Goal: Task Accomplishment & Management: Use online tool/utility

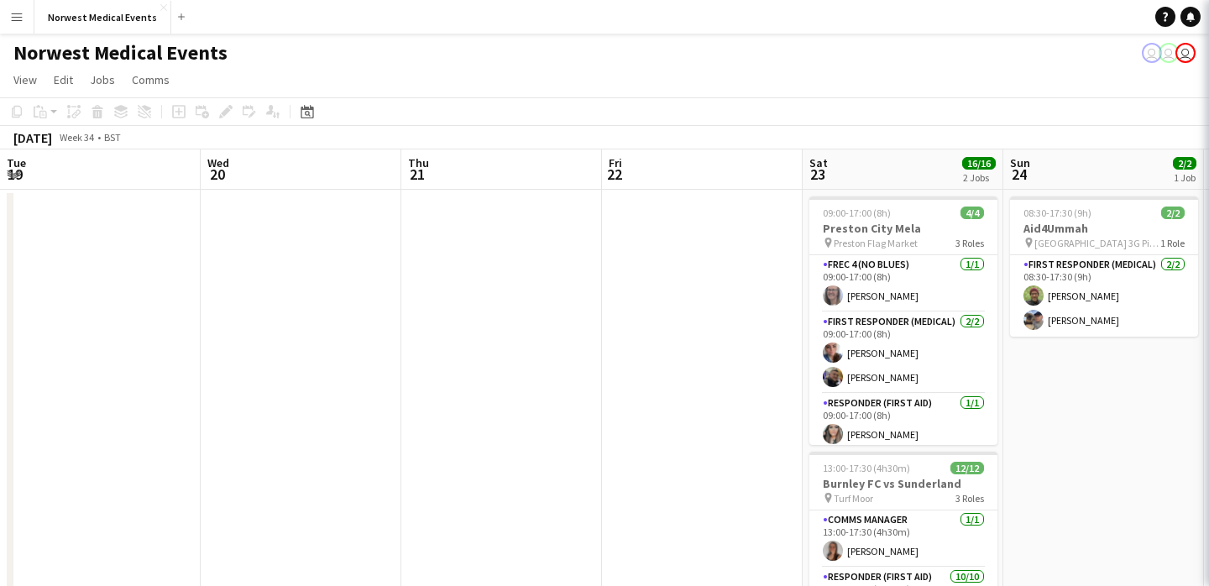
scroll to position [203, 0]
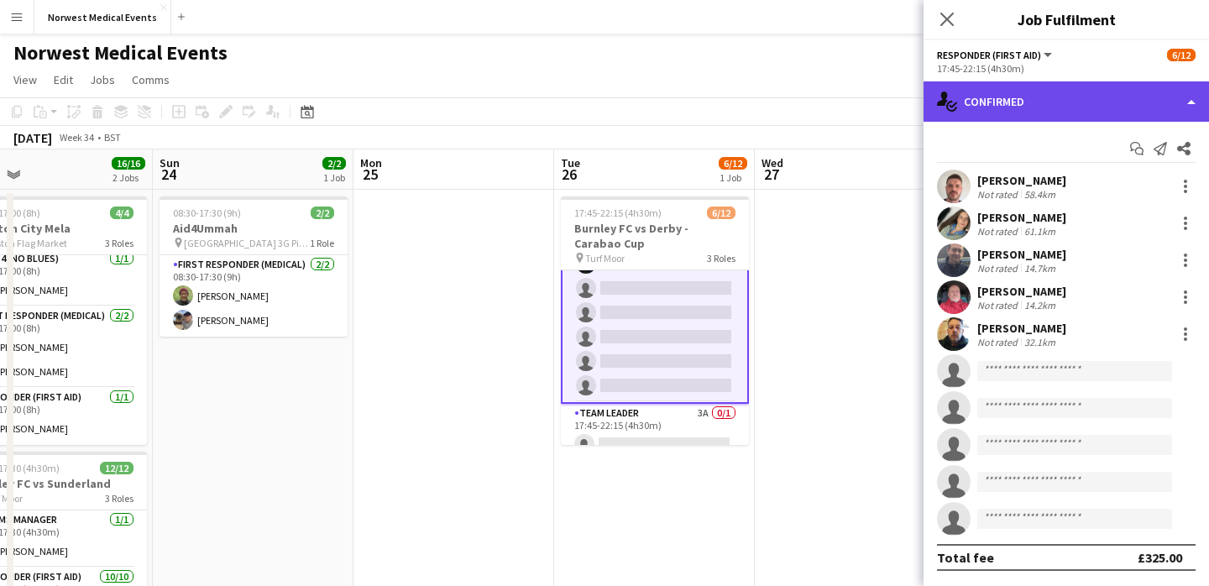
click at [1063, 93] on div "single-neutral-actions-check-2 Confirmed" at bounding box center [1066, 101] width 285 height 40
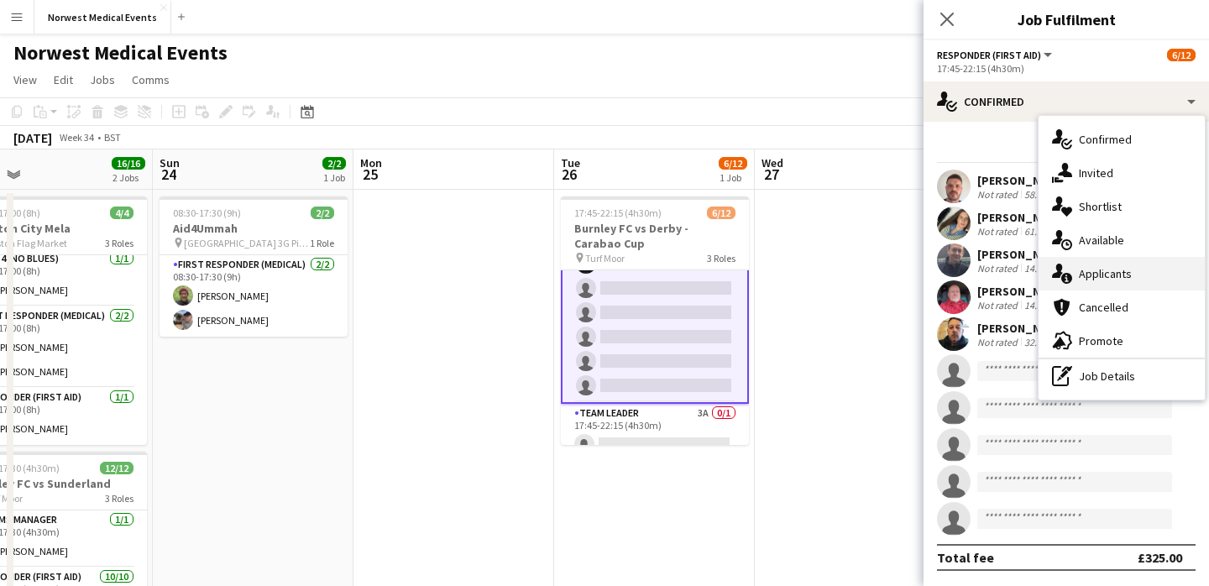
click at [1118, 272] on div "single-neutral-actions-information Applicants" at bounding box center [1122, 274] width 166 height 34
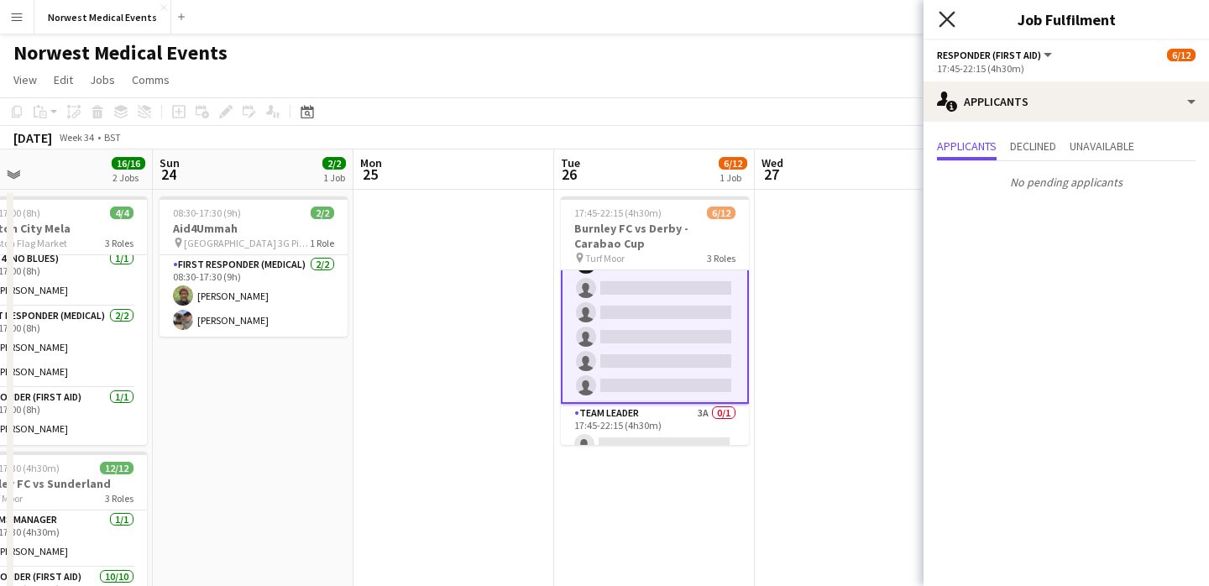
click at [947, 13] on icon "Close pop-in" at bounding box center [947, 19] width 16 height 16
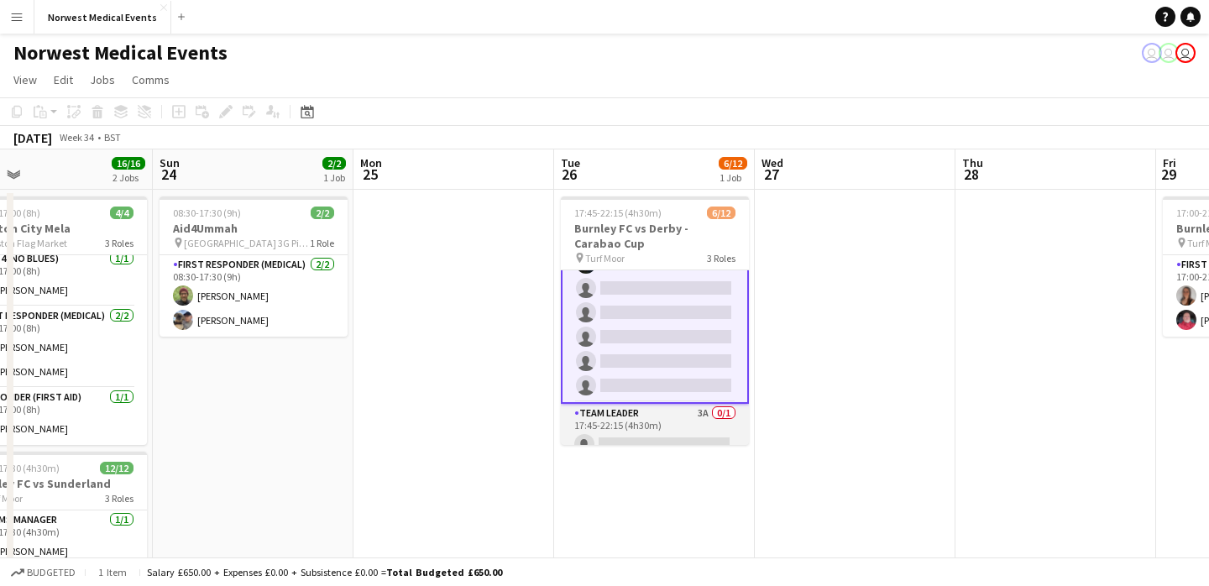
click at [647, 431] on app-card-role "Team Leader 3A 0/1 17:45-22:15 (4h30m) single-neutral-actions" at bounding box center [655, 432] width 188 height 57
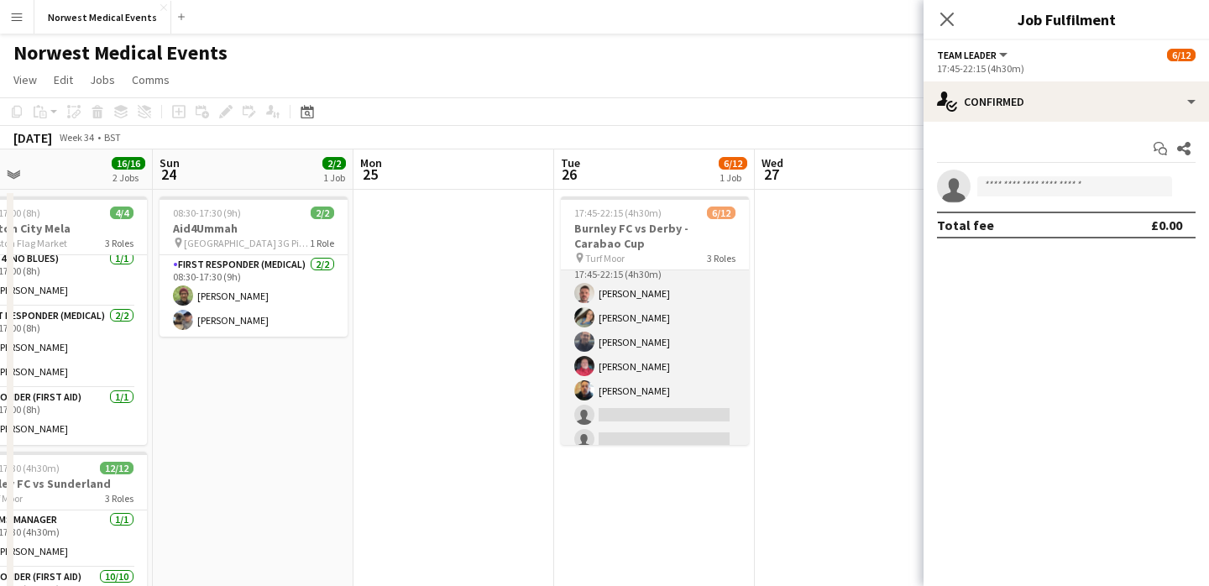
scroll to position [0, 0]
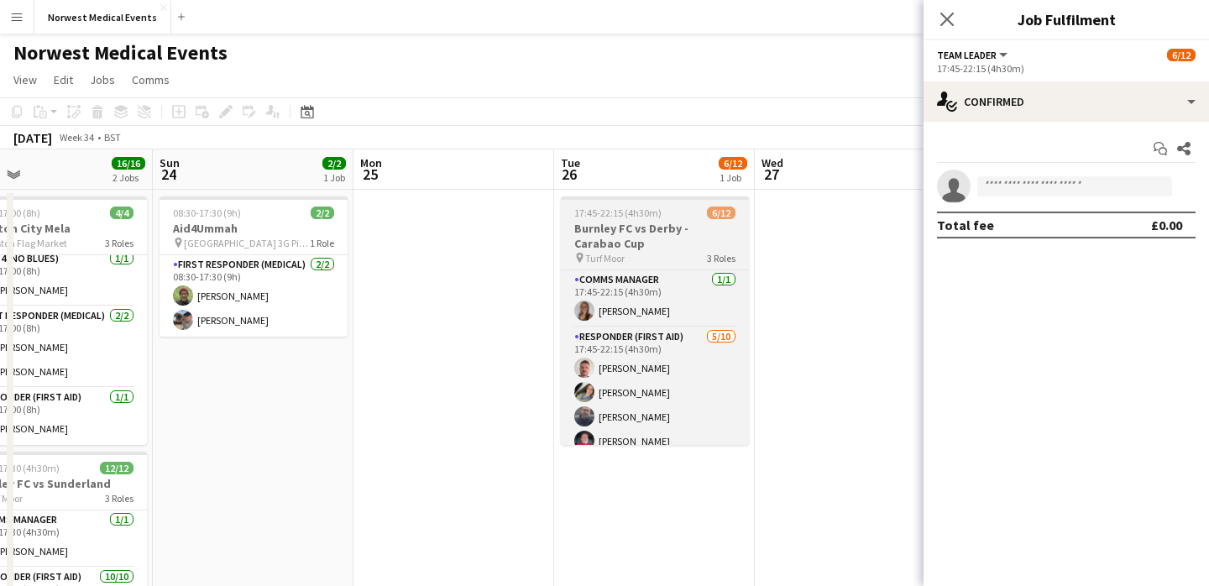
click at [659, 240] on h3 "Burnley FC vs Derby - Carabao Cup" at bounding box center [655, 236] width 188 height 30
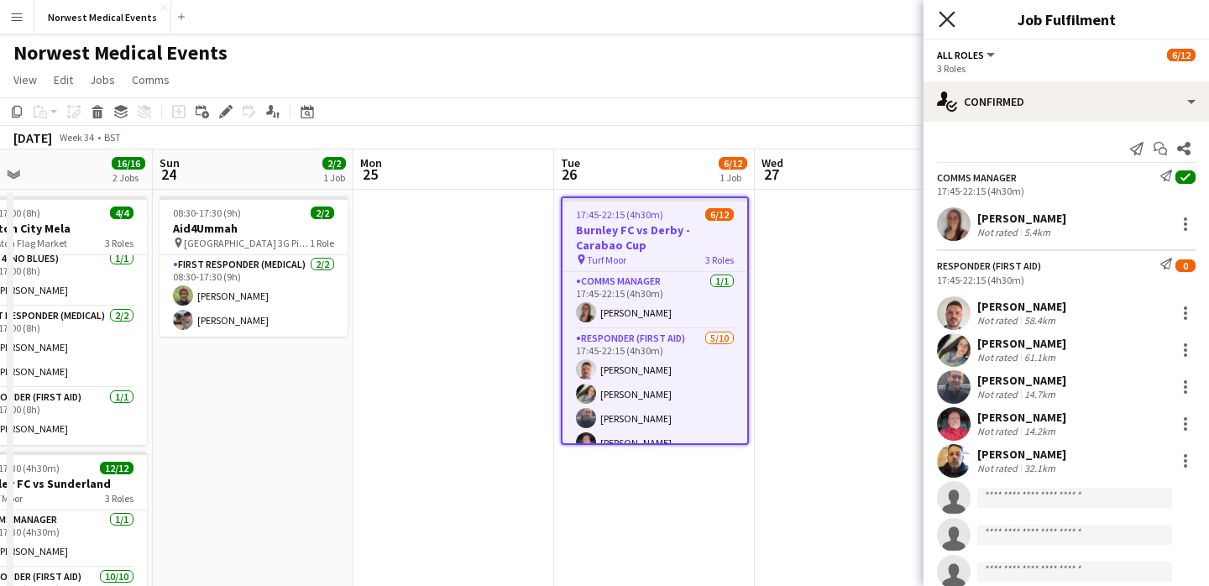
click at [942, 24] on icon at bounding box center [947, 19] width 16 height 16
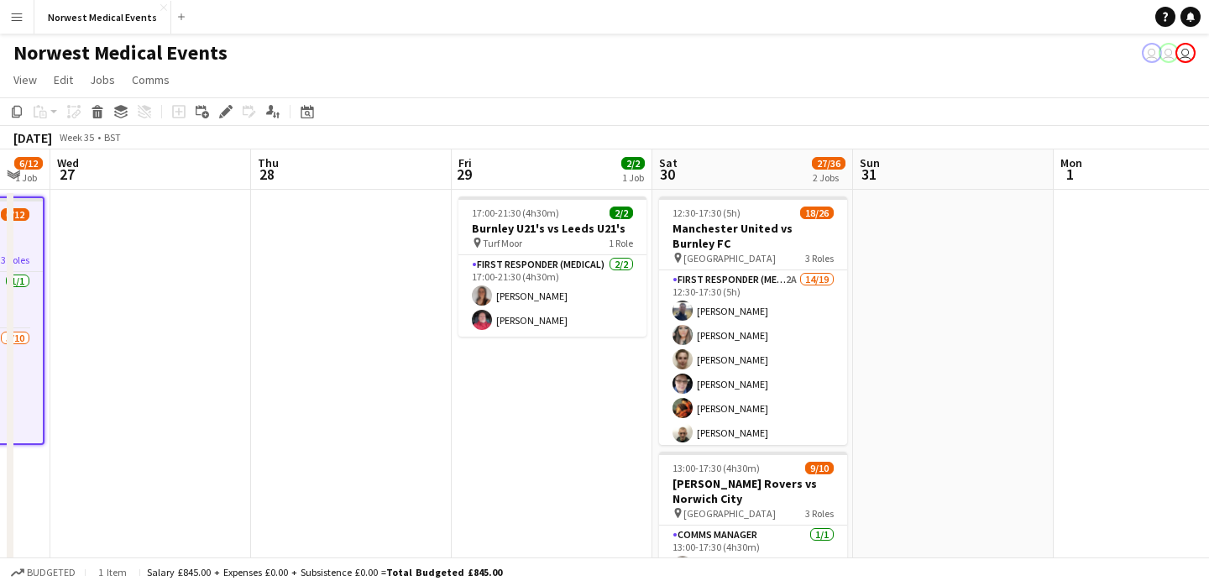
scroll to position [0, 549]
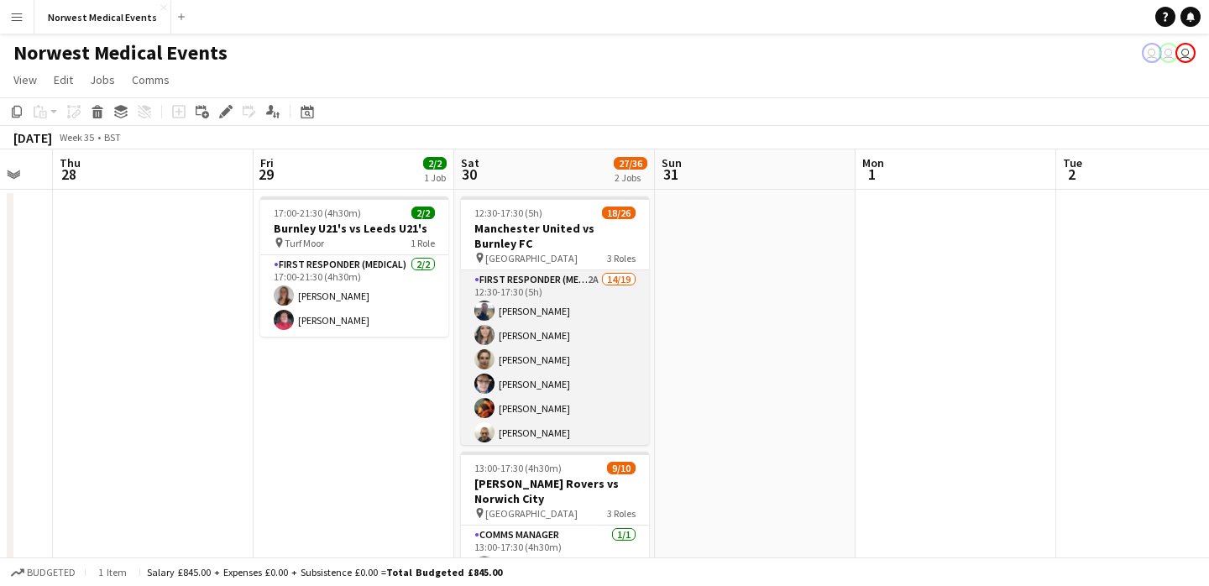
click at [555, 350] on app-card-role "First Responder (Medical) 2A 14/19 12:30-17:30 (5h) [PERSON_NAME] [PERSON_NAME]…" at bounding box center [555, 517] width 188 height 495
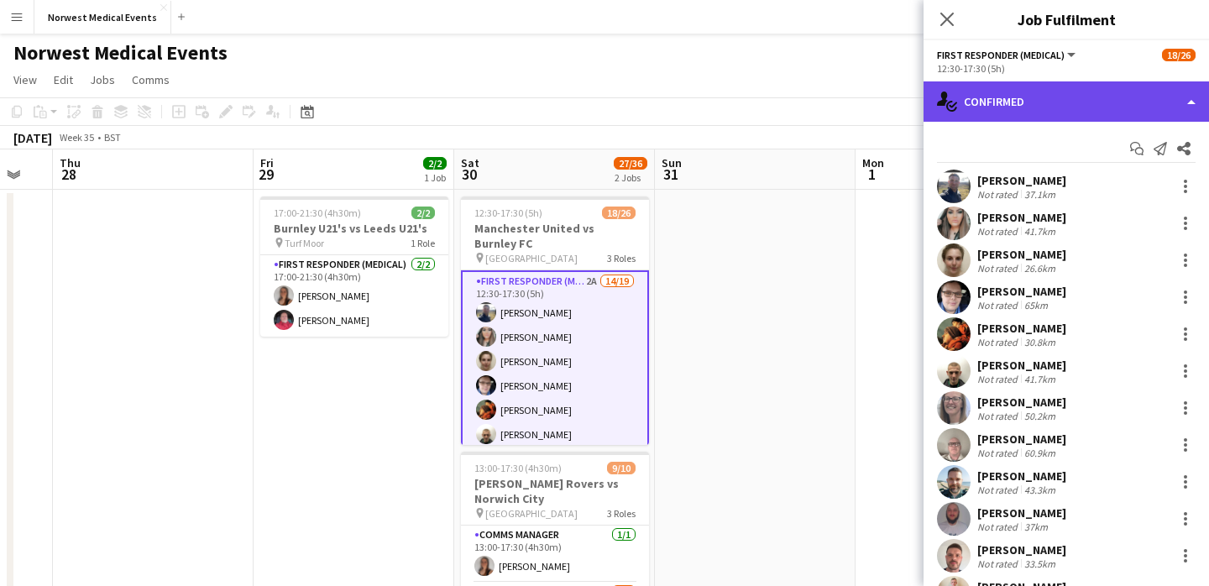
click at [1049, 102] on div "single-neutral-actions-check-2 Confirmed" at bounding box center [1066, 101] width 285 height 40
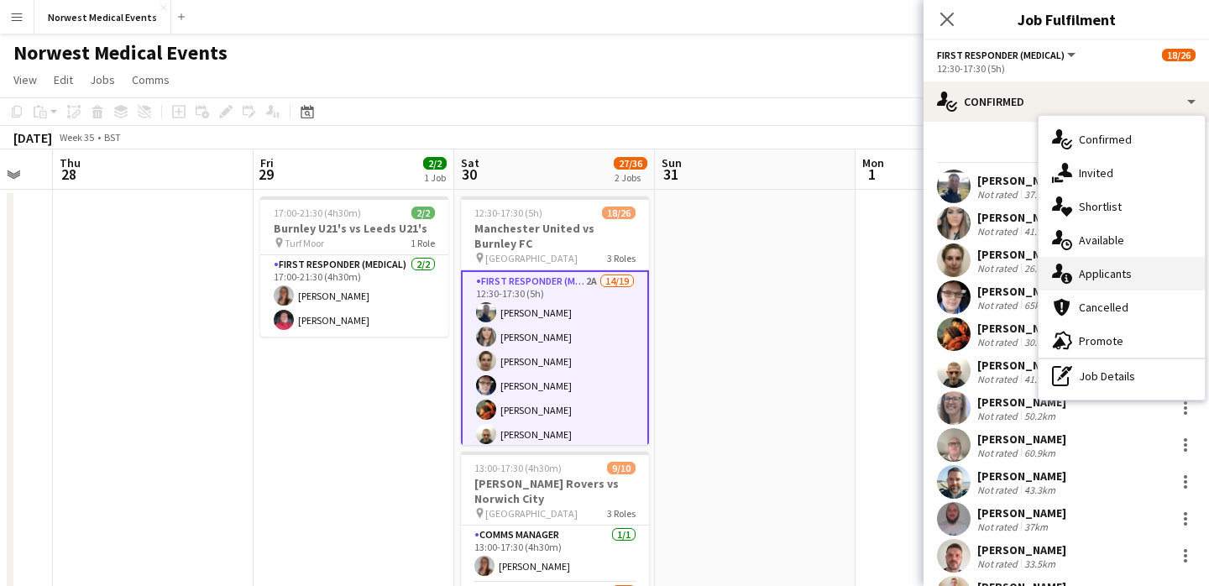
click at [1123, 274] on div "single-neutral-actions-information Applicants" at bounding box center [1122, 274] width 166 height 34
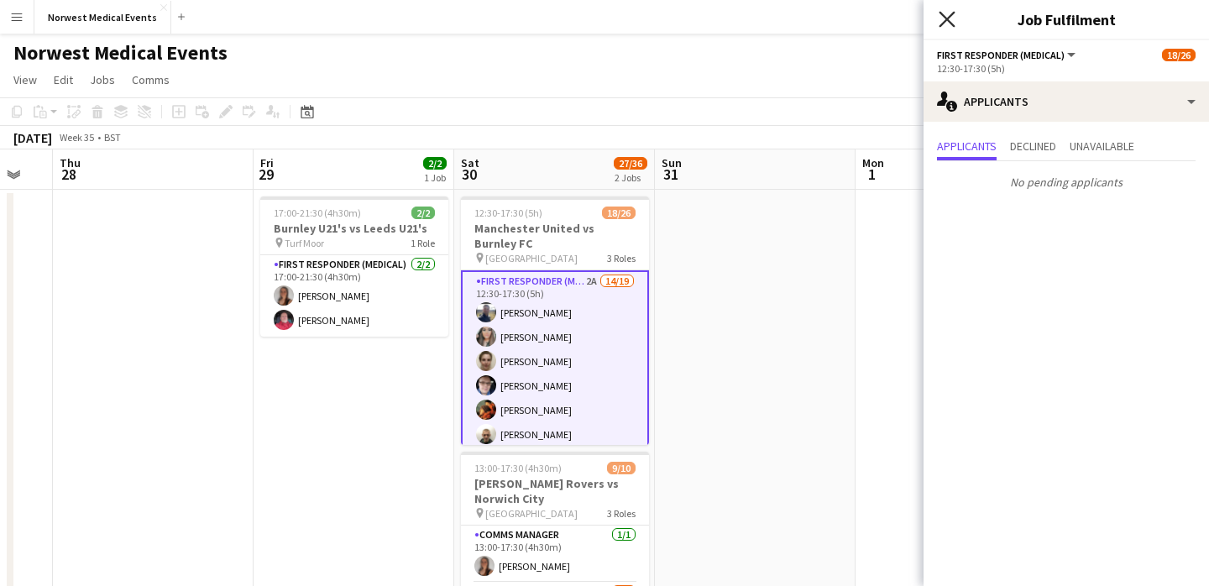
click at [941, 14] on icon at bounding box center [947, 19] width 16 height 16
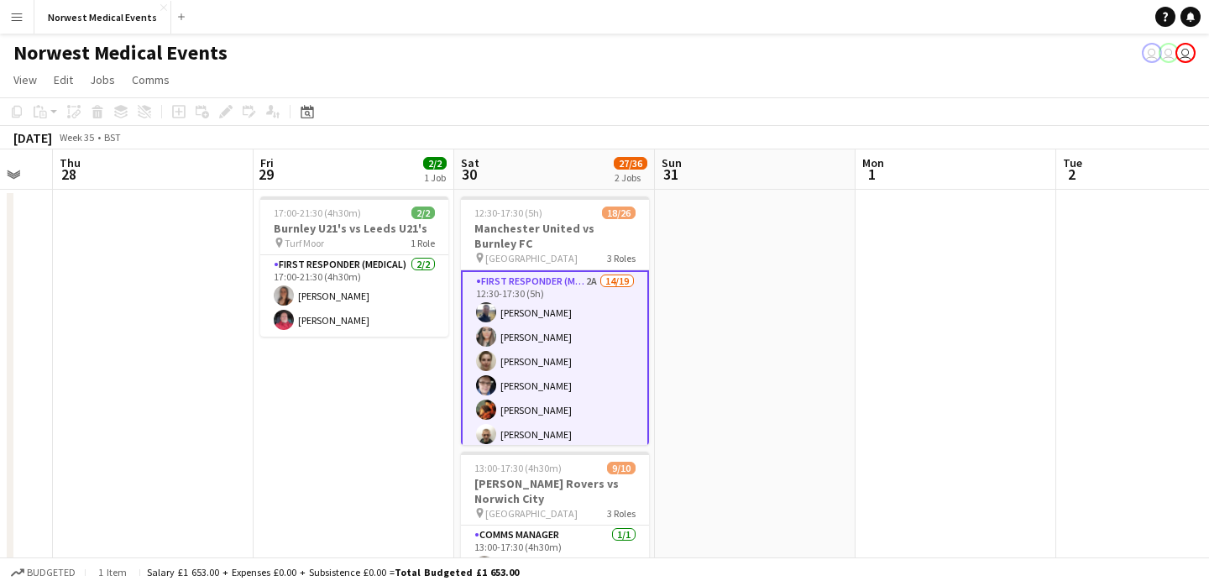
scroll to position [279, 0]
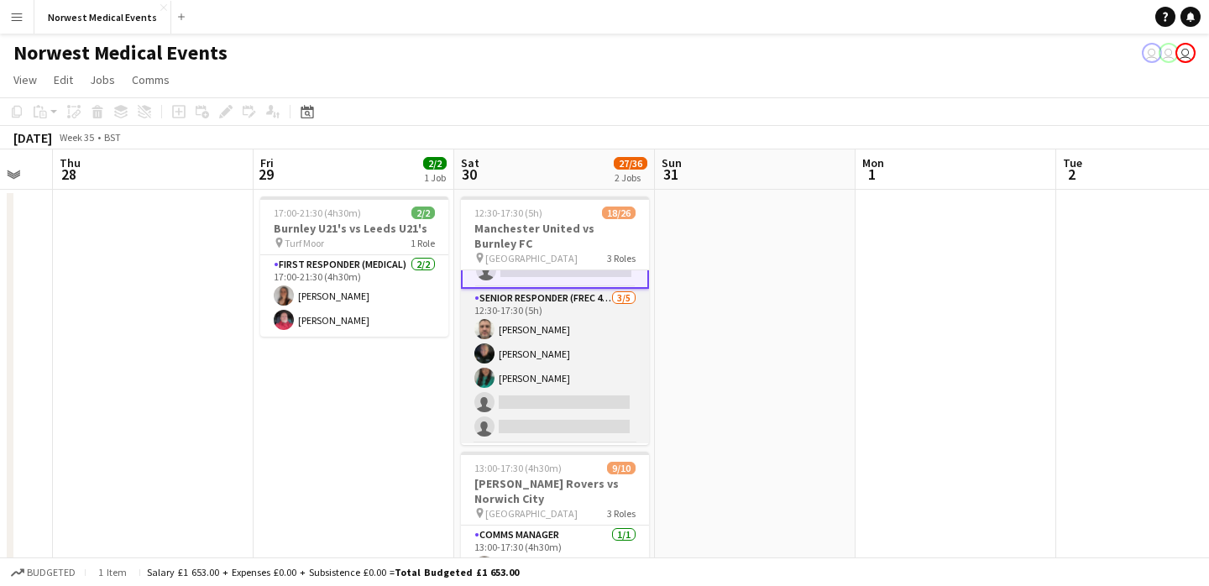
click at [563, 363] on app-card-role "Senior Responder (FREC 4 or Above) [DATE] 12:30-17:30 (5h) [PERSON_NAME] [PERSO…" at bounding box center [555, 366] width 188 height 154
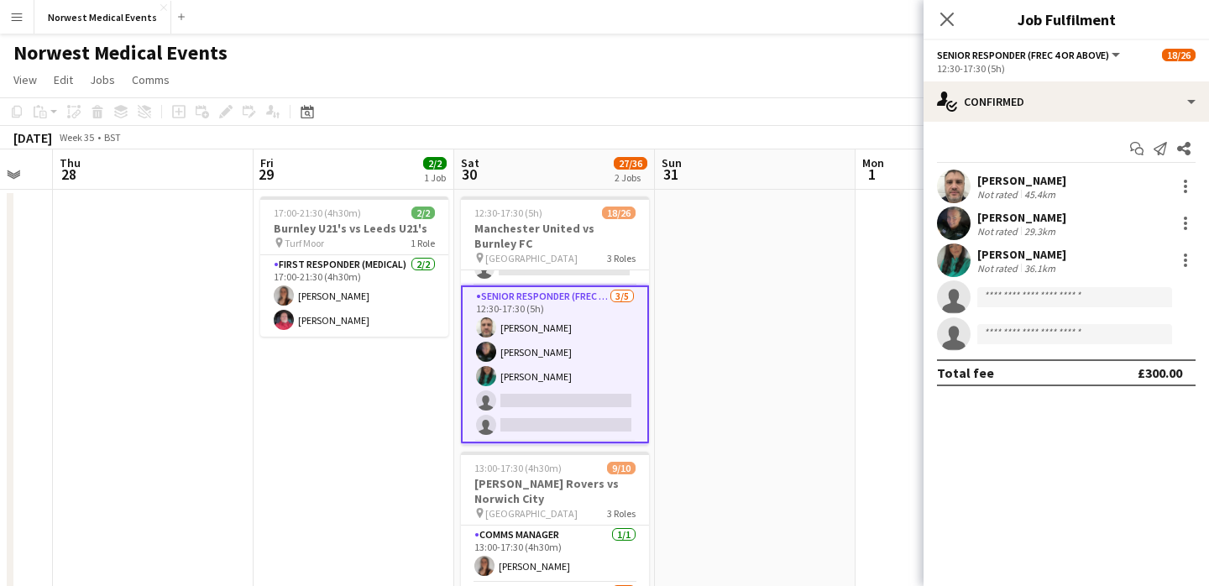
scroll to position [479, 0]
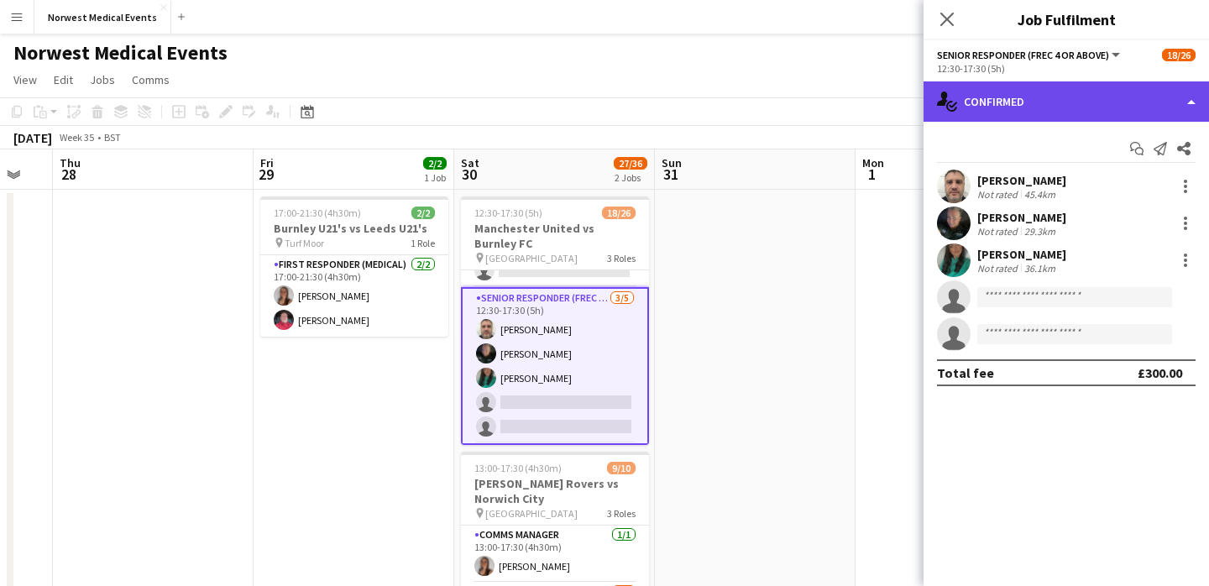
click at [1072, 113] on div "single-neutral-actions-check-2 Confirmed" at bounding box center [1066, 101] width 285 height 40
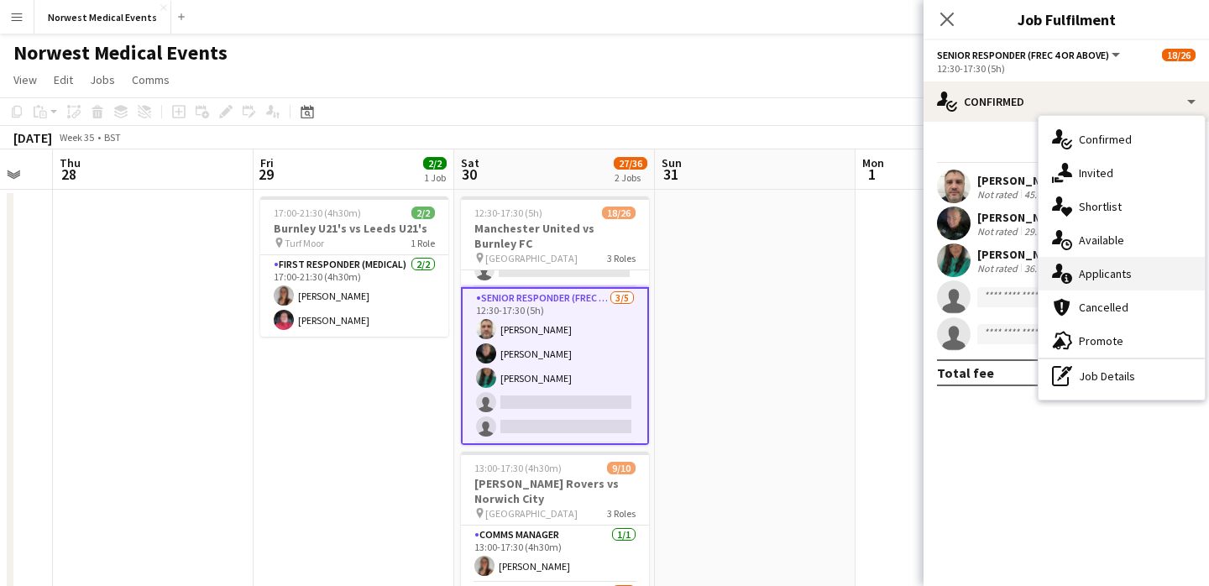
click at [1118, 270] on div "single-neutral-actions-information Applicants" at bounding box center [1122, 274] width 166 height 34
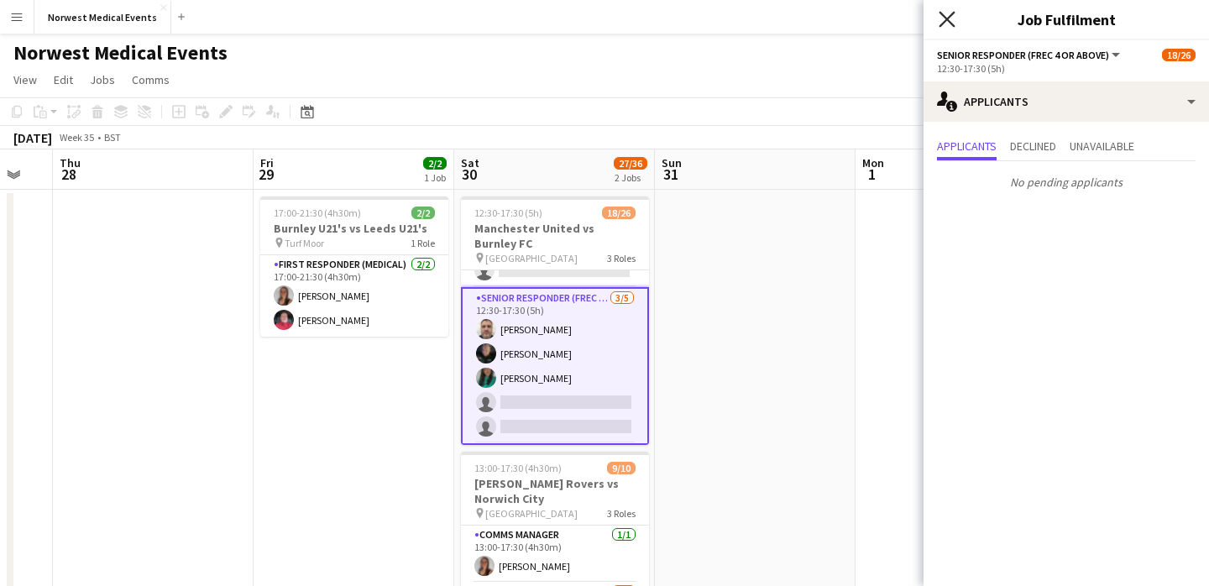
click at [945, 16] on icon "Close pop-in" at bounding box center [947, 19] width 16 height 16
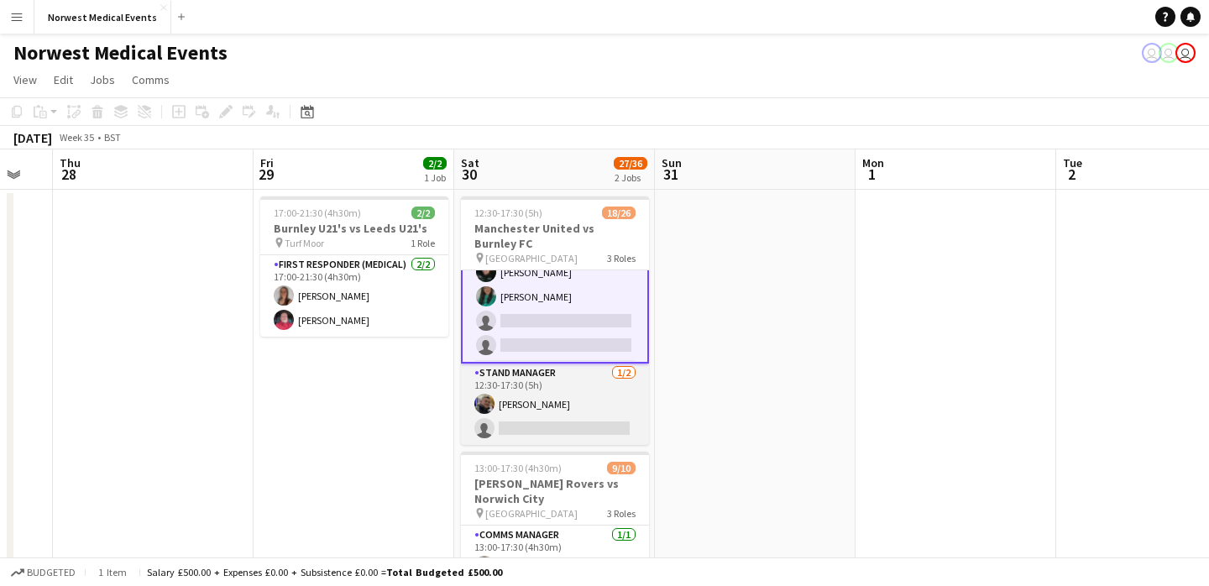
click at [564, 405] on app-card-role "Stand Manager [DATE] 12:30-17:30 (5h) [PERSON_NAME] single-neutral-actions" at bounding box center [555, 404] width 188 height 81
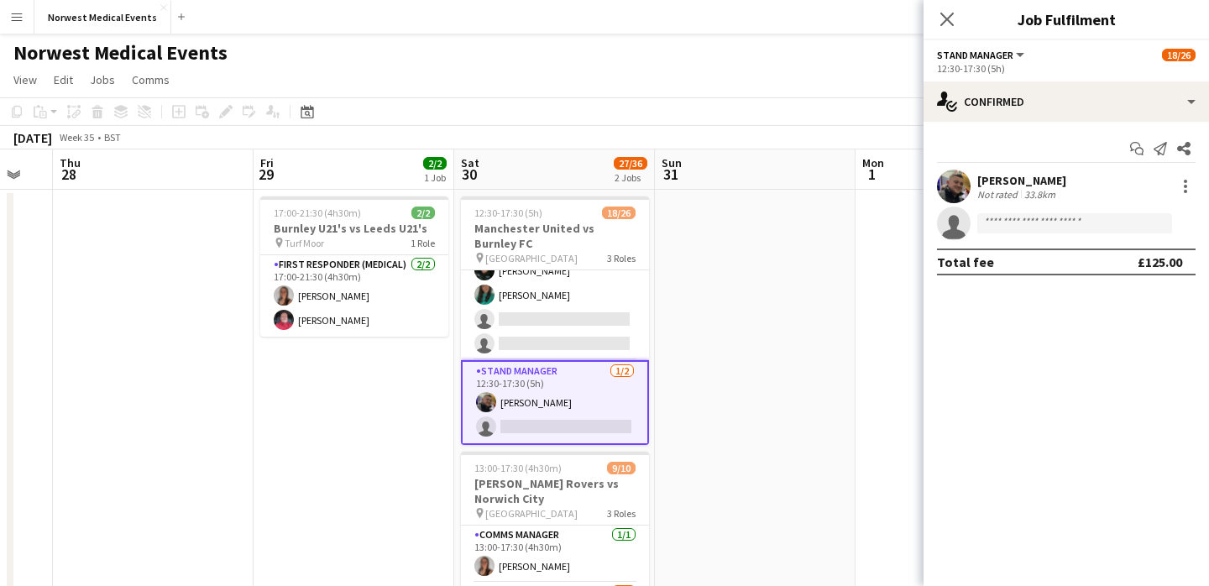
scroll to position [558, 0]
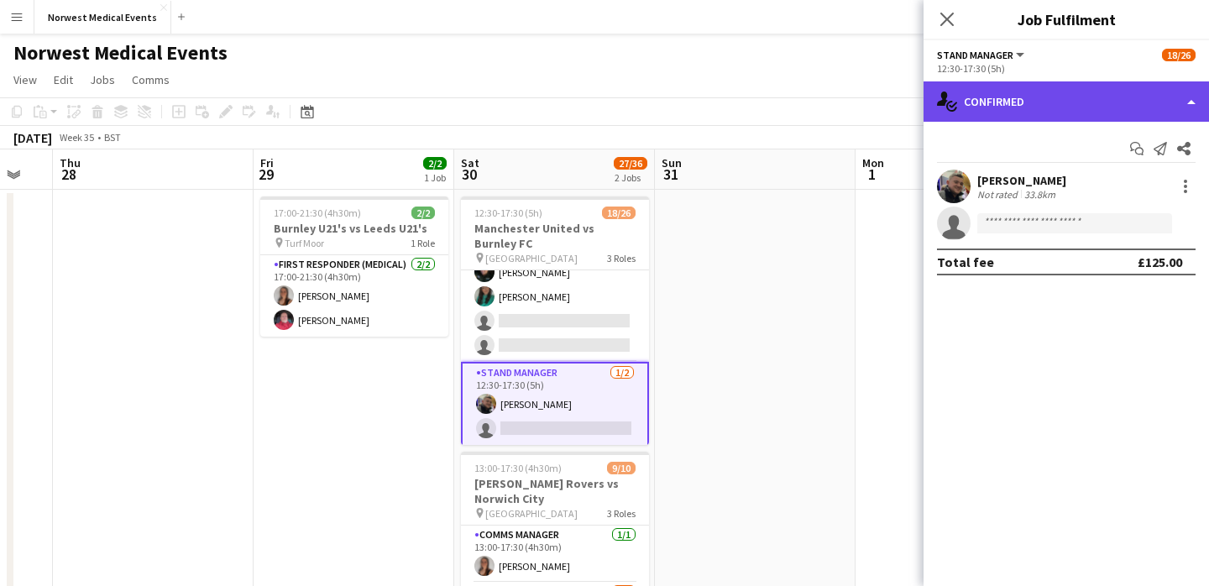
click at [1036, 102] on div "single-neutral-actions-check-2 Confirmed" at bounding box center [1066, 101] width 285 height 40
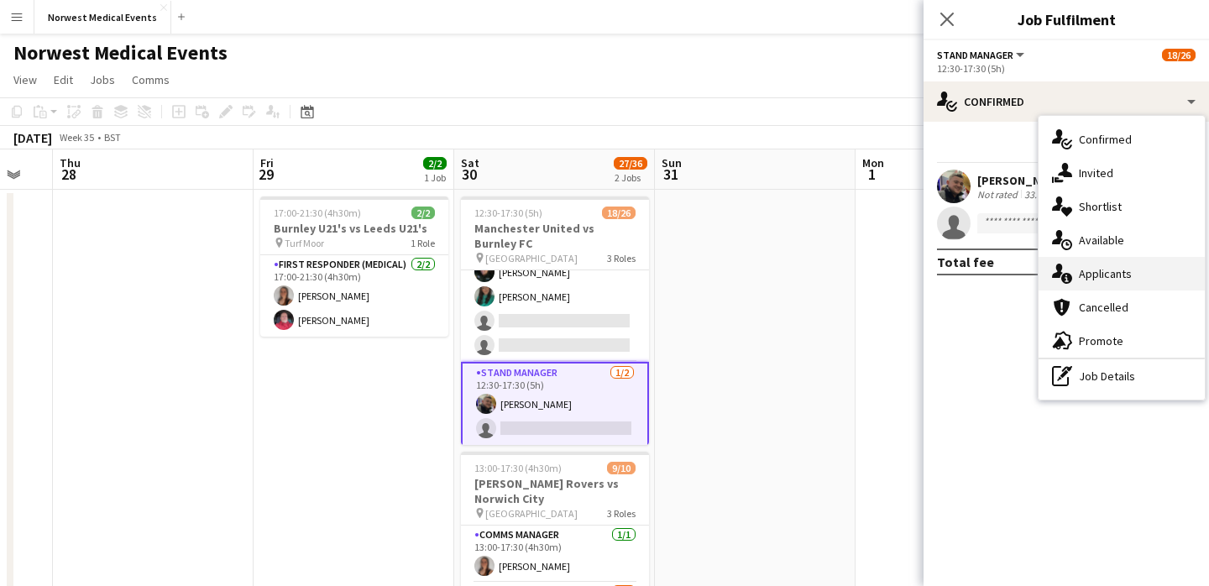
click at [1114, 271] on div "single-neutral-actions-information Applicants" at bounding box center [1122, 274] width 166 height 34
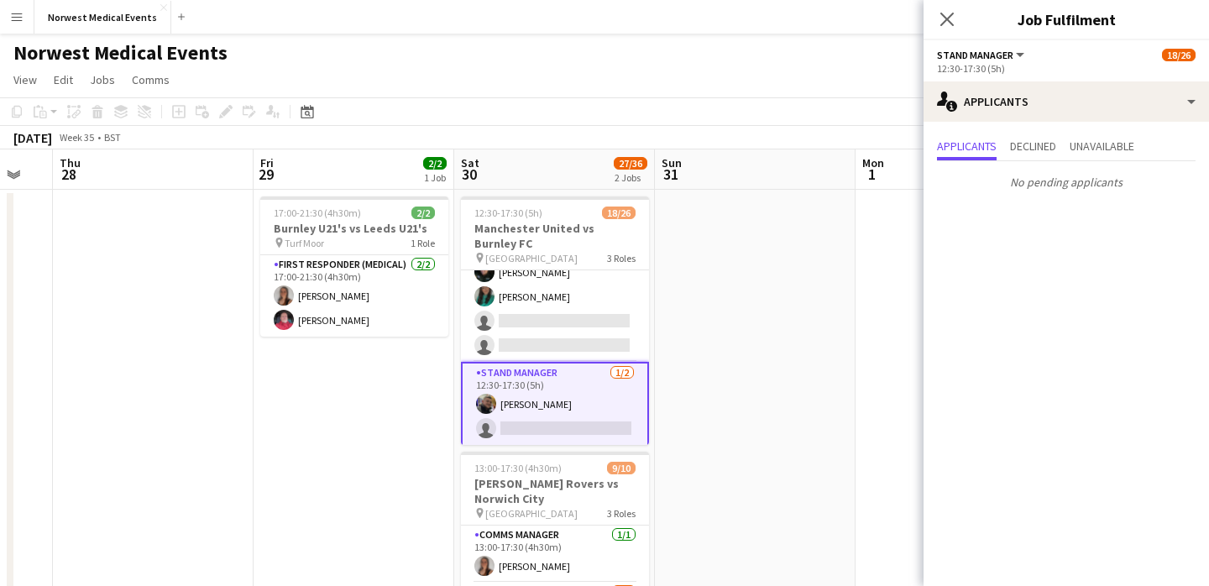
click at [954, 20] on icon "Close pop-in" at bounding box center [946, 19] width 13 height 13
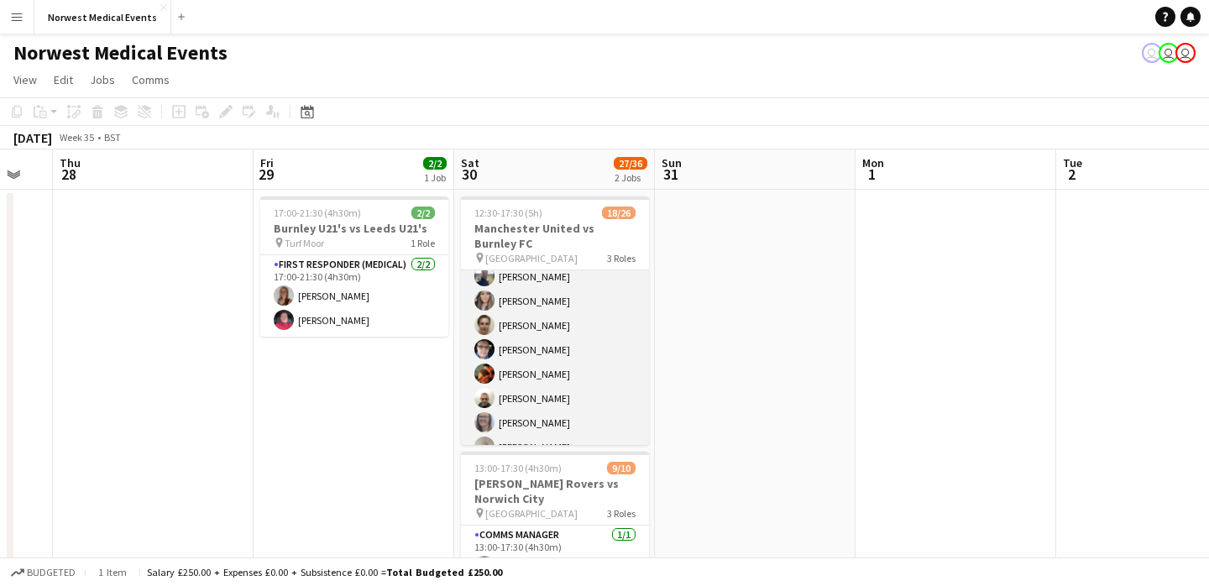
scroll to position [0, 0]
click at [571, 353] on app-card-role "First Responder (Medical) 2A 14/19 12:30-17:30 (5h) [PERSON_NAME] [PERSON_NAME]…" at bounding box center [555, 240] width 188 height 495
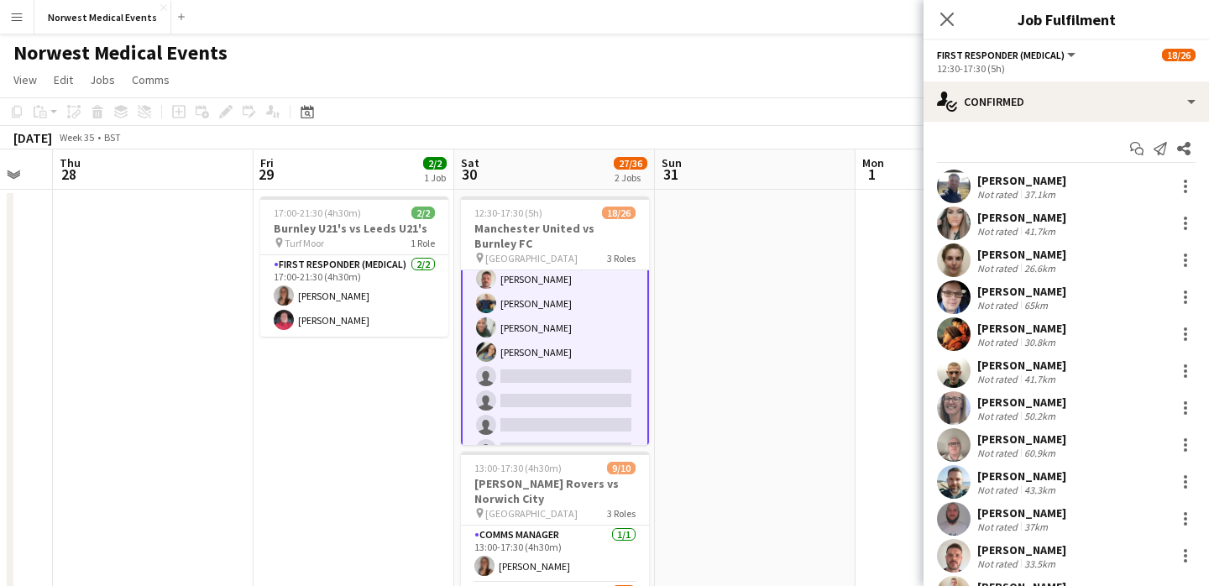
scroll to position [279, 0]
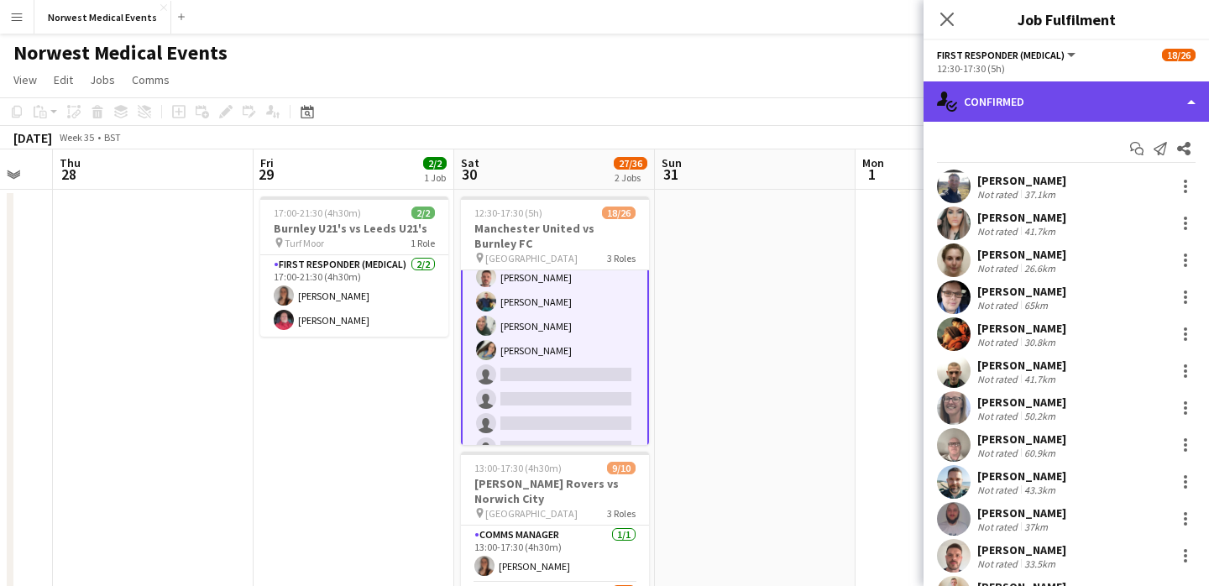
click at [1055, 97] on div "single-neutral-actions-check-2 Confirmed" at bounding box center [1066, 101] width 285 height 40
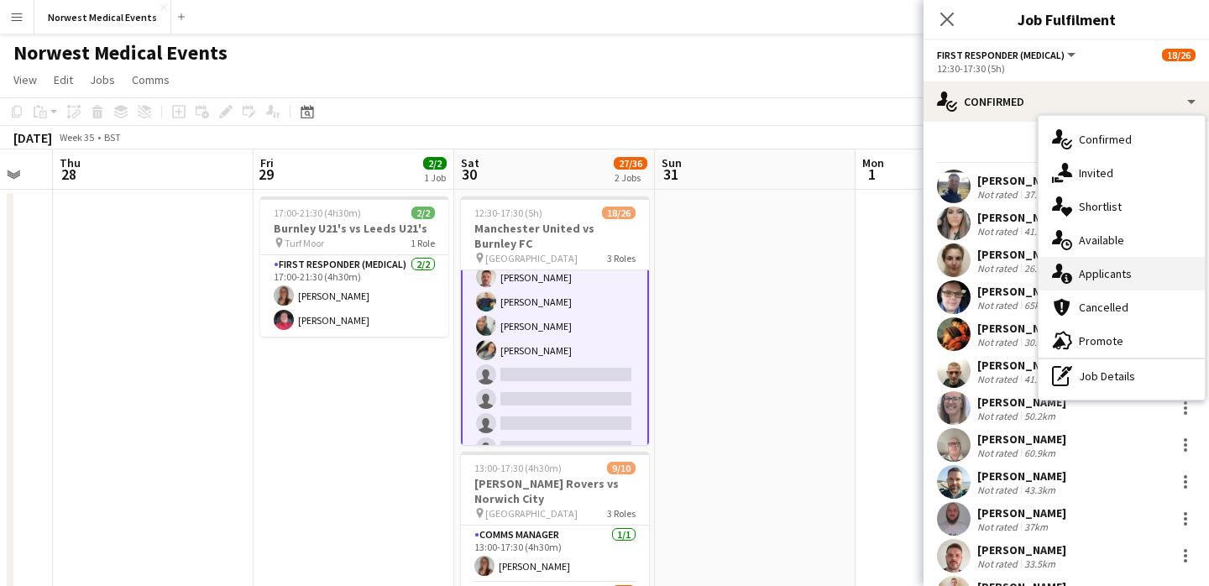
click at [1115, 265] on div "single-neutral-actions-information Applicants" at bounding box center [1122, 274] width 166 height 34
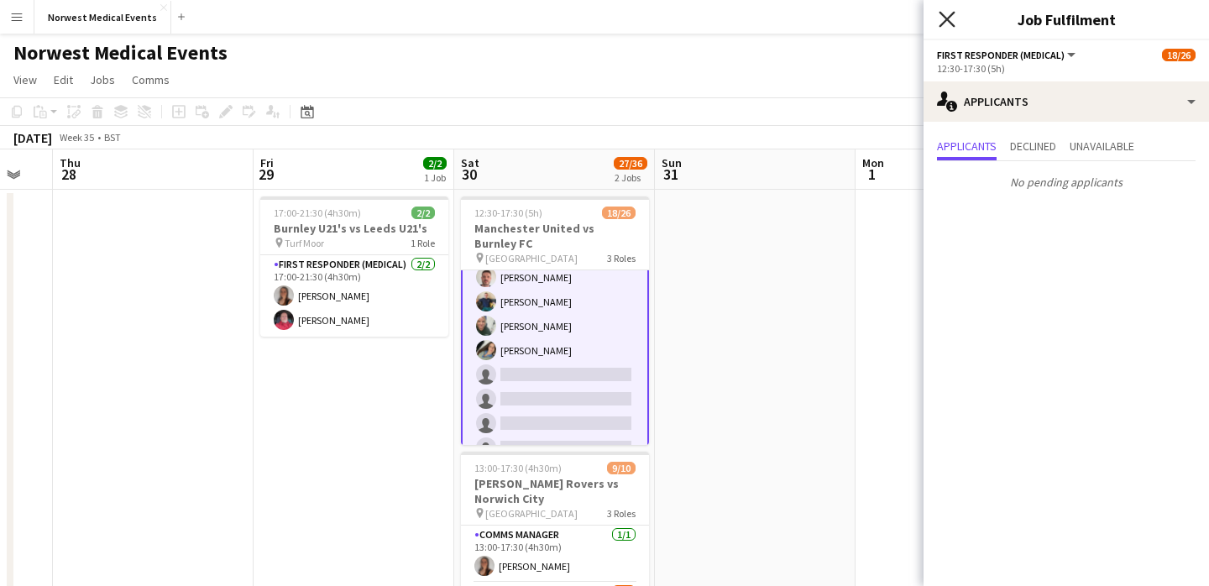
click at [947, 18] on icon at bounding box center [947, 19] width 16 height 16
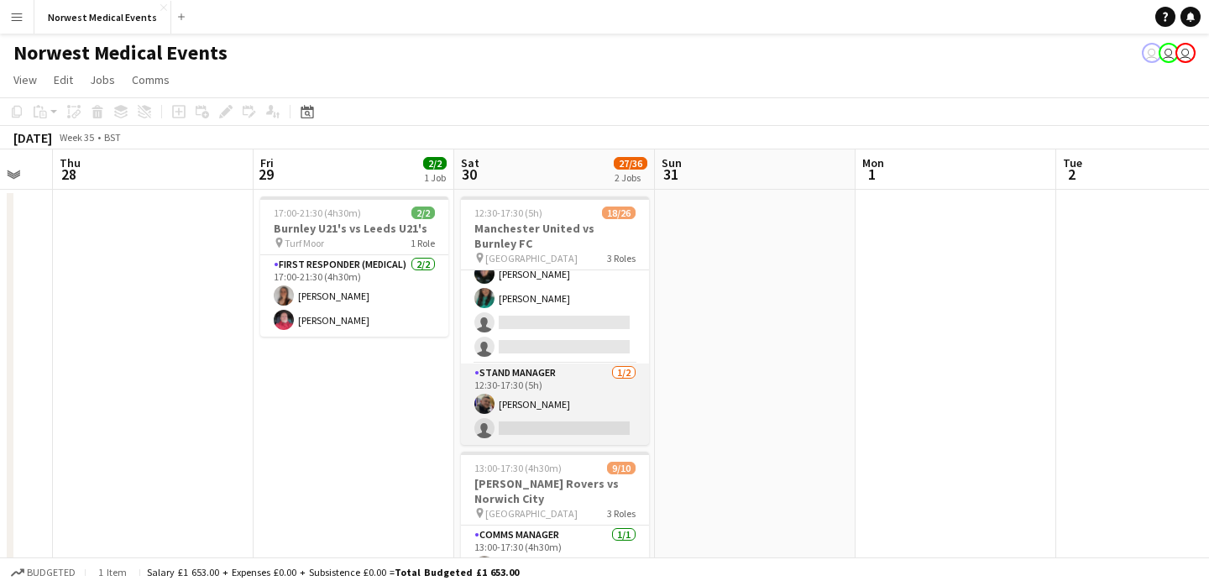
click at [550, 395] on app-card-role "Stand Manager [DATE] 12:30-17:30 (5h) [PERSON_NAME] single-neutral-actions" at bounding box center [555, 404] width 188 height 81
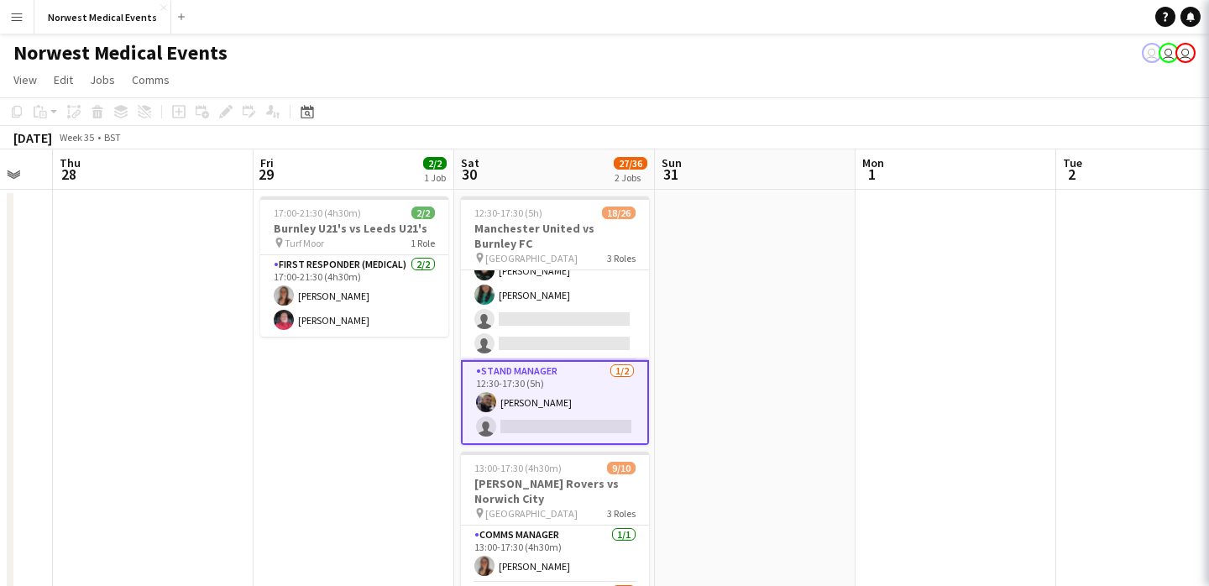
scroll to position [557, 0]
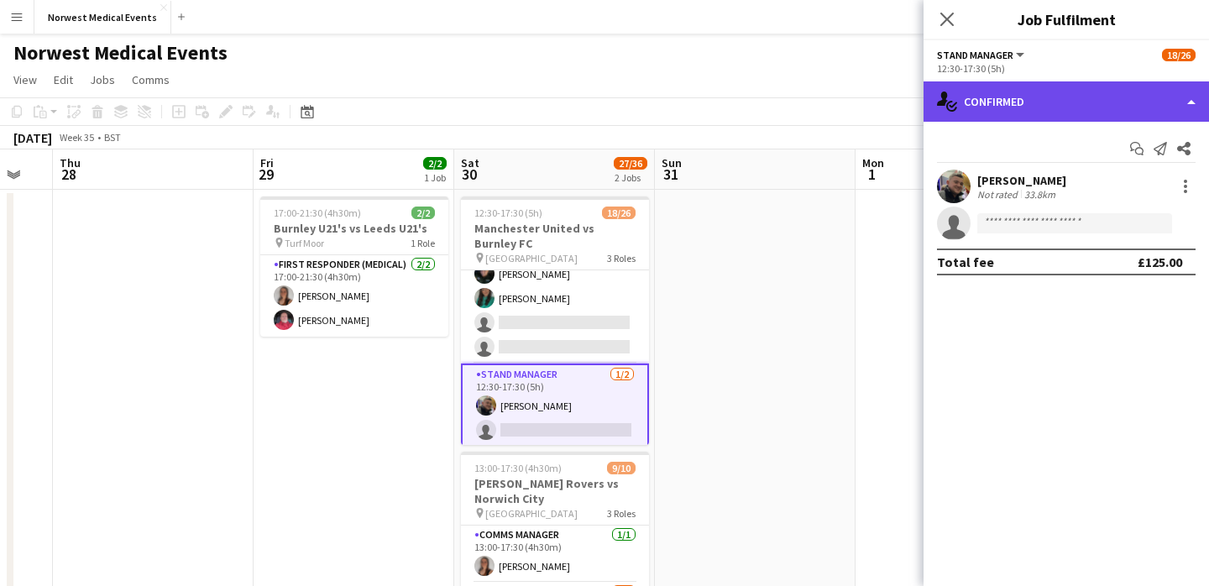
click at [1006, 118] on div "single-neutral-actions-check-2 Confirmed" at bounding box center [1066, 101] width 285 height 40
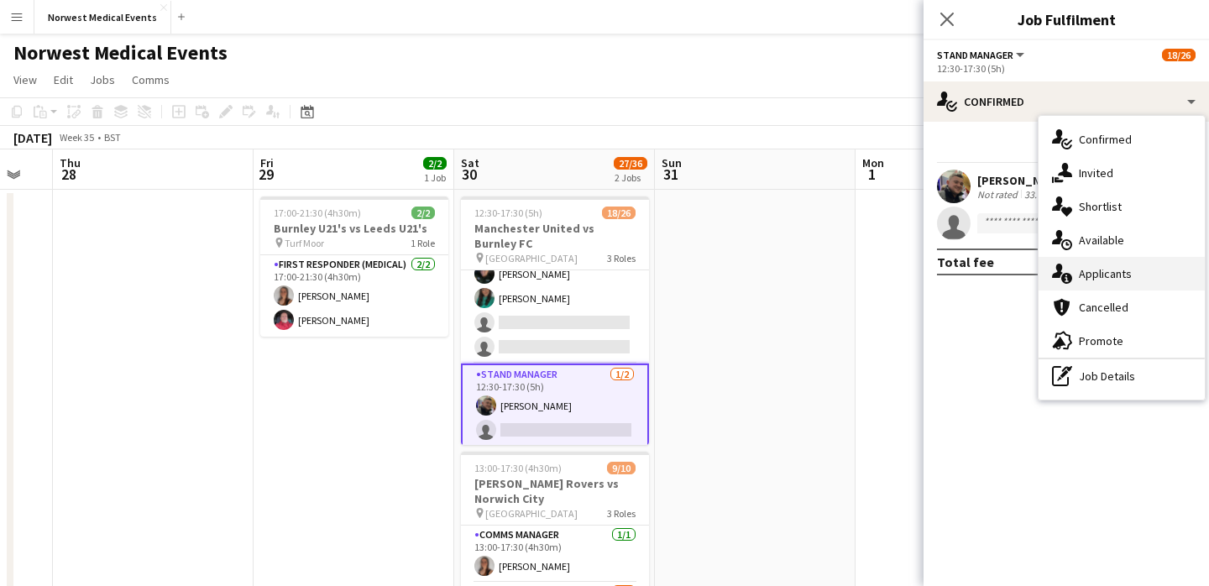
click at [1115, 272] on div "single-neutral-actions-information Applicants" at bounding box center [1122, 274] width 166 height 34
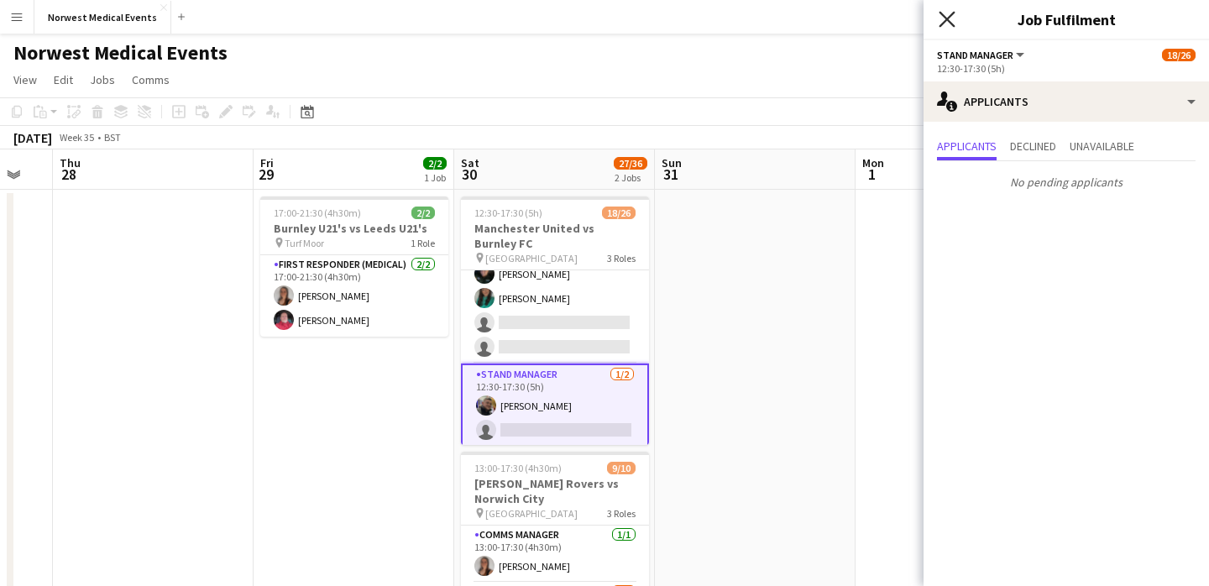
click at [948, 22] on icon "Close pop-in" at bounding box center [947, 19] width 16 height 16
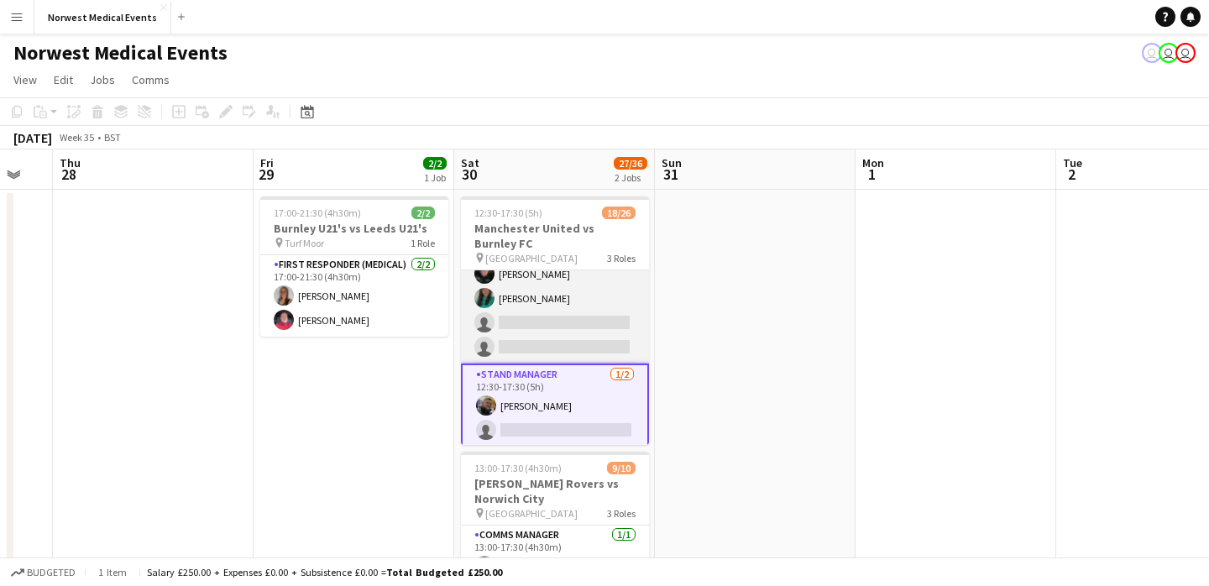
click at [563, 304] on app-card-role "Senior Responder (FREC 4 or Above) [DATE] 12:30-17:30 (5h) [PERSON_NAME] [PERSO…" at bounding box center [555, 286] width 188 height 154
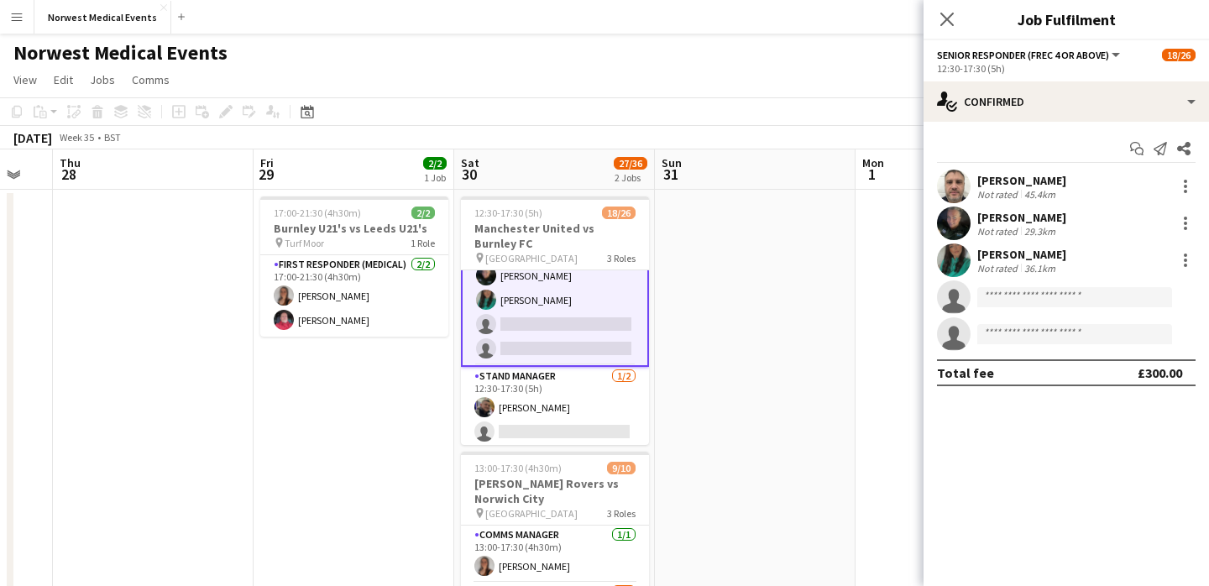
scroll to position [558, 0]
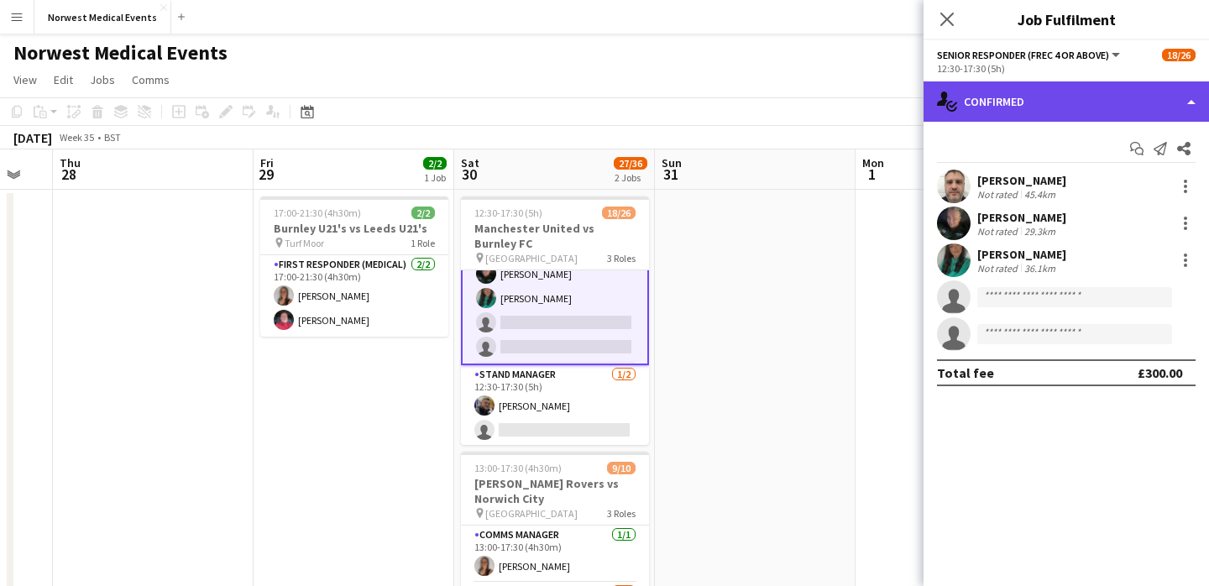
click at [1039, 102] on div "single-neutral-actions-check-2 Confirmed" at bounding box center [1066, 101] width 285 height 40
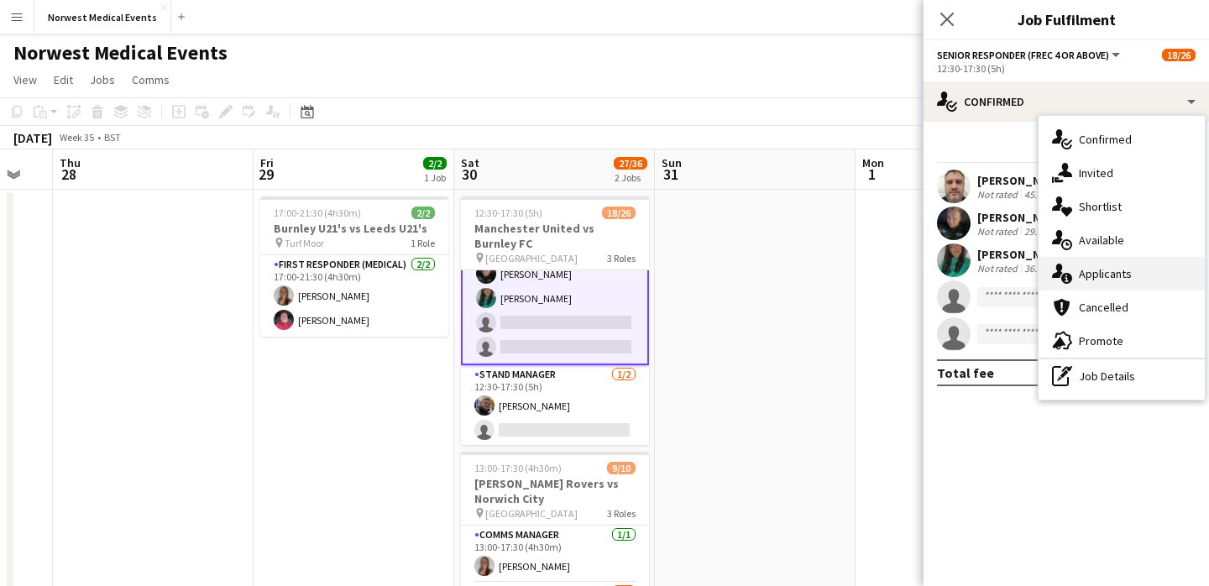
click at [1117, 278] on div "single-neutral-actions-information Applicants" at bounding box center [1122, 274] width 166 height 34
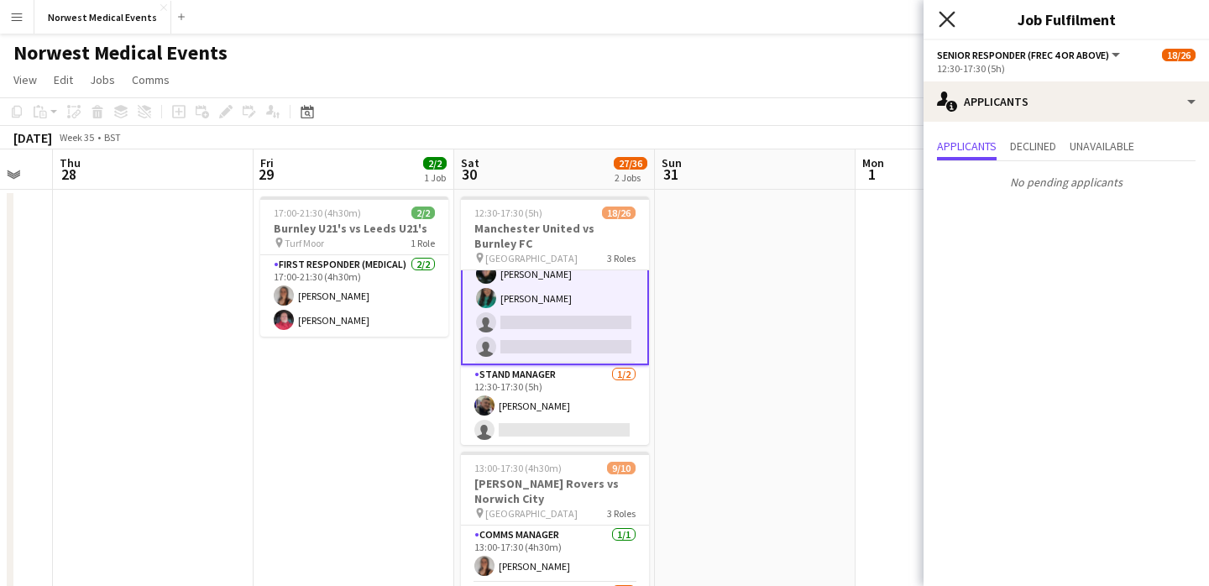
click at [945, 21] on icon at bounding box center [947, 19] width 16 height 16
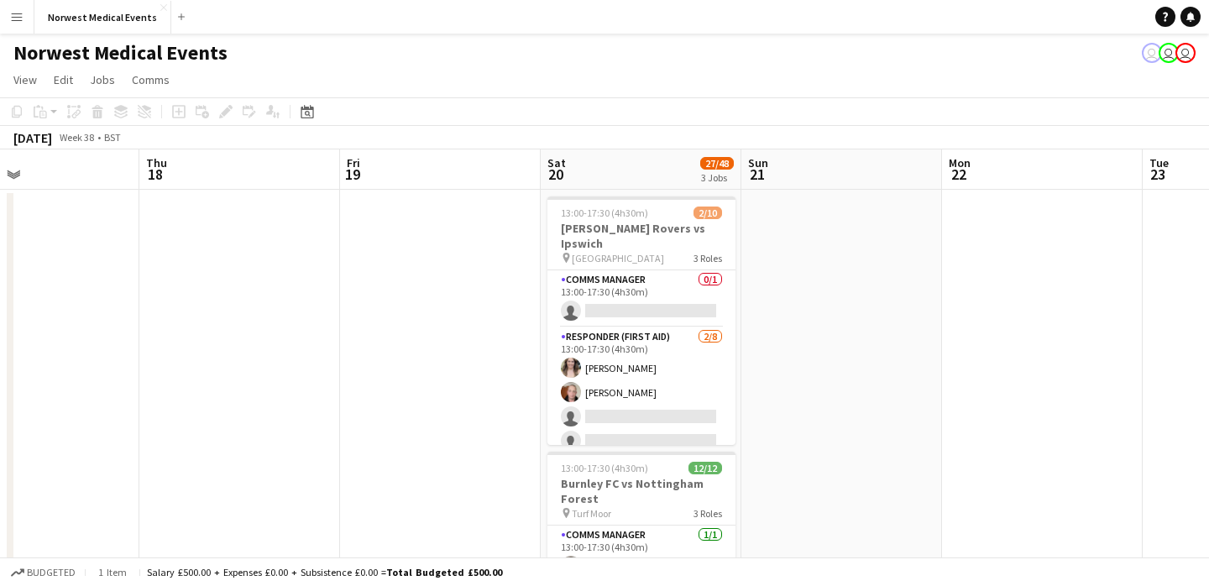
scroll to position [0, 688]
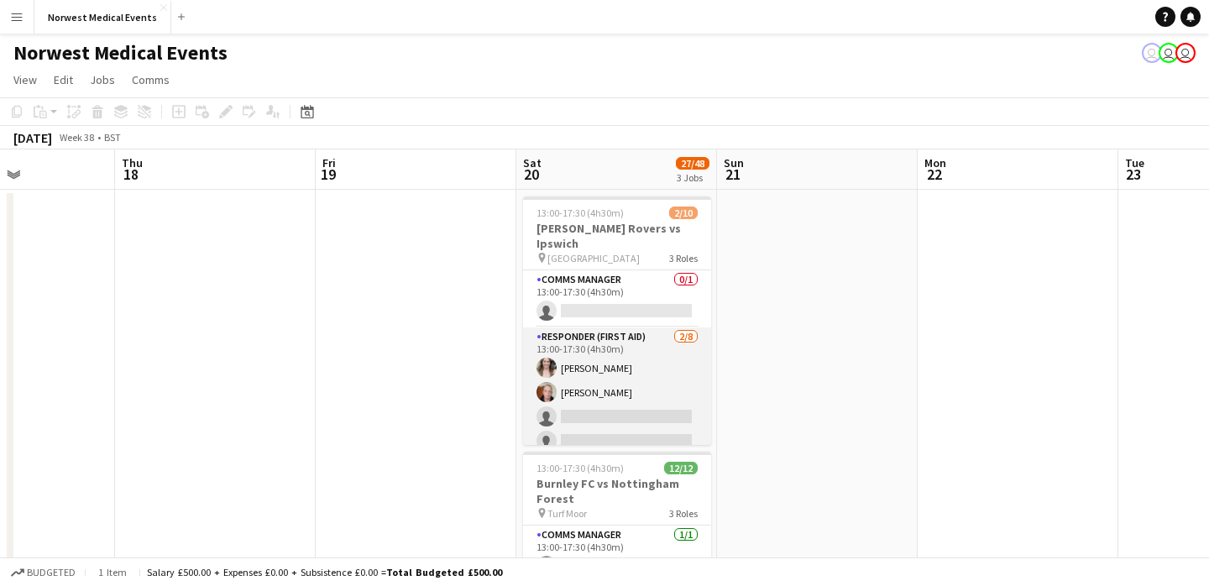
click at [622, 389] on app-card-role "Responder (First Aid) [DATE] 13:00-17:30 (4h30m) [PERSON_NAME] [PERSON_NAME] si…" at bounding box center [617, 441] width 188 height 228
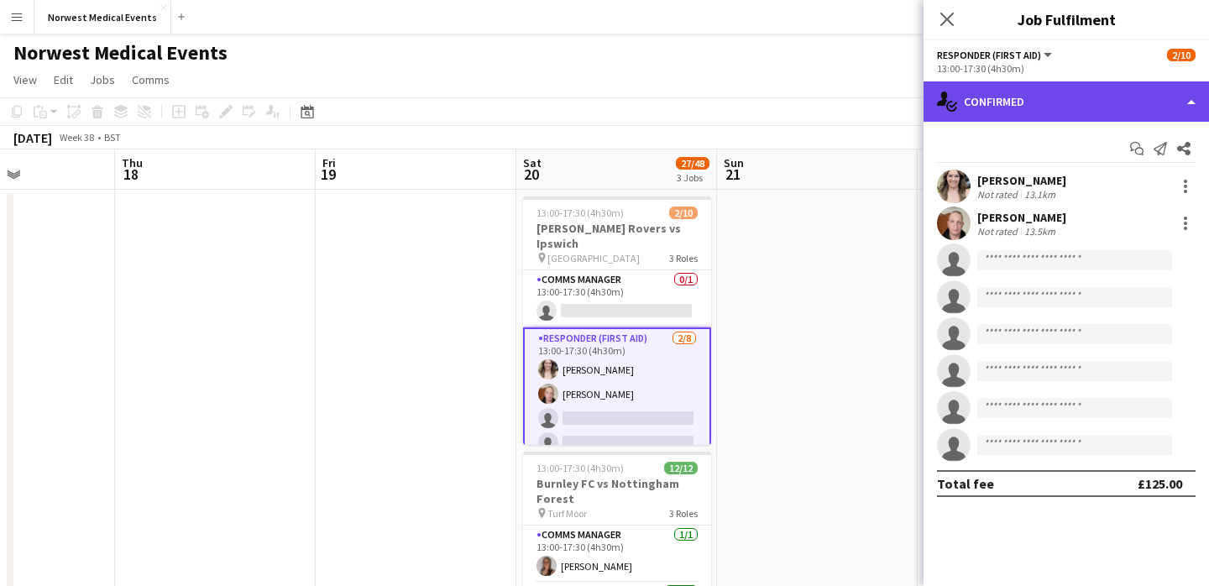
click at [1043, 106] on div "single-neutral-actions-check-2 Confirmed" at bounding box center [1066, 101] width 285 height 40
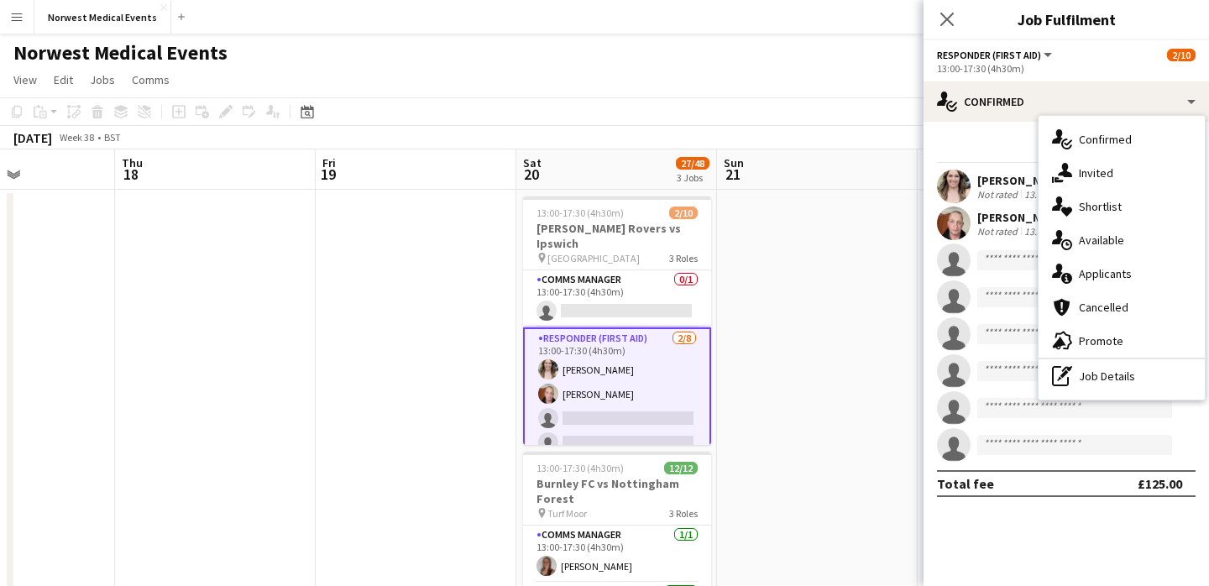
click at [1124, 269] on div "single-neutral-actions-information Applicants" at bounding box center [1122, 274] width 166 height 34
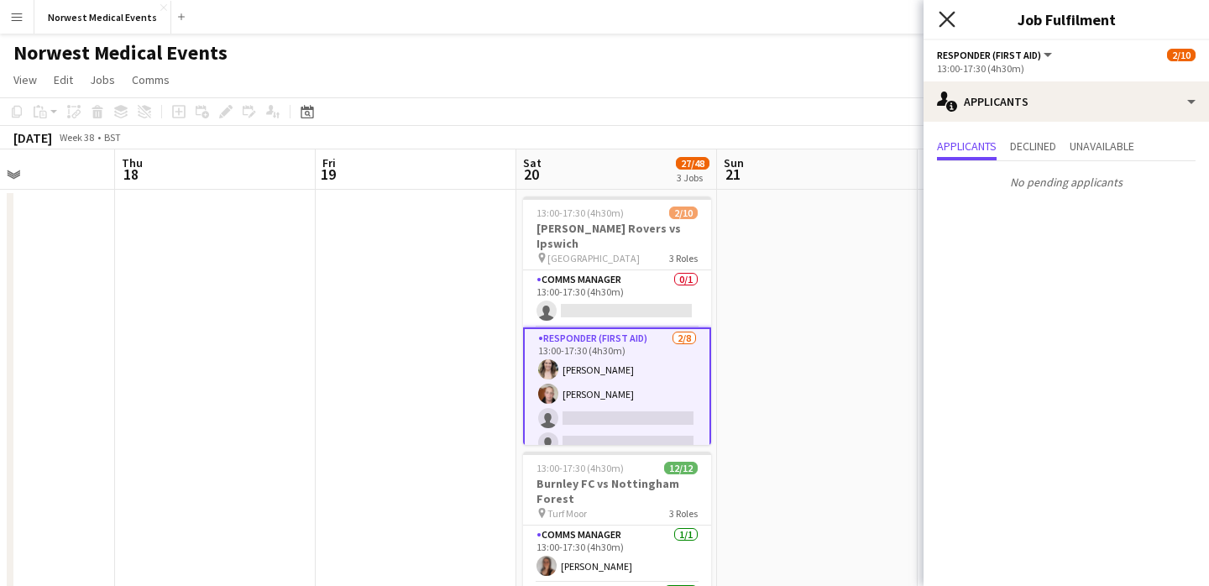
click at [947, 19] on icon at bounding box center [947, 19] width 16 height 16
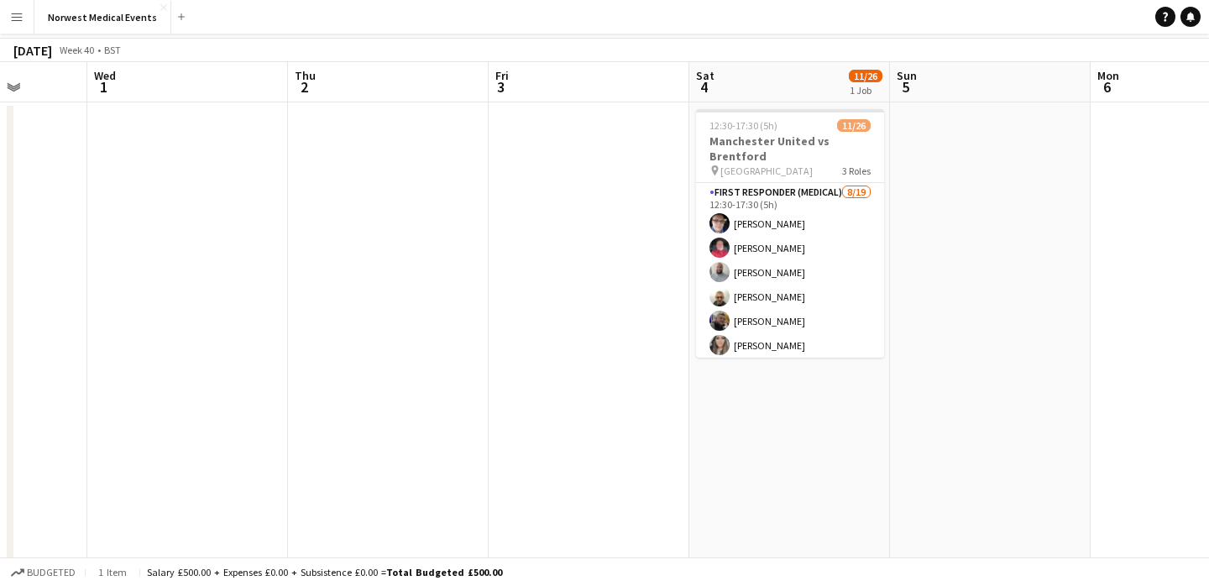
scroll to position [0, 0]
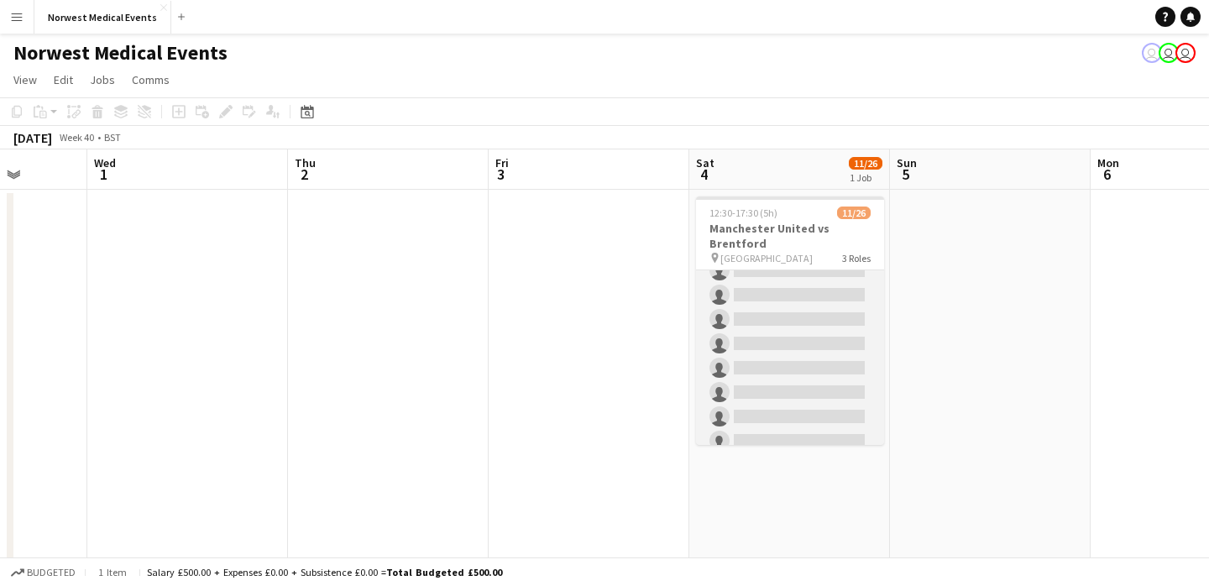
click at [806, 327] on app-card-role "First Responder (Medical) [DATE] 12:30-17:30 (5h) [PERSON_NAME] [PERSON_NAME] […" at bounding box center [790, 282] width 188 height 495
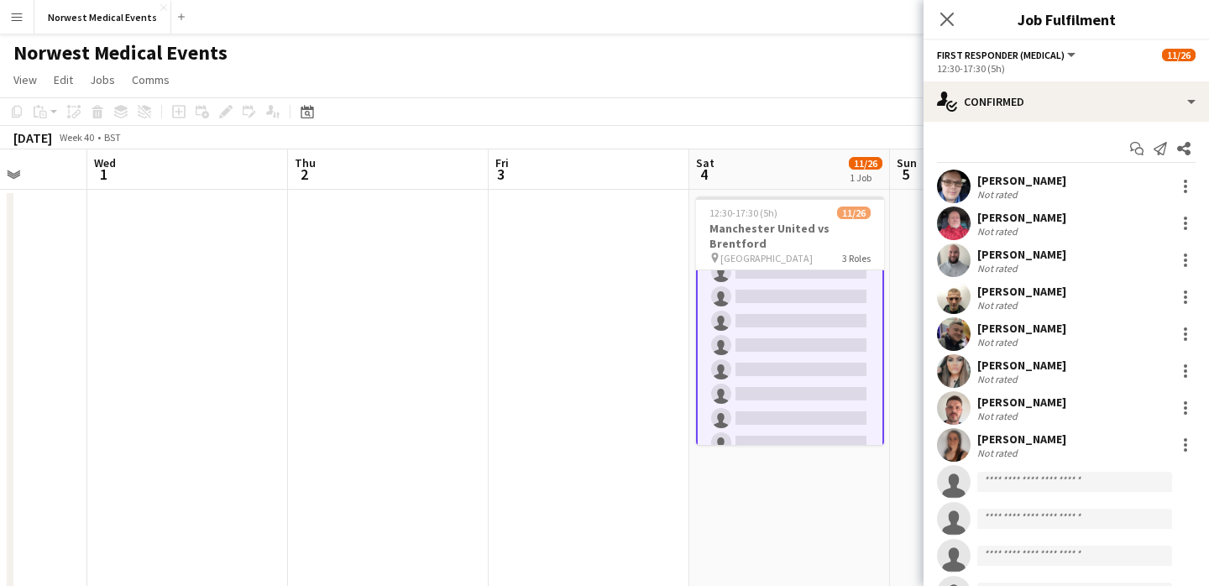
scroll to position [237, 0]
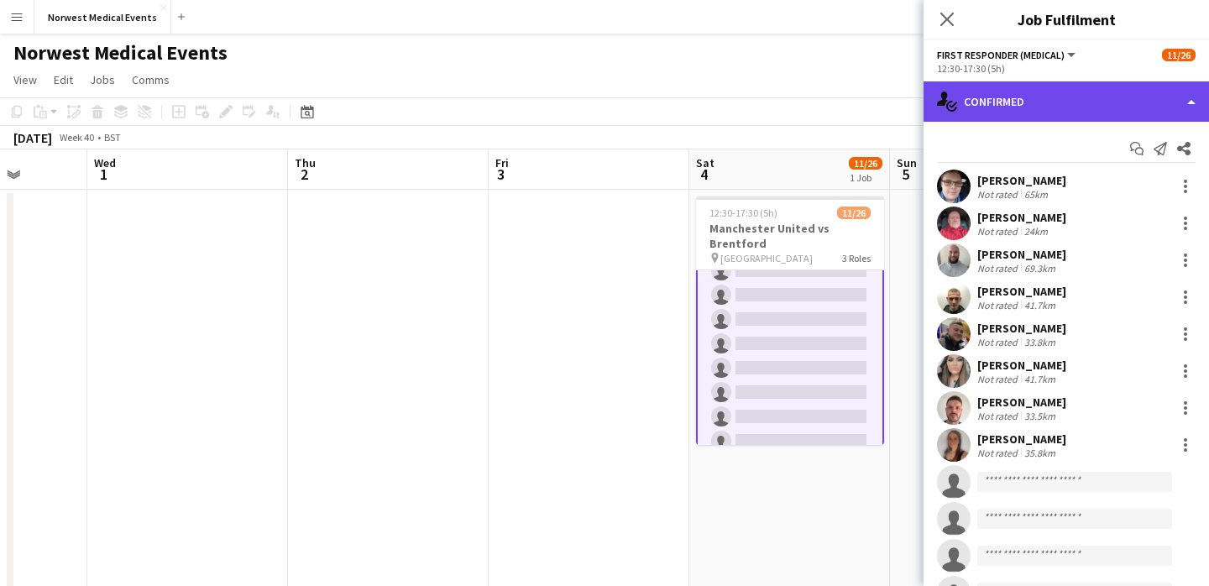
click at [1083, 109] on div "single-neutral-actions-check-2 Confirmed" at bounding box center [1066, 101] width 285 height 40
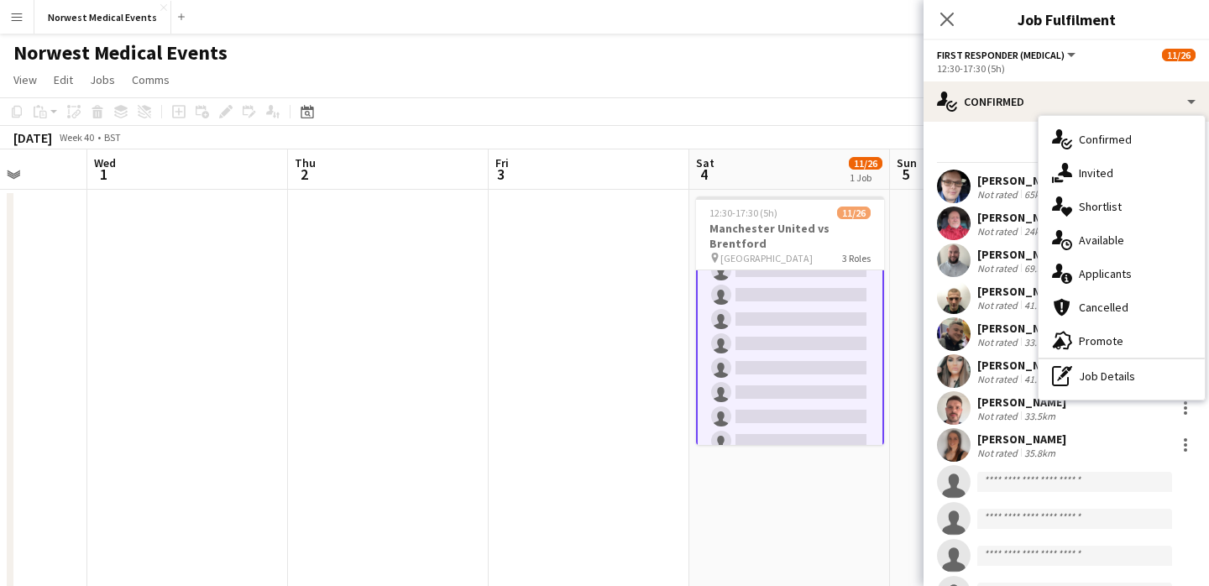
click at [1102, 275] on div "single-neutral-actions-information Applicants" at bounding box center [1122, 274] width 166 height 34
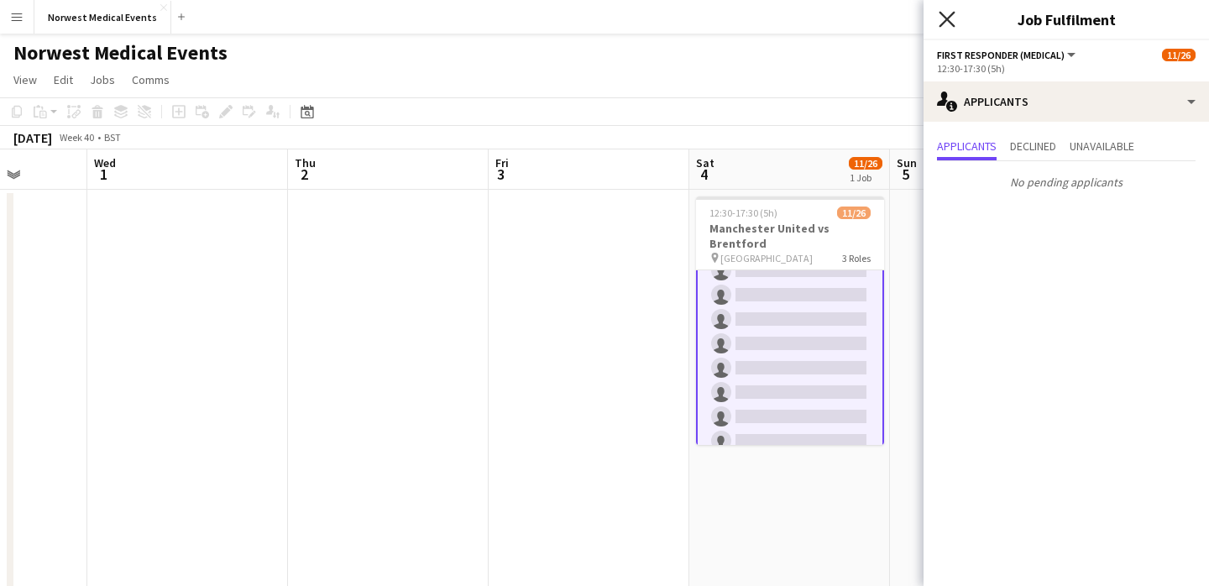
click at [942, 13] on icon at bounding box center [947, 19] width 16 height 16
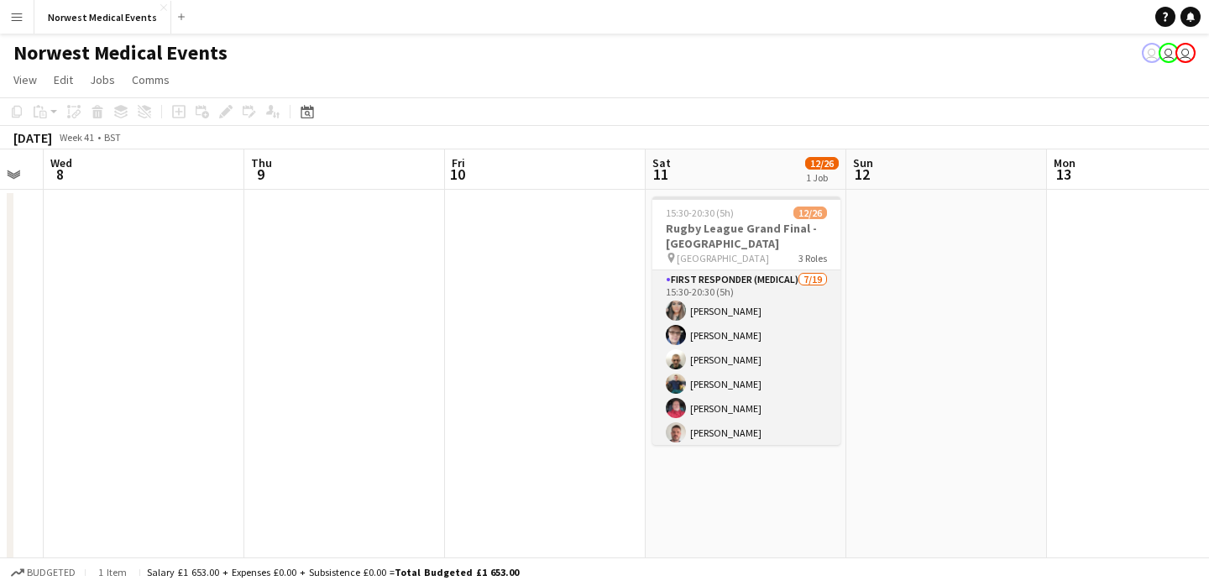
scroll to position [319, 0]
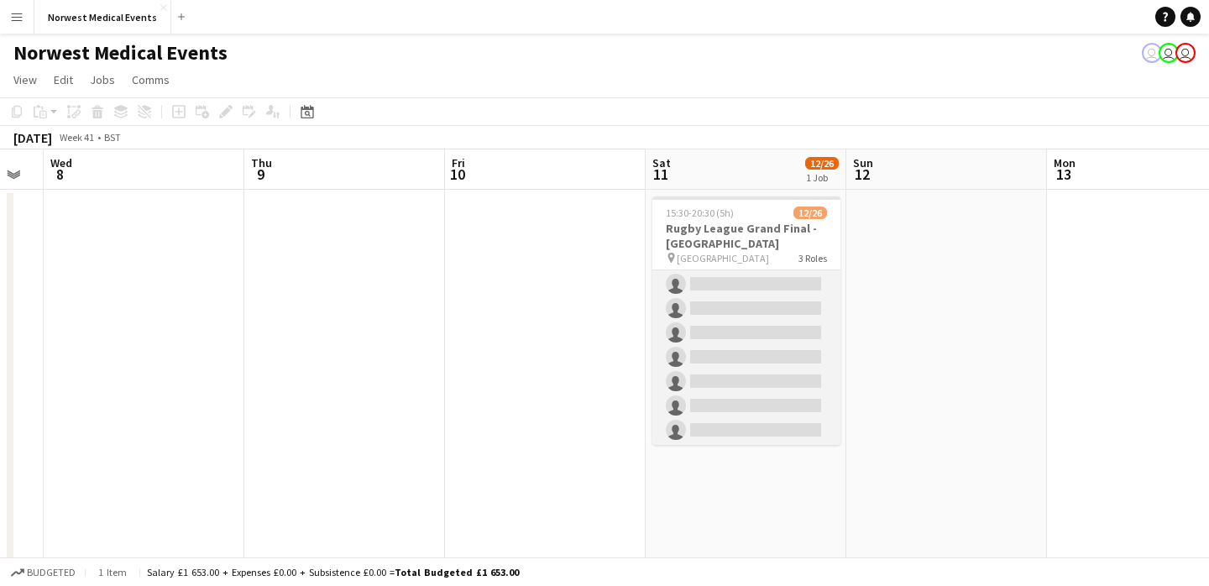
click at [772, 335] on app-card-role "First Responder (Medical) [DATE] 15:30-20:30 (5h) [PERSON_NAME] [PERSON_NAME] […" at bounding box center [746, 198] width 188 height 495
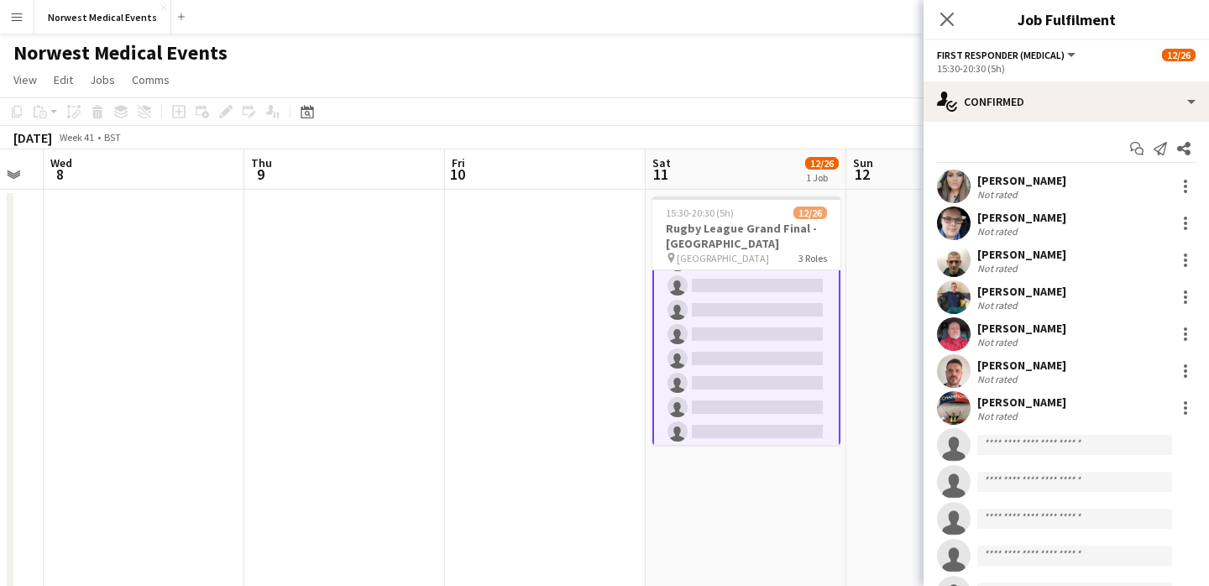
scroll to position [321, 0]
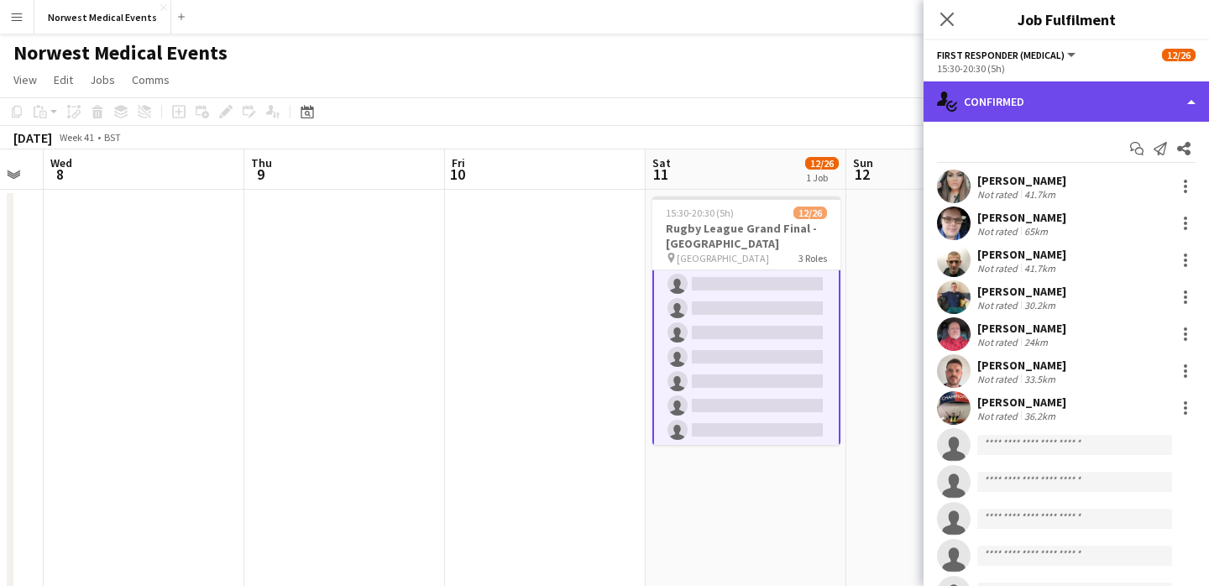
click at [1055, 101] on div "single-neutral-actions-check-2 Confirmed" at bounding box center [1066, 101] width 285 height 40
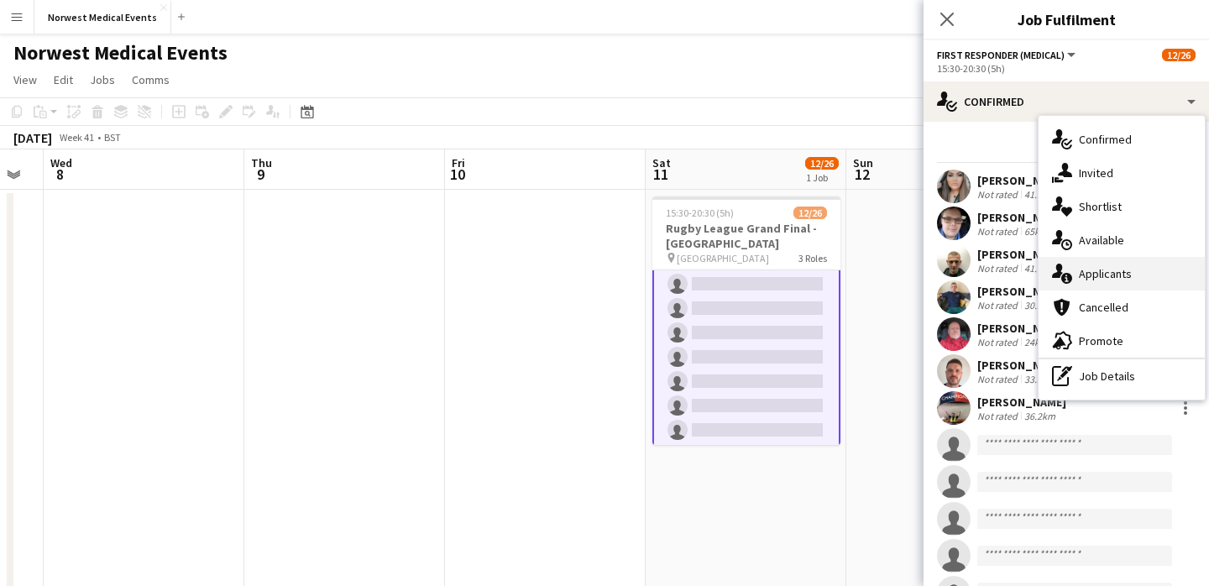
click at [1132, 267] on div "single-neutral-actions-information Applicants" at bounding box center [1122, 274] width 166 height 34
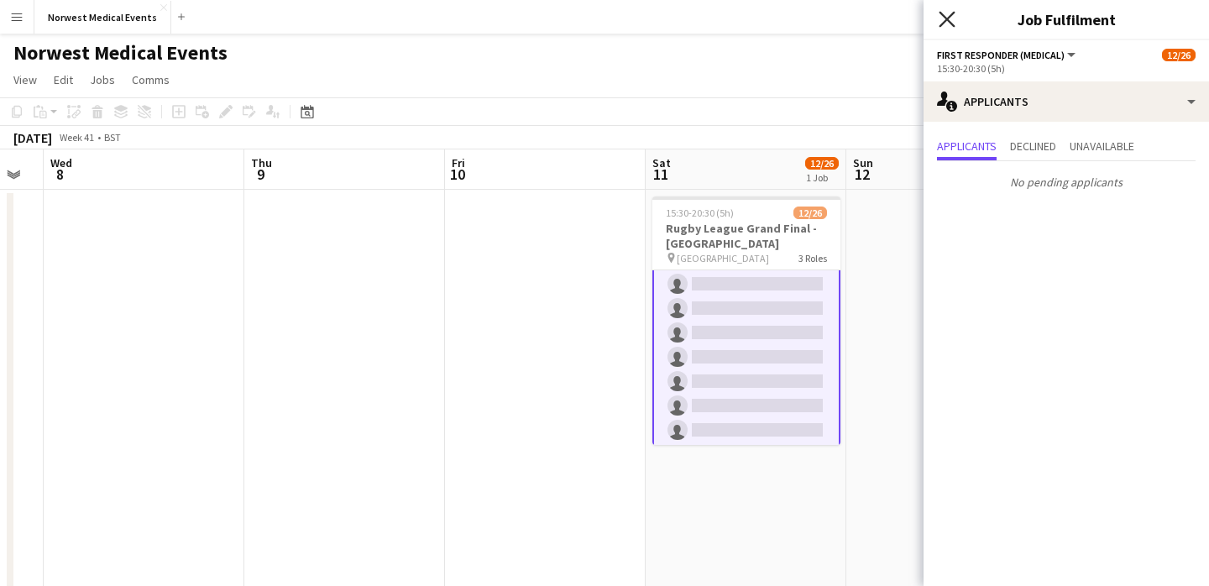
click at [946, 18] on icon at bounding box center [947, 19] width 16 height 16
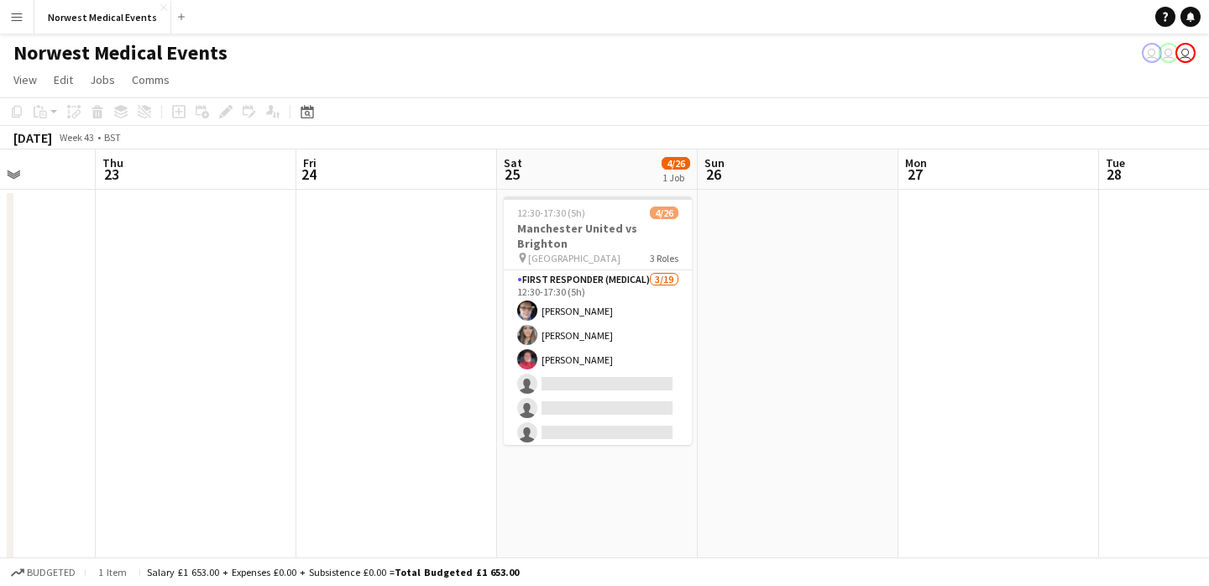
scroll to position [0, 529]
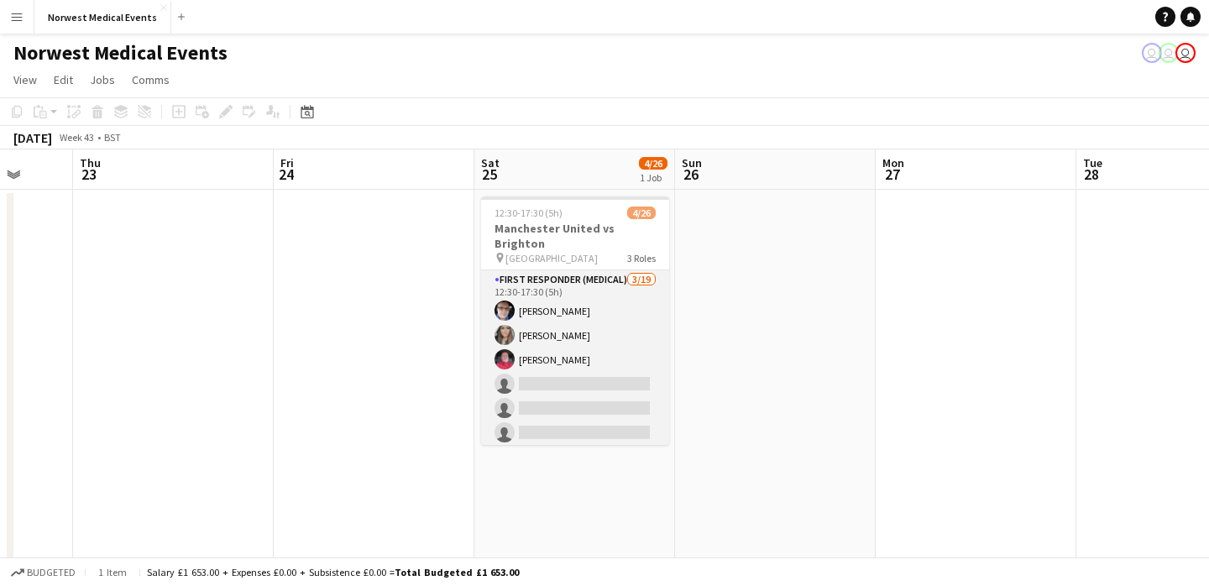
click at [578, 345] on app-card-role "First Responder (Medical) [DATE] 12:30-17:30 (5h) [PERSON_NAME] [PERSON_NAME] […" at bounding box center [575, 517] width 188 height 495
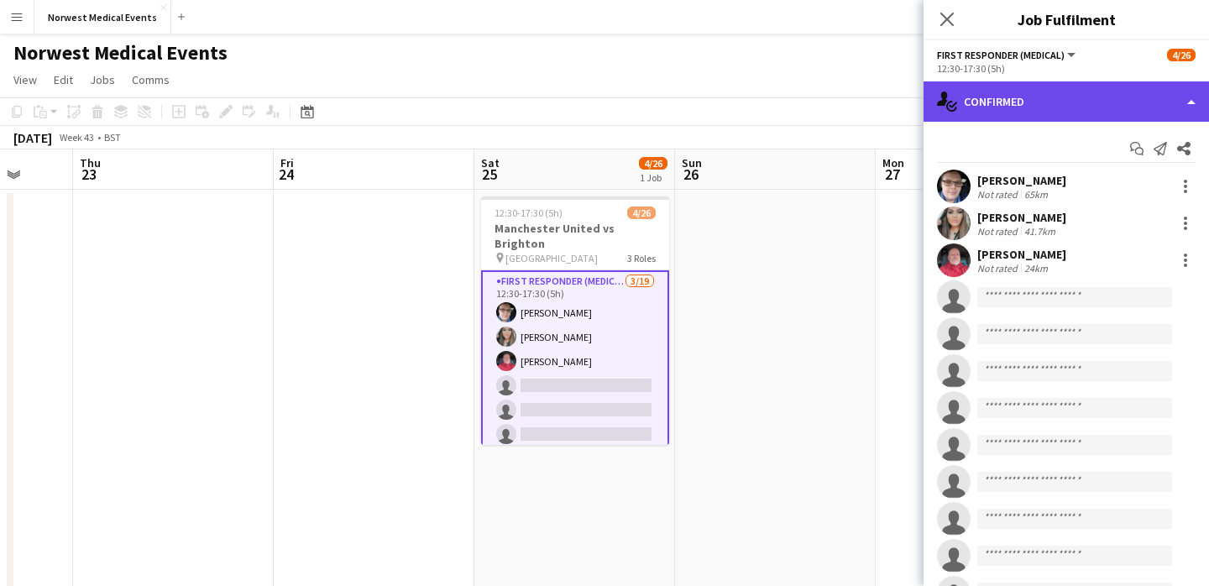
click at [1074, 100] on div "single-neutral-actions-check-2 Confirmed" at bounding box center [1066, 101] width 285 height 40
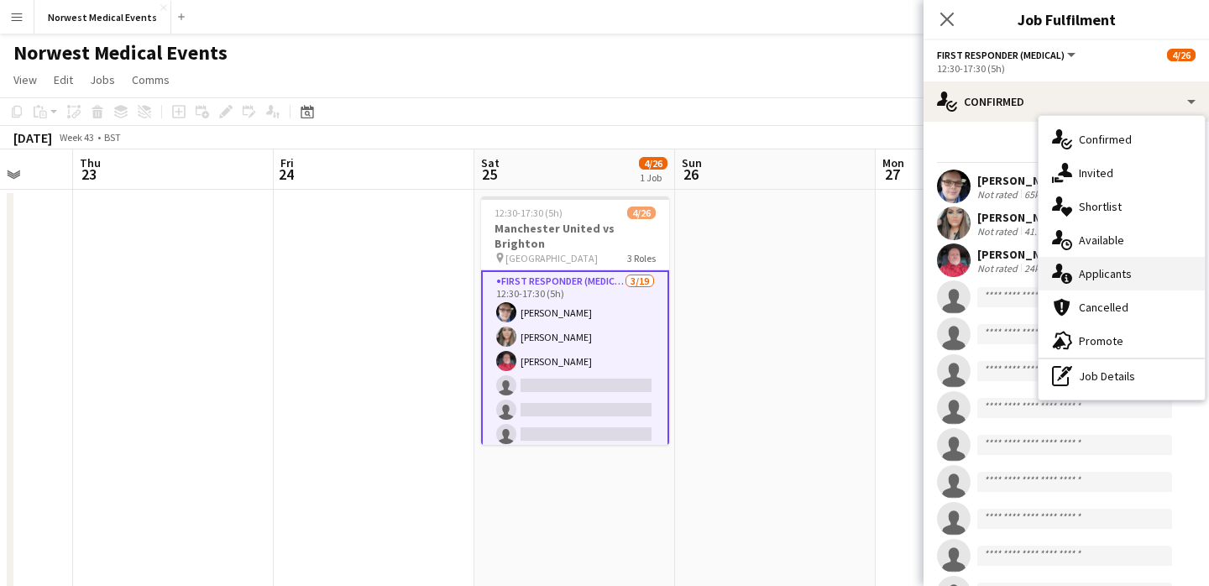
click at [1114, 268] on div "single-neutral-actions-information Applicants" at bounding box center [1122, 274] width 166 height 34
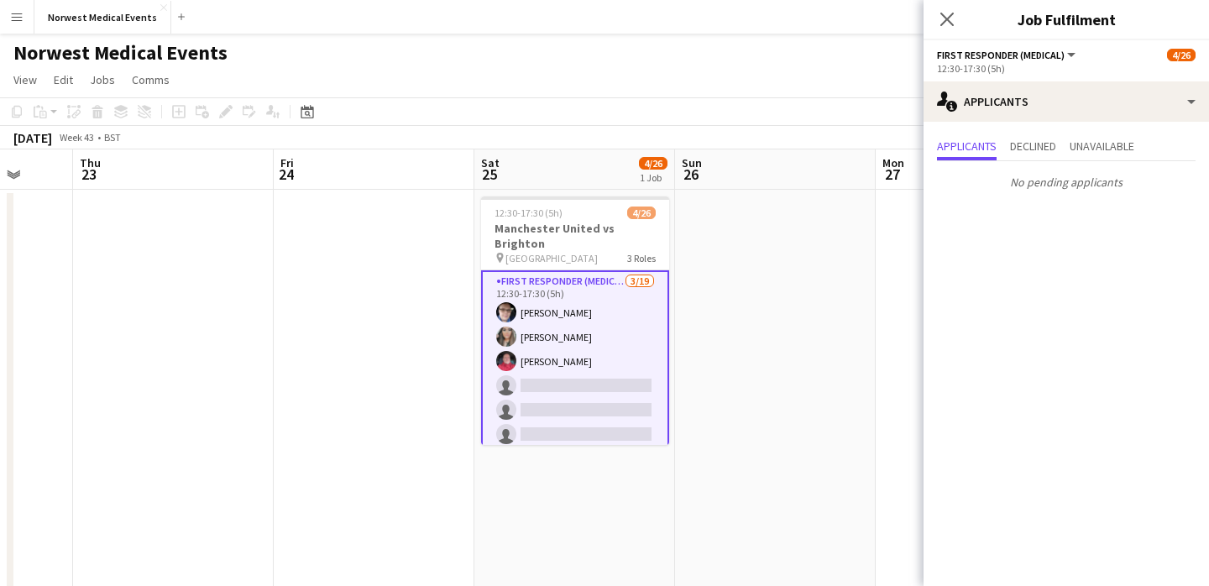
click at [948, 16] on icon at bounding box center [946, 19] width 13 height 13
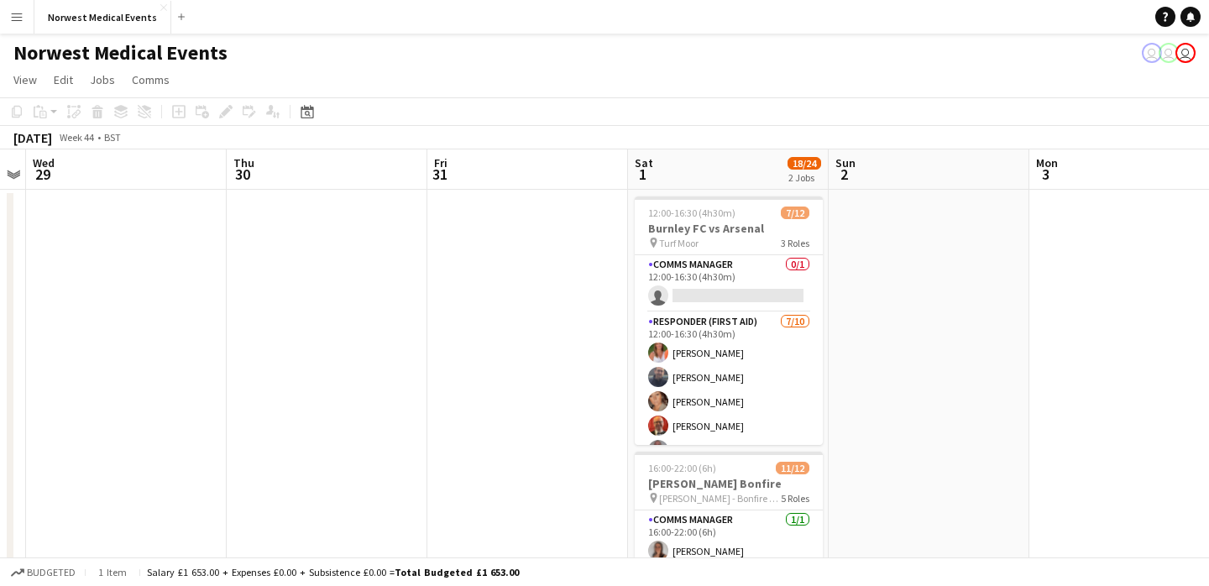
scroll to position [0, 680]
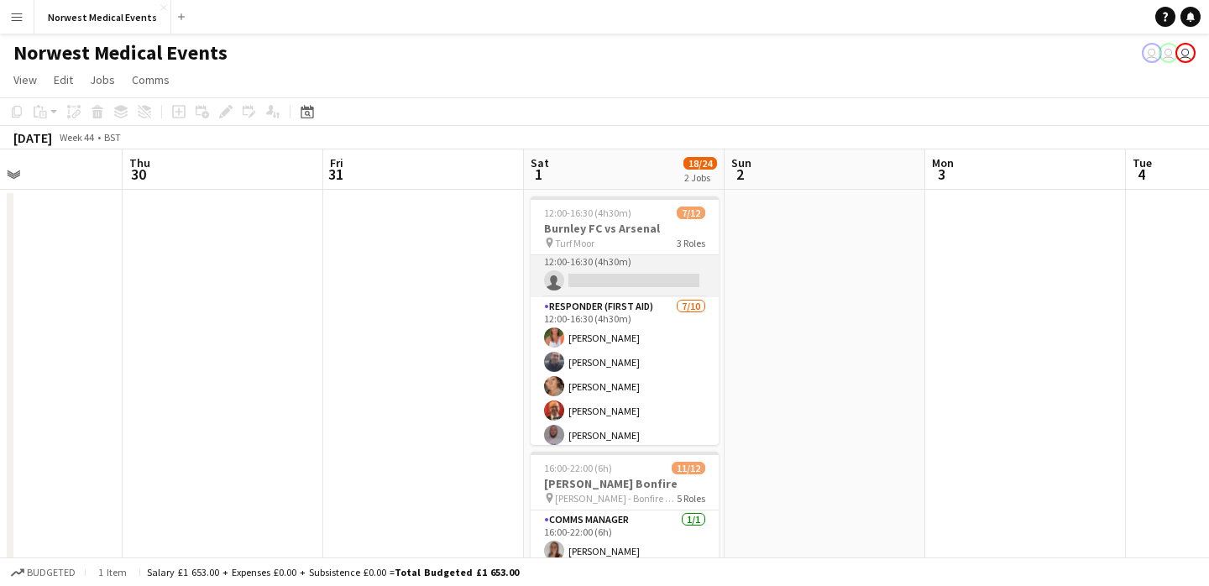
click at [627, 280] on app-card-role "Comms Manager 0/1 12:00-16:30 (4h30m) single-neutral-actions" at bounding box center [625, 268] width 188 height 57
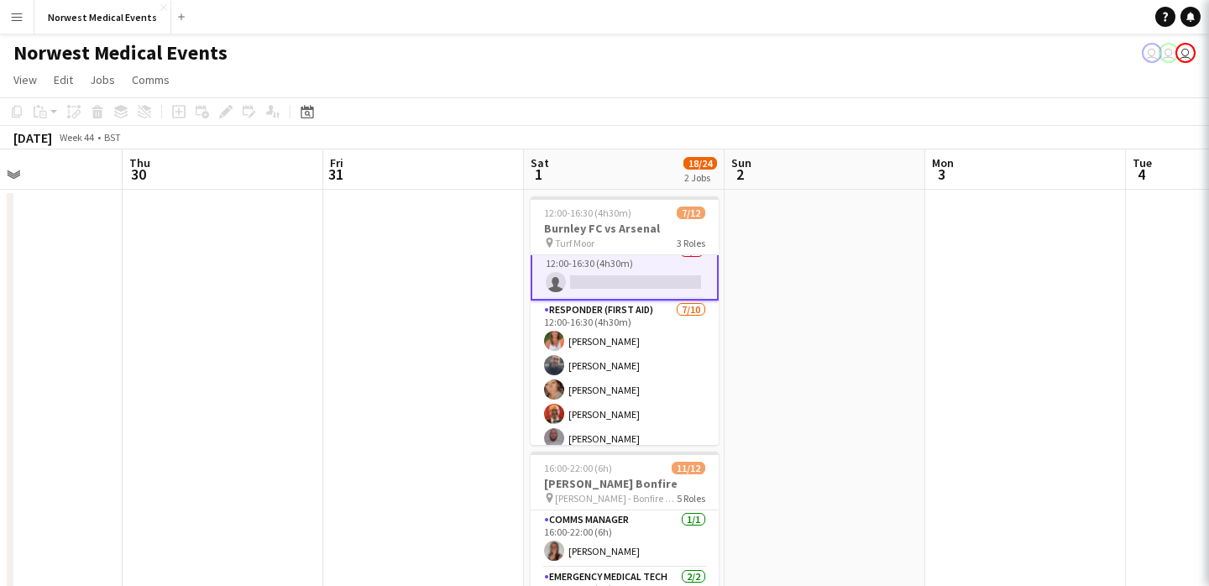
scroll to position [17, 0]
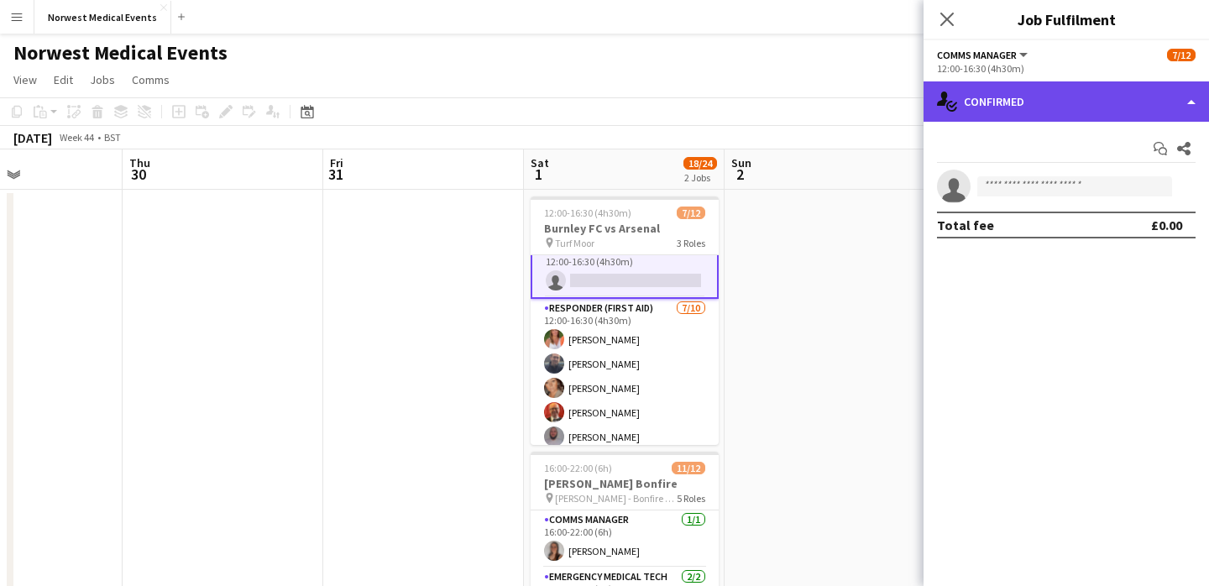
click at [1042, 111] on div "single-neutral-actions-check-2 Confirmed" at bounding box center [1066, 101] width 285 height 40
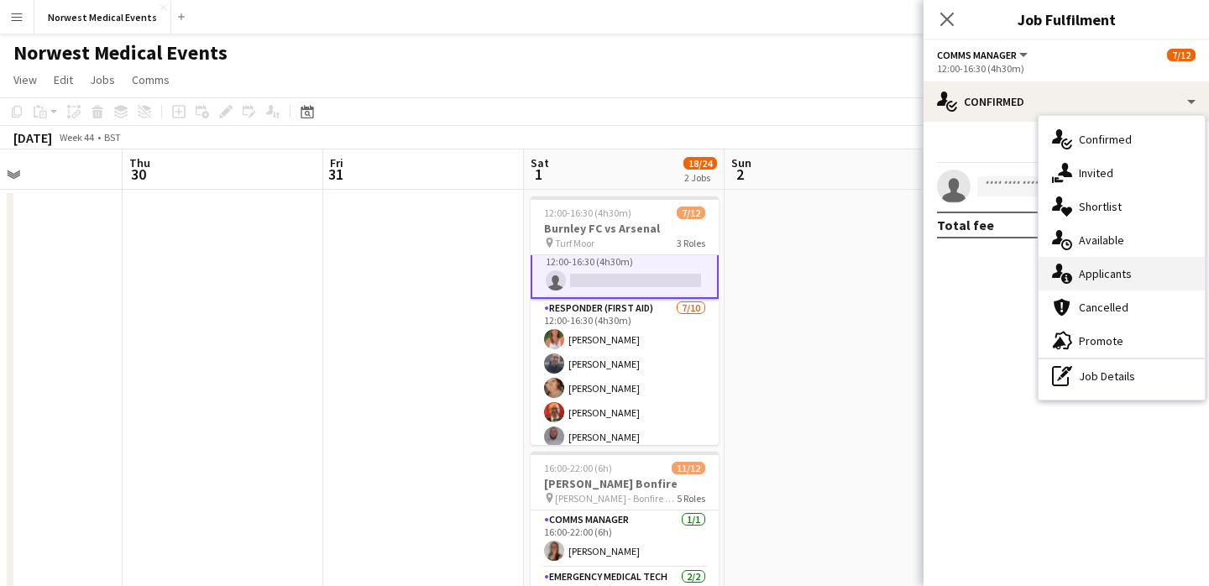
click at [1129, 273] on div "single-neutral-actions-information Applicants" at bounding box center [1122, 274] width 166 height 34
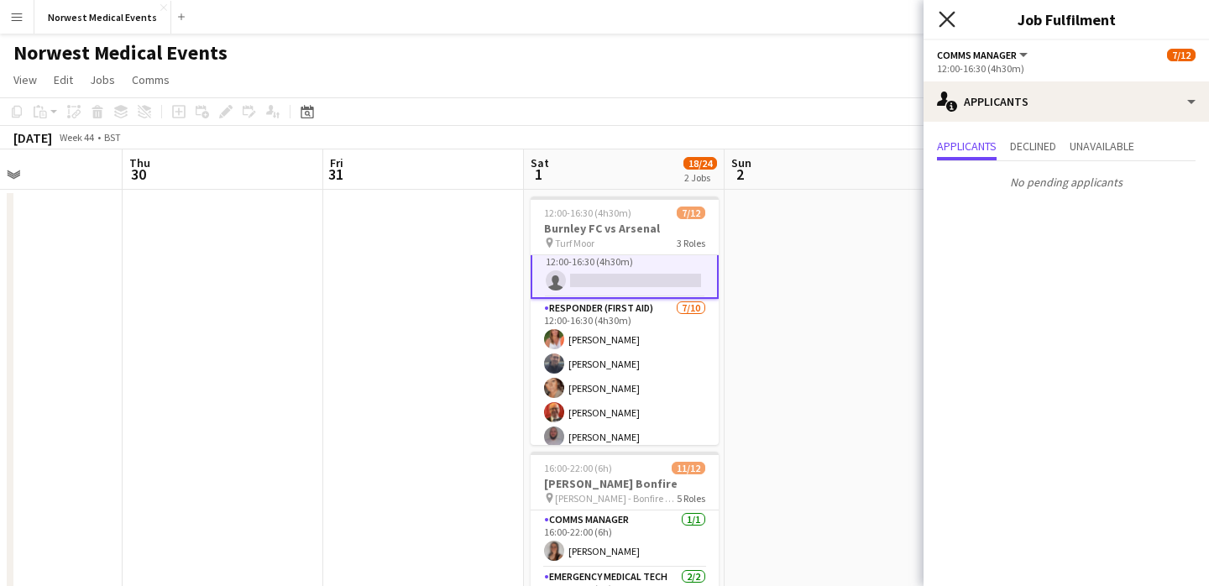
click at [953, 19] on icon "Close pop-in" at bounding box center [947, 19] width 16 height 16
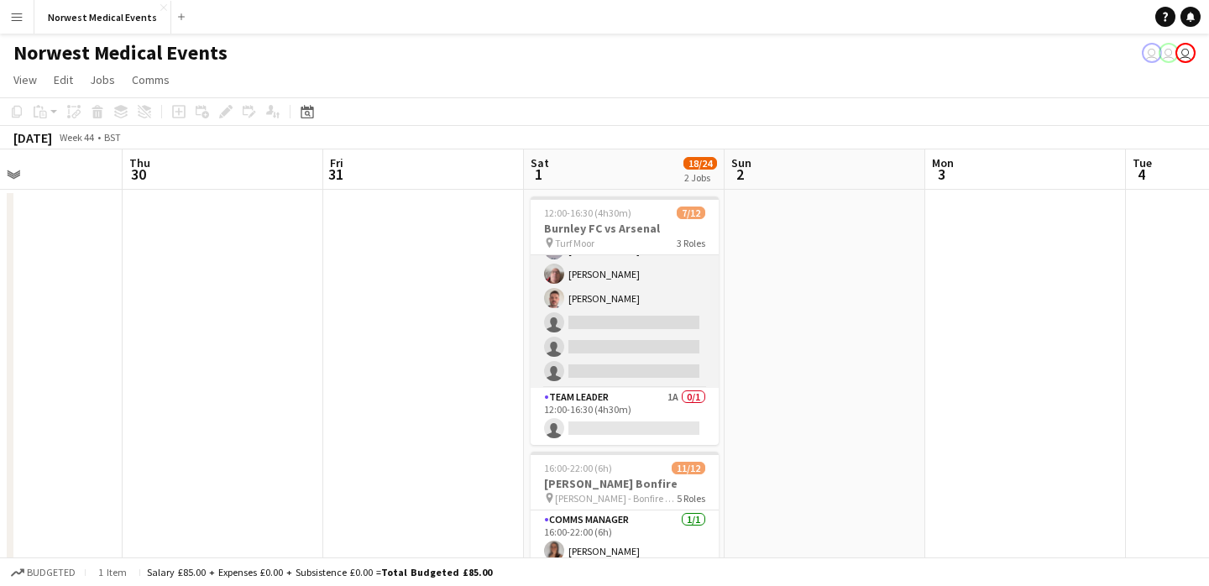
click at [628, 356] on app-card-role "Responder (First Aid) [DATE] 12:00-16:30 (4h30m) [PERSON_NAME] [PERSON_NAME] [P…" at bounding box center [625, 250] width 188 height 276
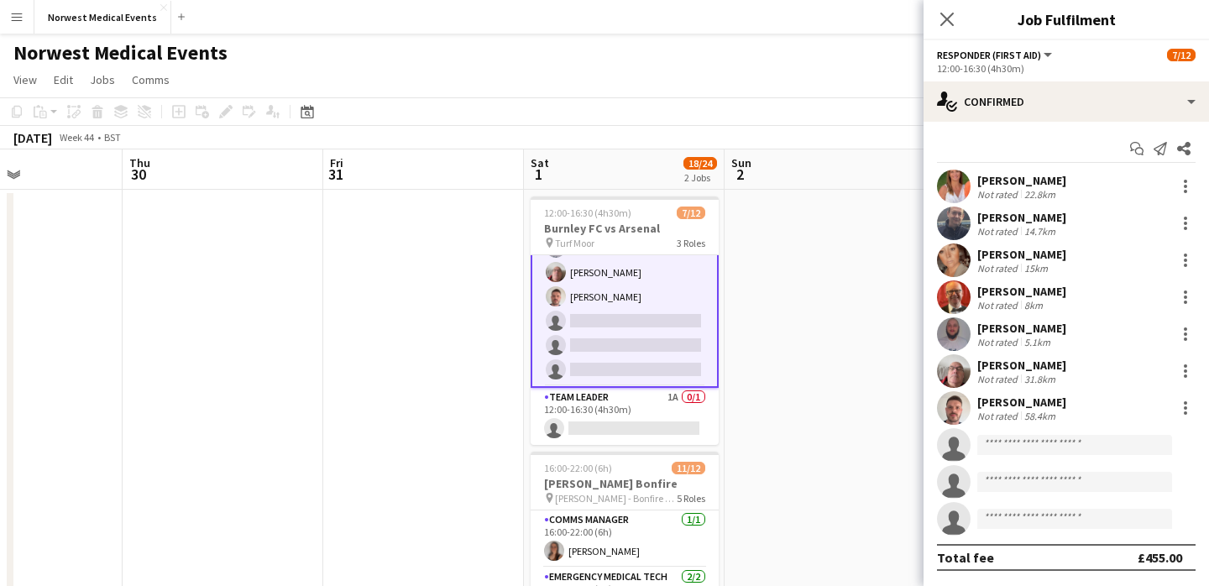
scroll to position [202, 0]
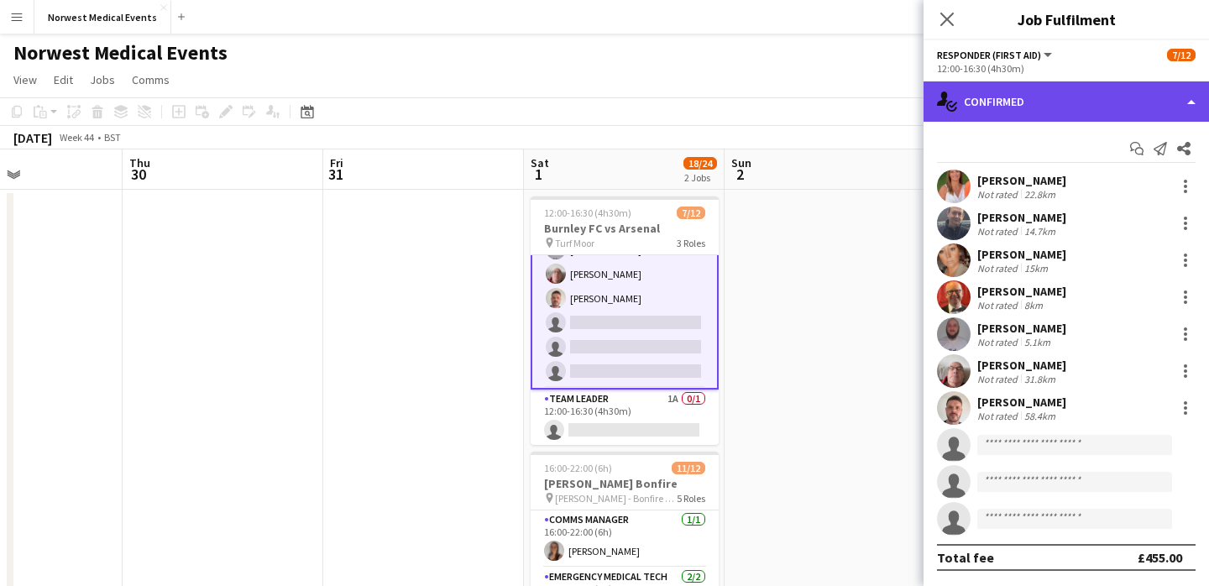
click at [1048, 112] on div "single-neutral-actions-check-2 Confirmed" at bounding box center [1066, 101] width 285 height 40
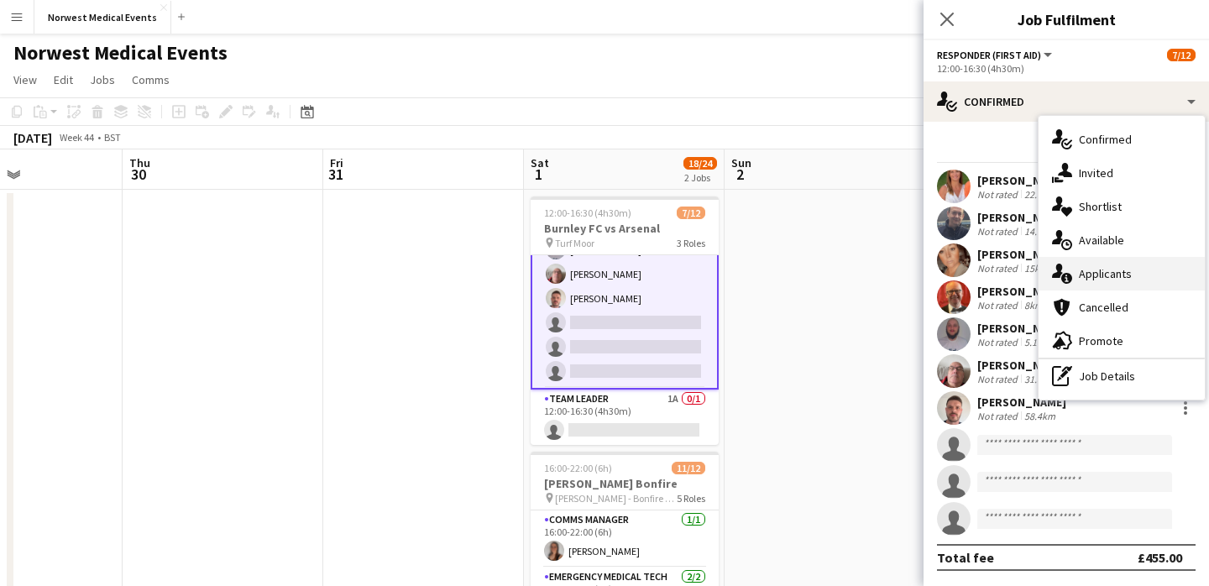
click at [1099, 274] on div "single-neutral-actions-information Applicants" at bounding box center [1122, 274] width 166 height 34
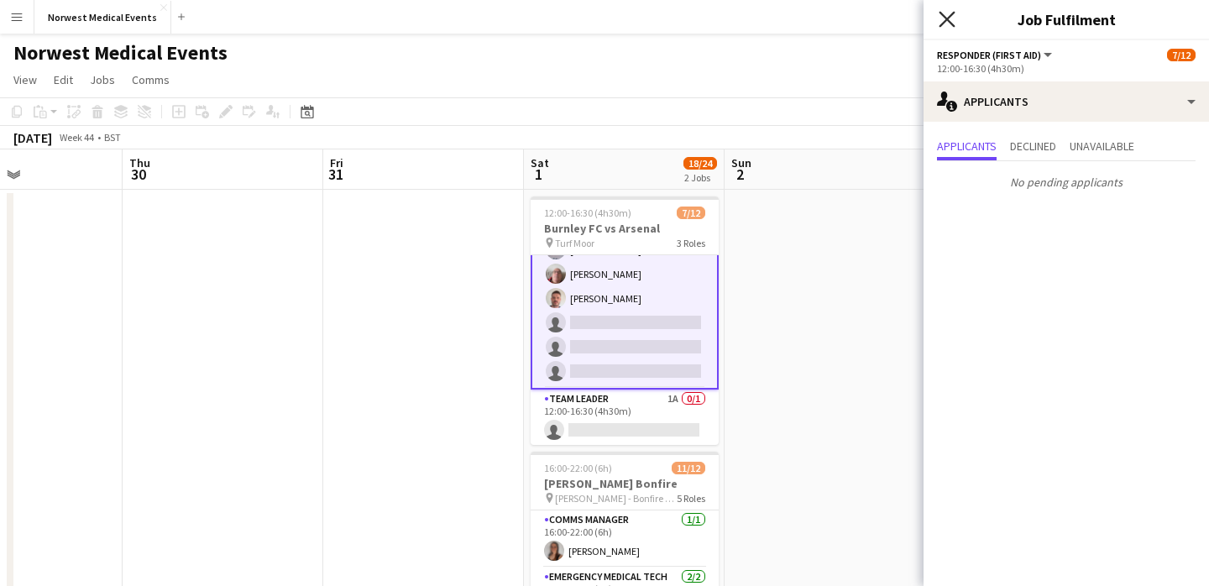
click at [945, 22] on icon "Close pop-in" at bounding box center [947, 19] width 16 height 16
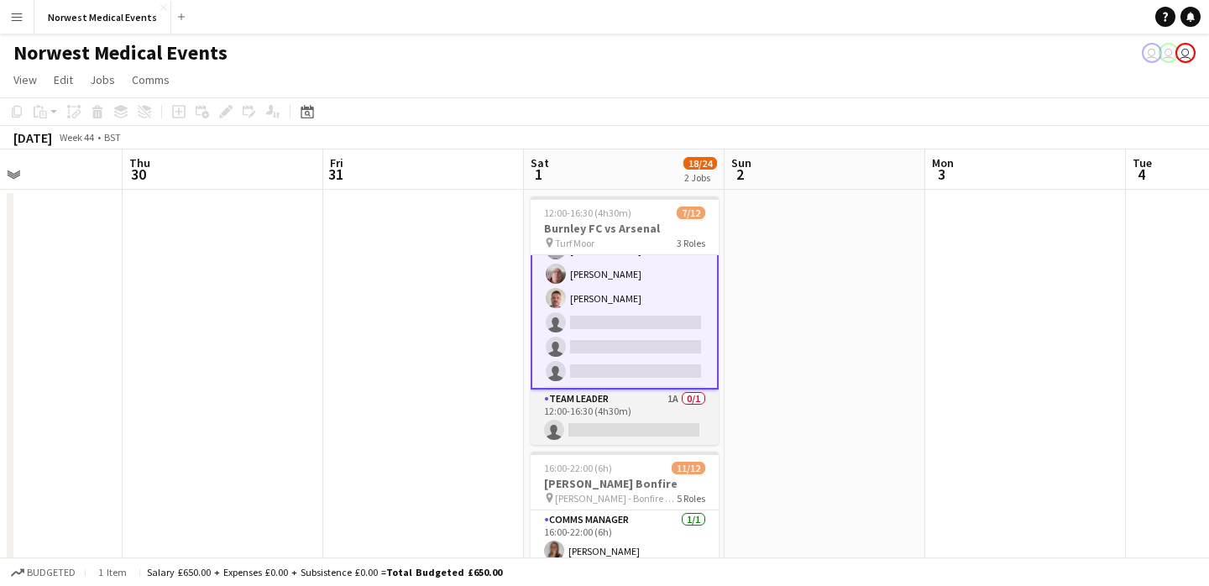
click at [647, 409] on app-card-role "Team Leader 1A 0/1 12:00-16:30 (4h30m) single-neutral-actions" at bounding box center [625, 418] width 188 height 57
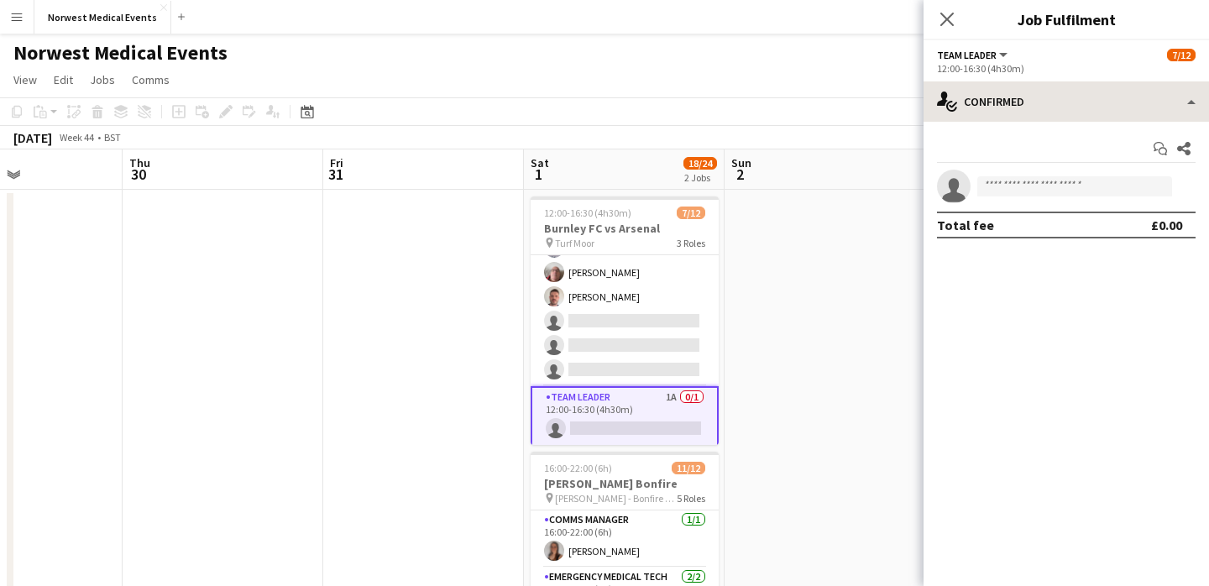
scroll to position [201, 0]
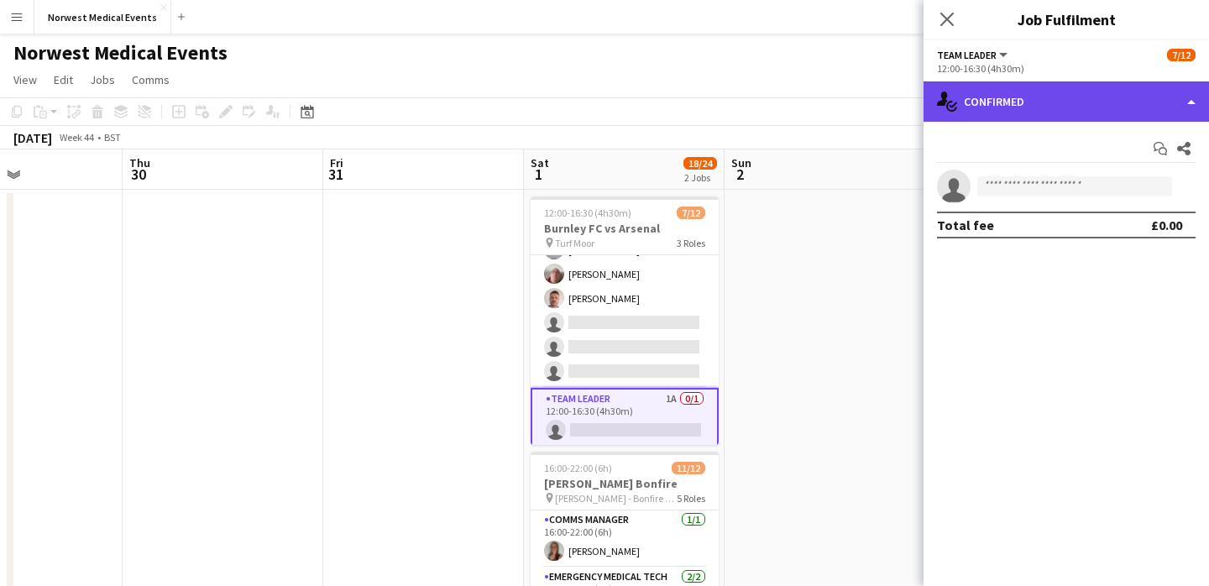
click at [1055, 100] on div "single-neutral-actions-check-2 Confirmed" at bounding box center [1066, 101] width 285 height 40
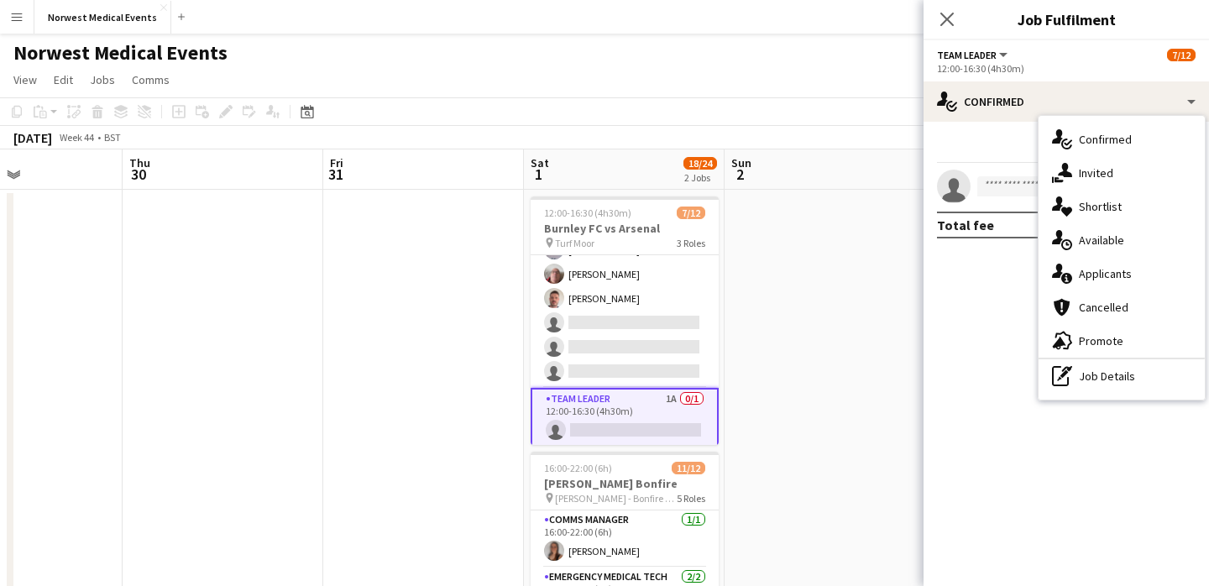
click at [1099, 270] on div "single-neutral-actions-information Applicants" at bounding box center [1122, 274] width 166 height 34
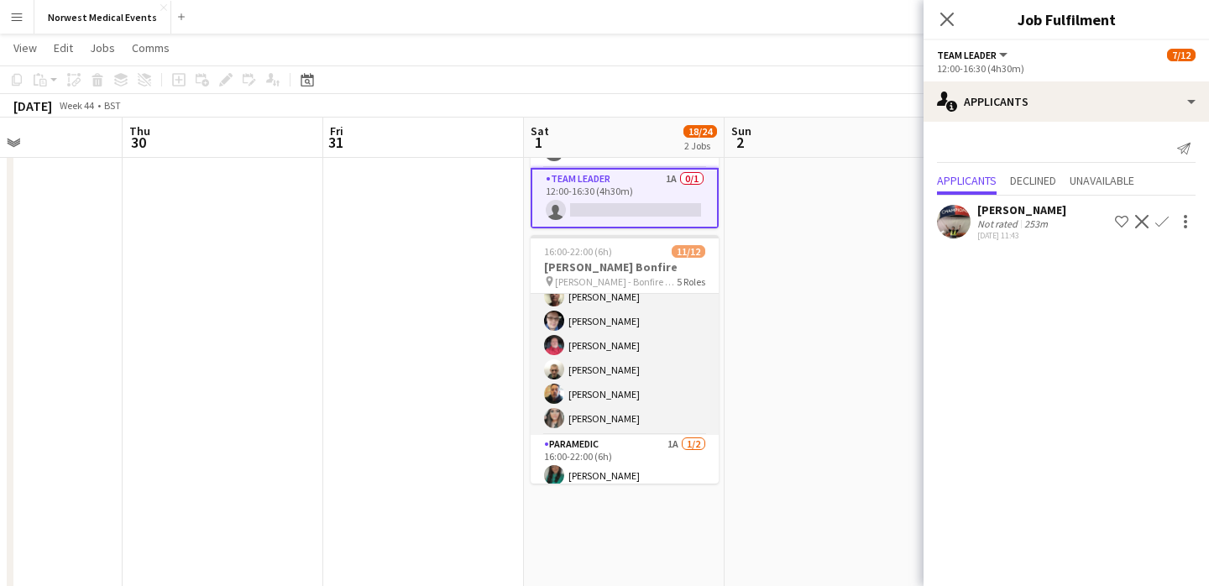
scroll to position [266, 0]
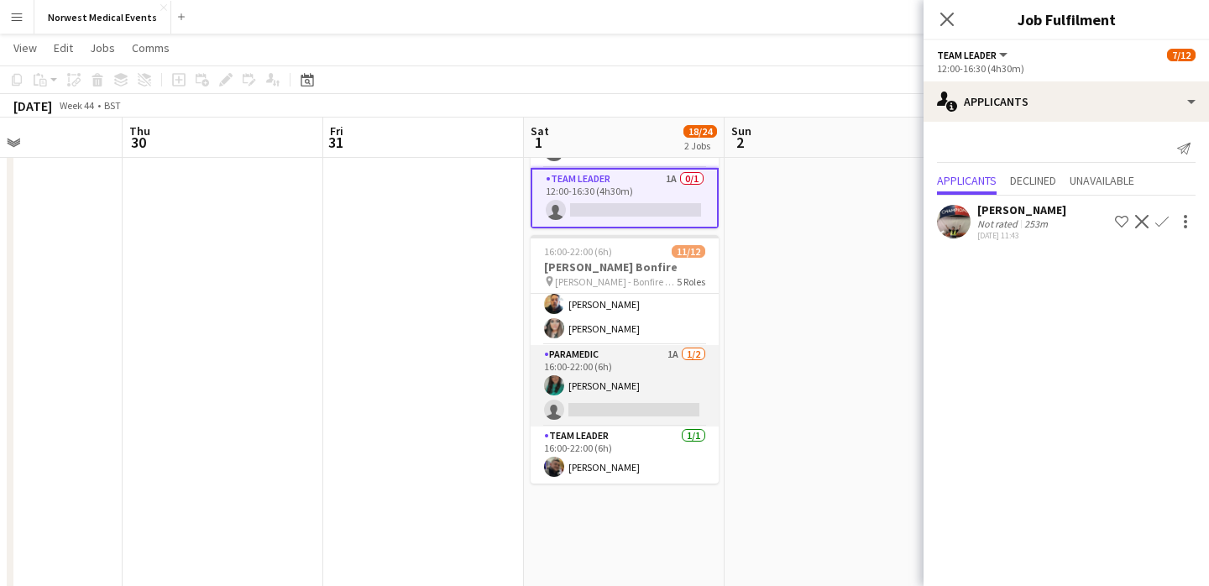
click at [631, 396] on app-card-role "Paramedic 1A [DATE] 16:00-22:00 (6h) [PERSON_NAME] single-neutral-actions" at bounding box center [625, 385] width 188 height 81
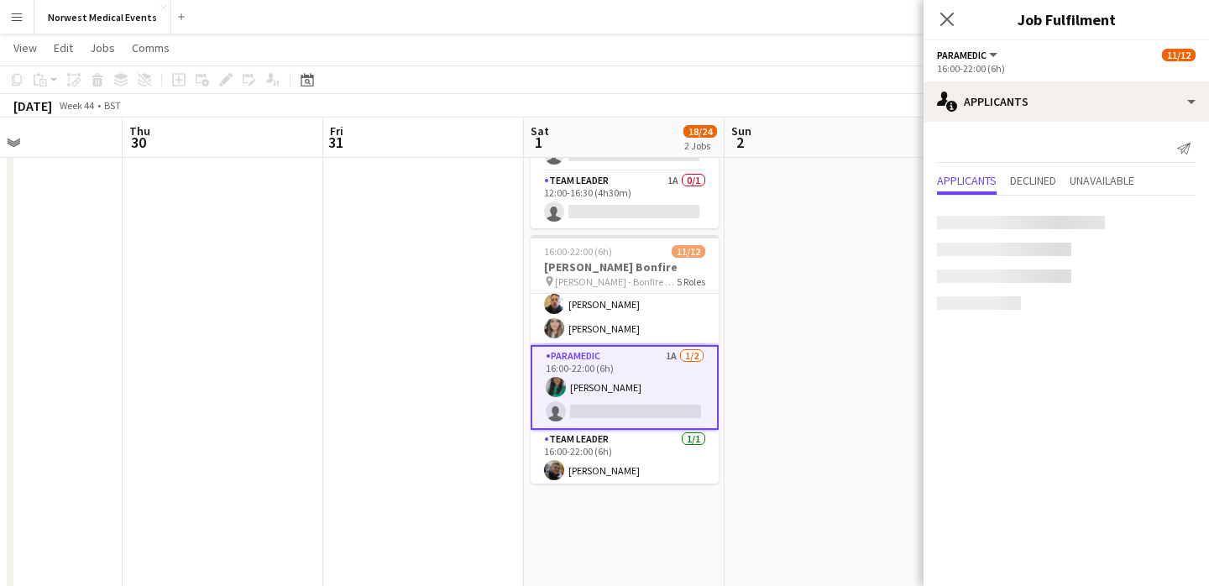
scroll to position [201, 0]
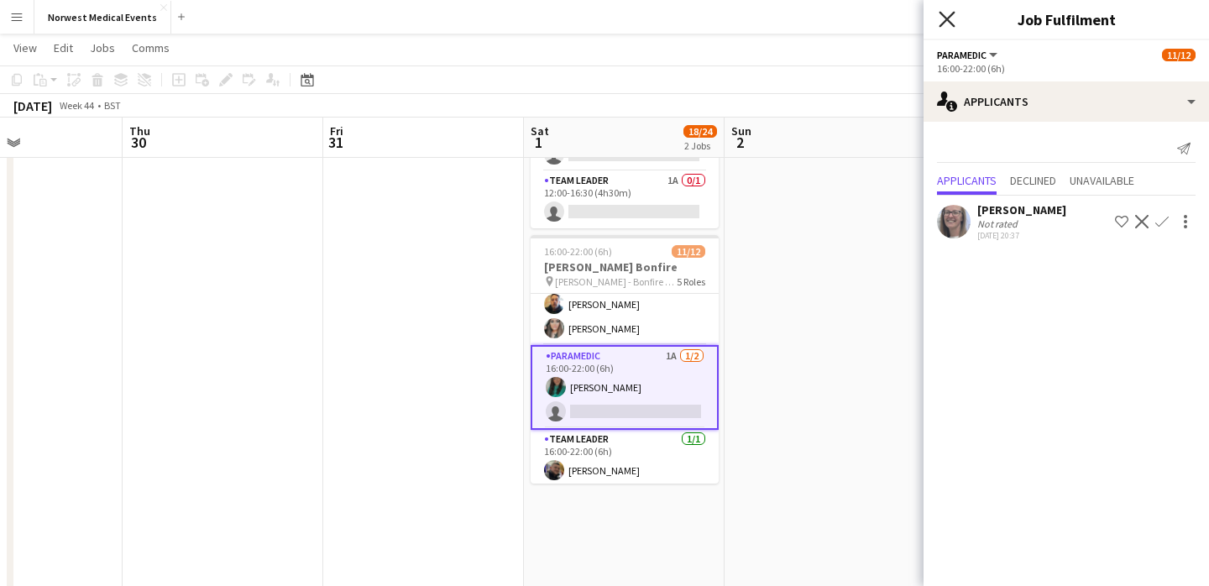
click at [948, 19] on icon at bounding box center [947, 19] width 16 height 16
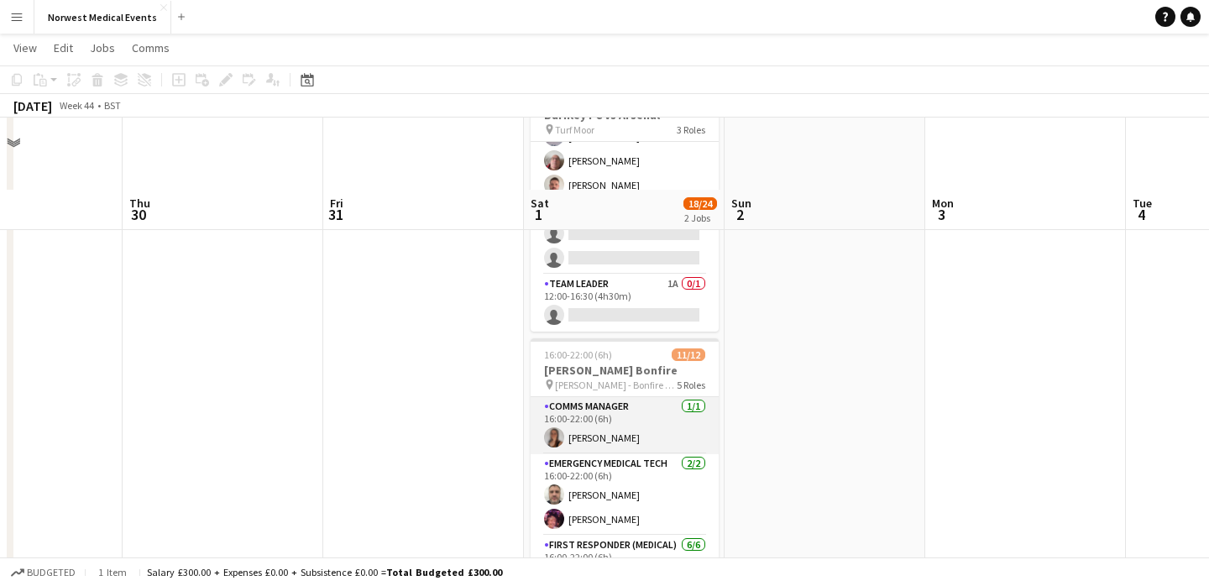
scroll to position [0, 0]
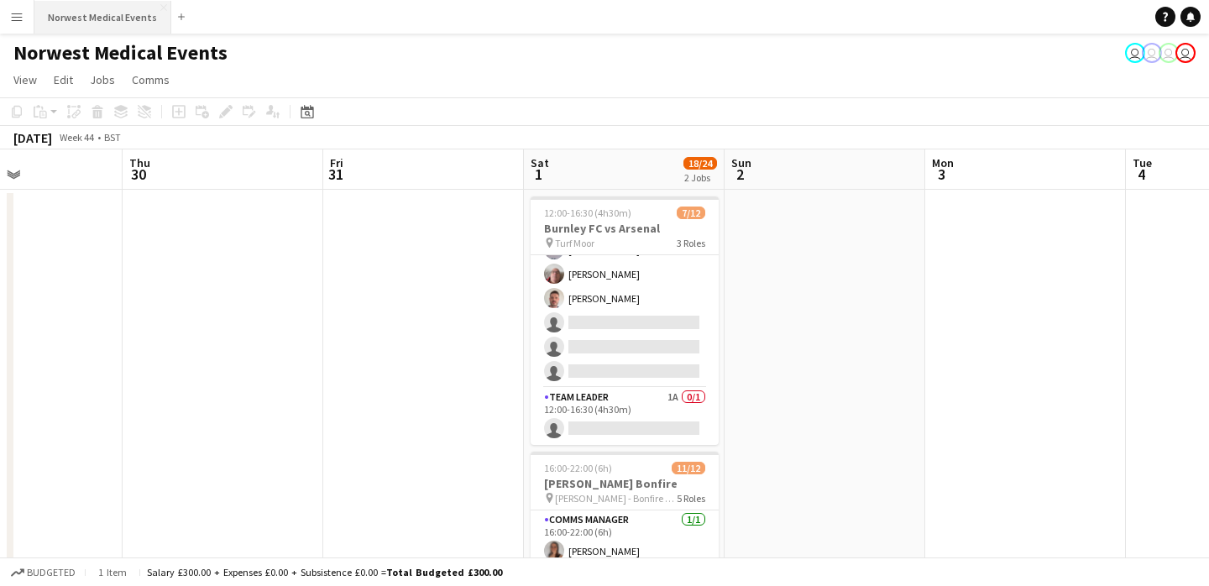
click at [83, 2] on button "Norwest Medical Events Close" at bounding box center [102, 17] width 137 height 33
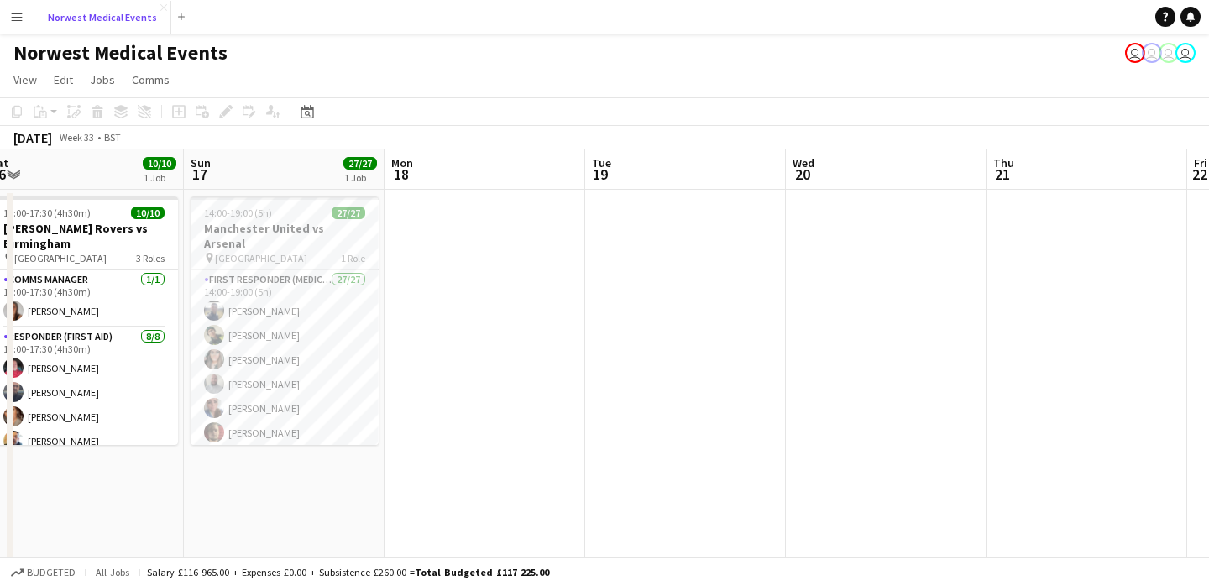
scroll to position [0, 525]
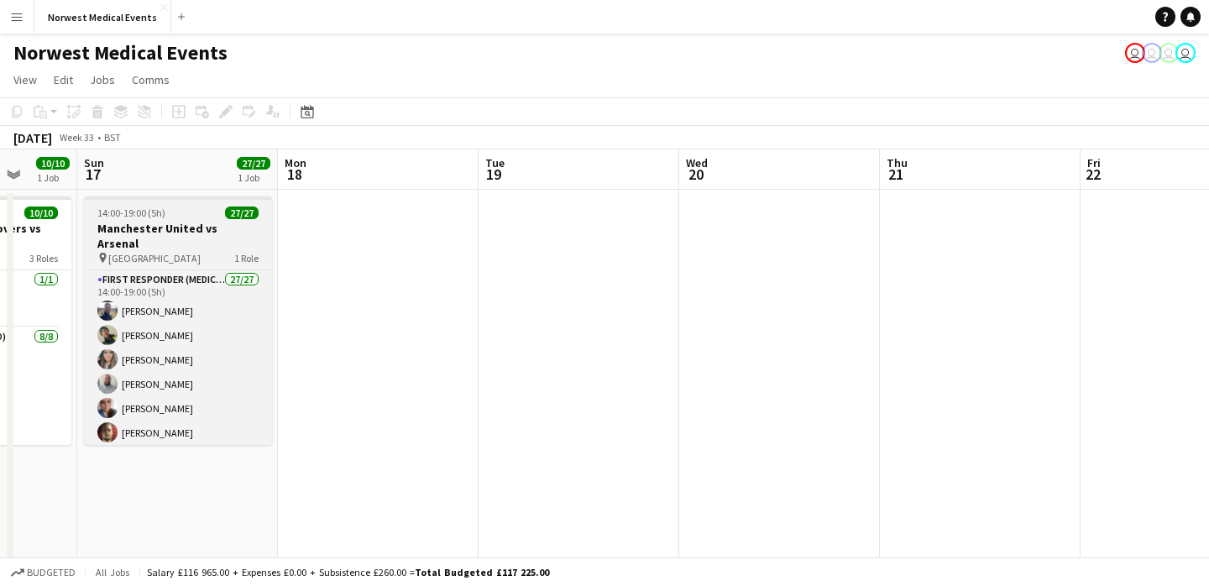
click at [158, 225] on h3 "Manchester United vs Arsenal" at bounding box center [178, 236] width 188 height 30
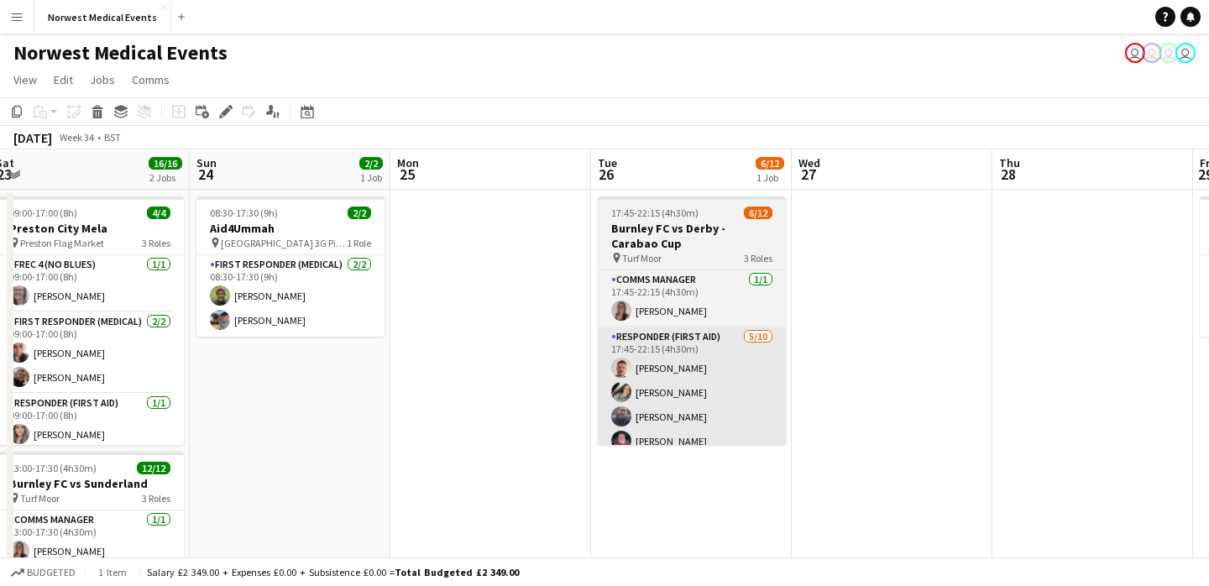
scroll to position [0, 638]
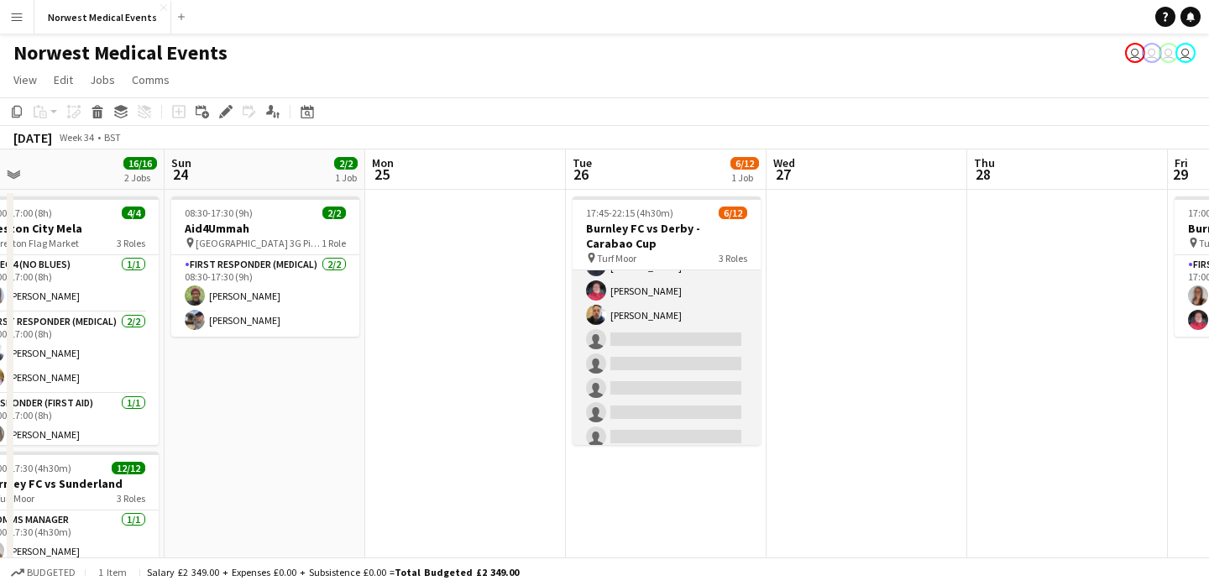
click at [699, 327] on app-card-role "Responder (First Aid) [DATE] 17:45-22:15 (4h30m) [PERSON_NAME] [PERSON_NAME] [P…" at bounding box center [667, 315] width 188 height 276
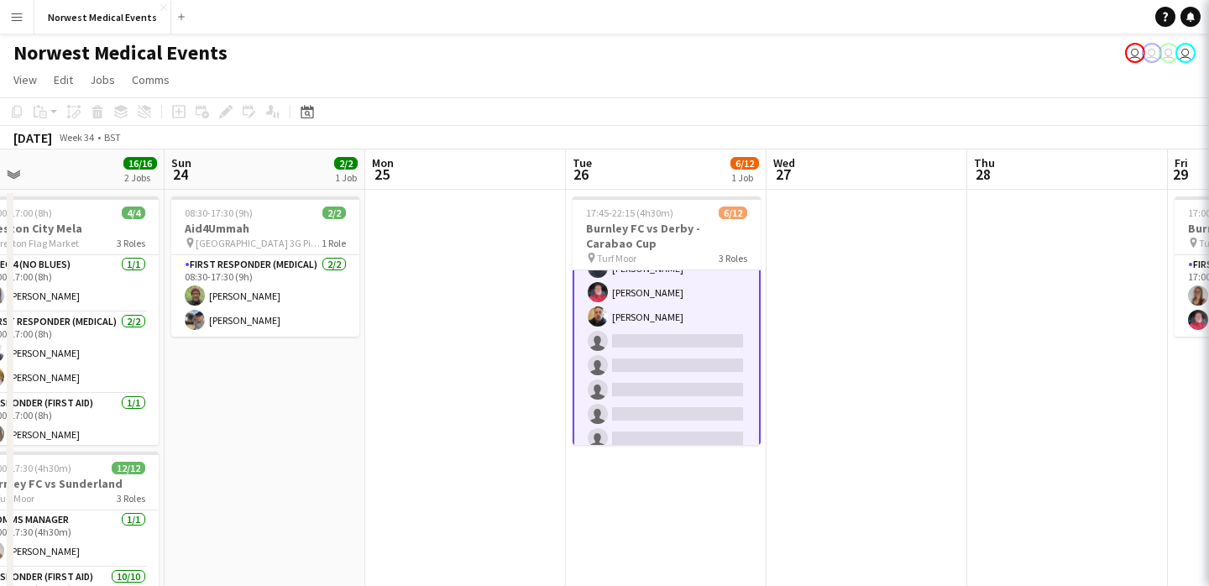
scroll to position [152, 0]
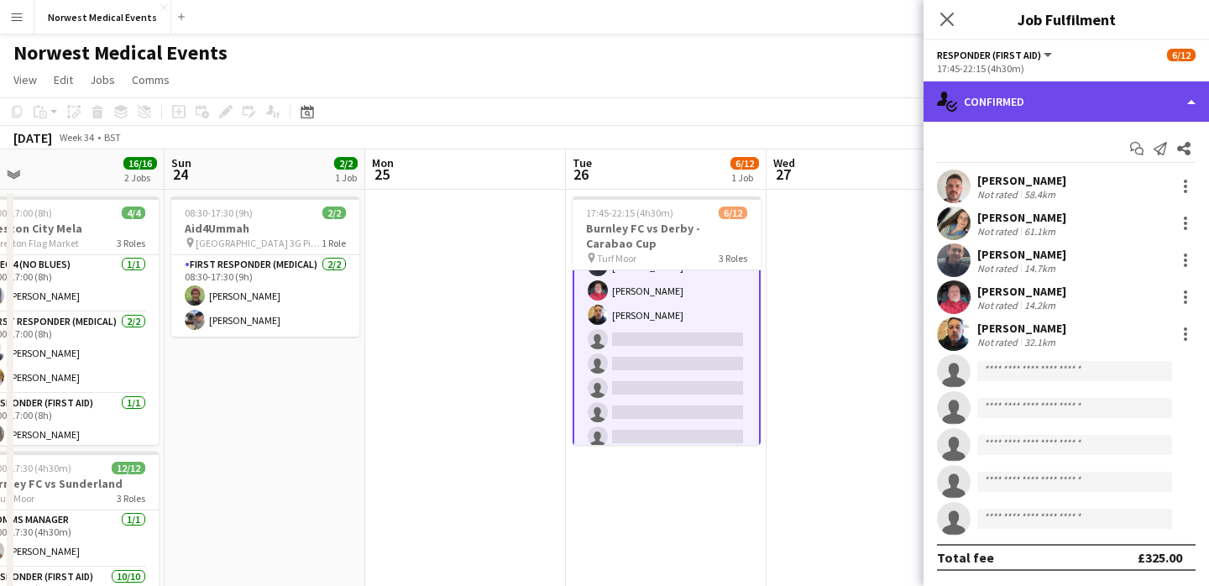
click at [1057, 100] on div "single-neutral-actions-check-2 Confirmed" at bounding box center [1066, 101] width 285 height 40
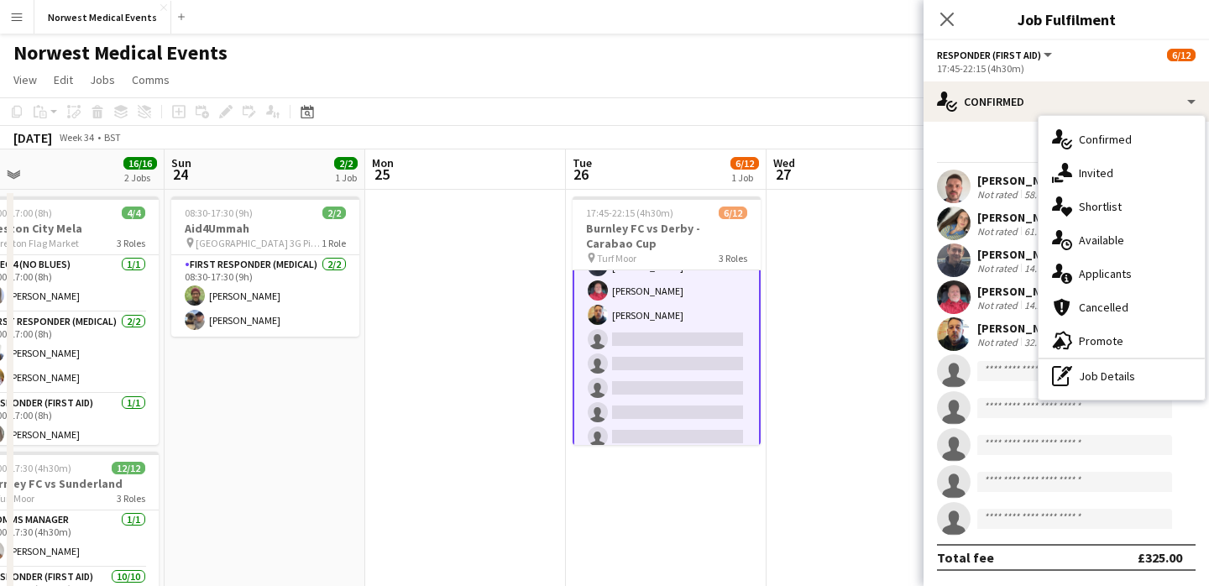
click at [1114, 259] on div "single-neutral-actions-information Applicants" at bounding box center [1122, 274] width 166 height 34
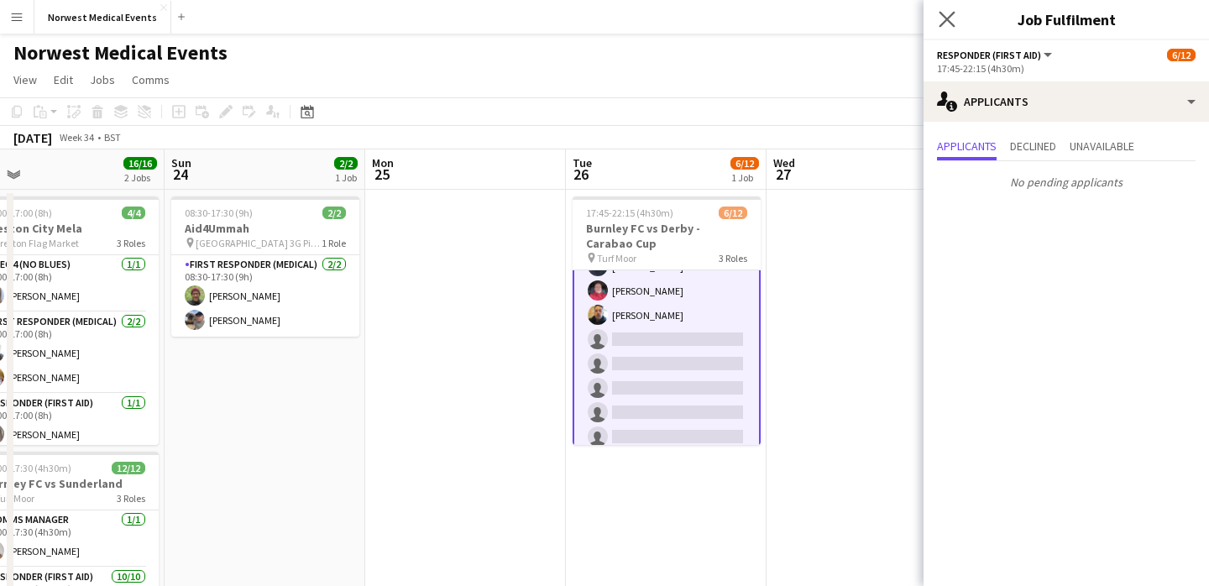
click at [945, 8] on app-icon "Close pop-in" at bounding box center [947, 20] width 24 height 24
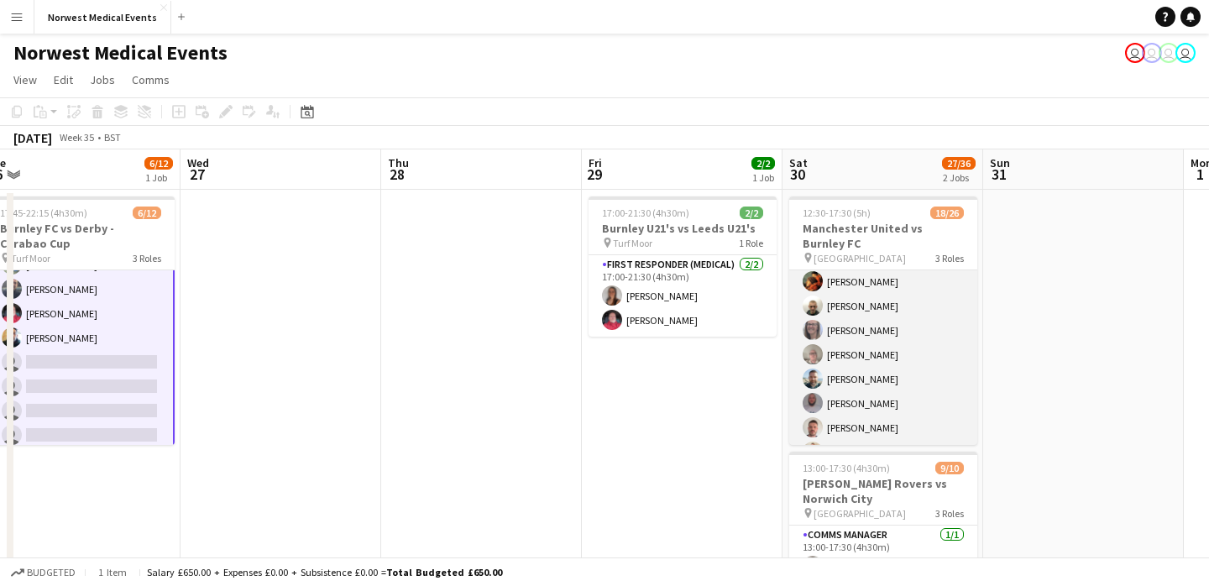
scroll to position [270, 0]
click at [909, 306] on app-card-role "First Responder (Medical) 2A 14/19 12:30-17:30 (5h) [PERSON_NAME] [PERSON_NAME]…" at bounding box center [883, 247] width 188 height 495
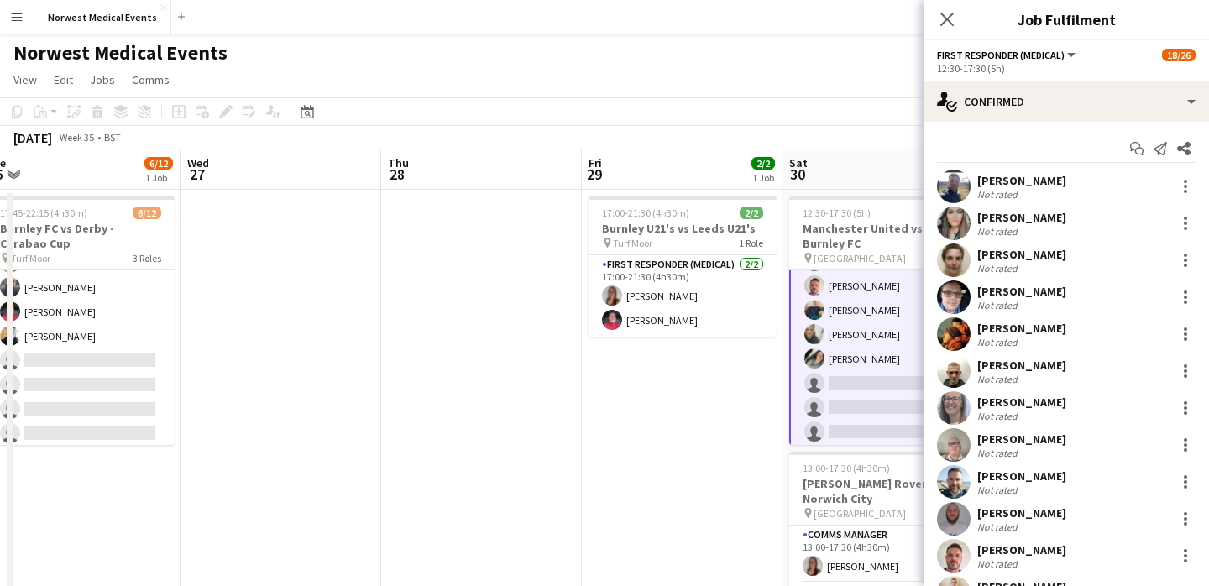
scroll to position [272, 0]
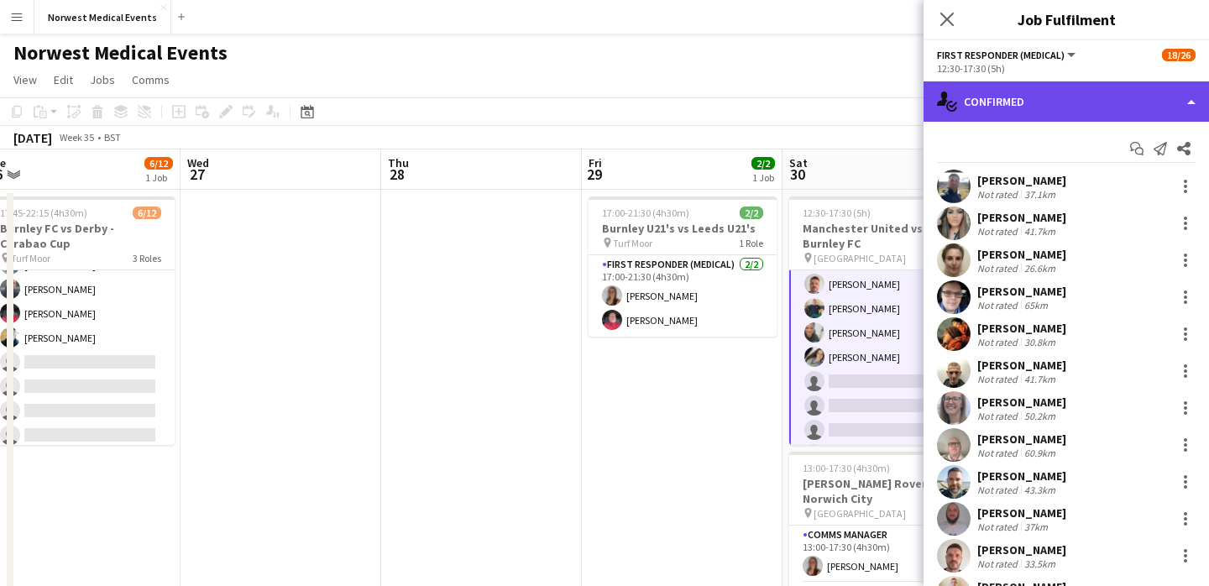
click at [1076, 101] on div "single-neutral-actions-check-2 Confirmed" at bounding box center [1066, 101] width 285 height 40
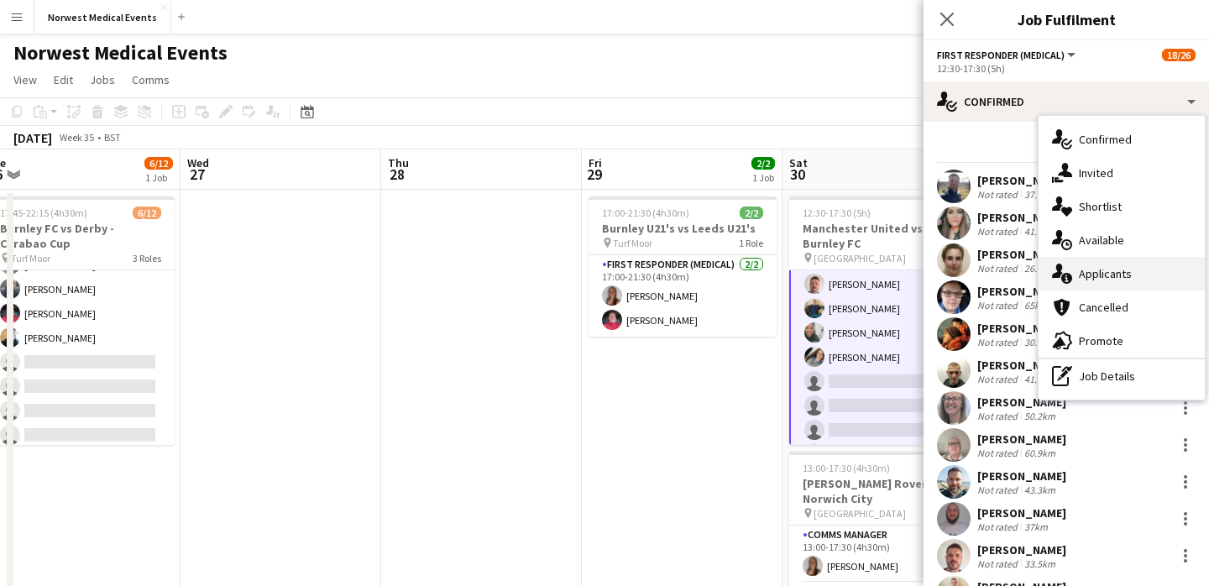
click at [1121, 276] on div "single-neutral-actions-information Applicants" at bounding box center [1122, 274] width 166 height 34
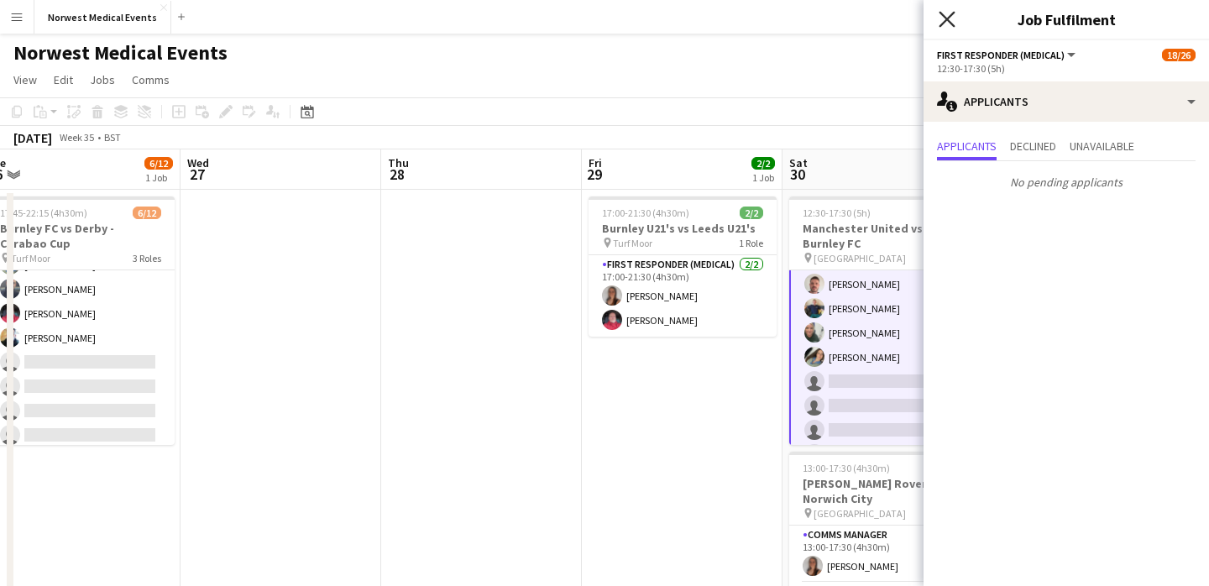
click at [950, 19] on icon "Close pop-in" at bounding box center [947, 19] width 16 height 16
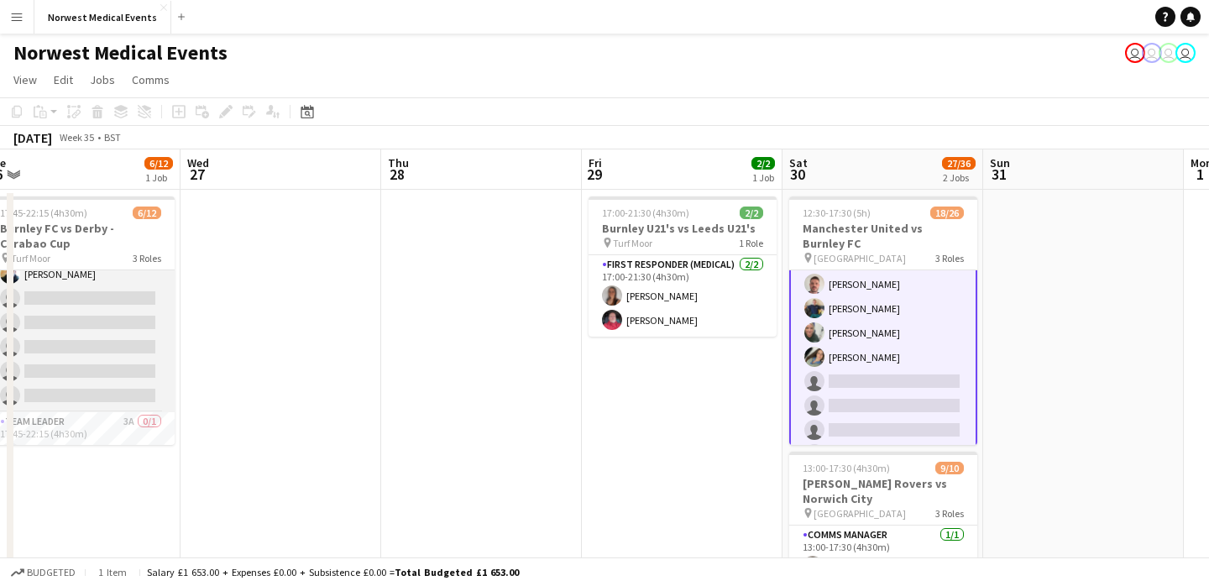
scroll to position [216, 0]
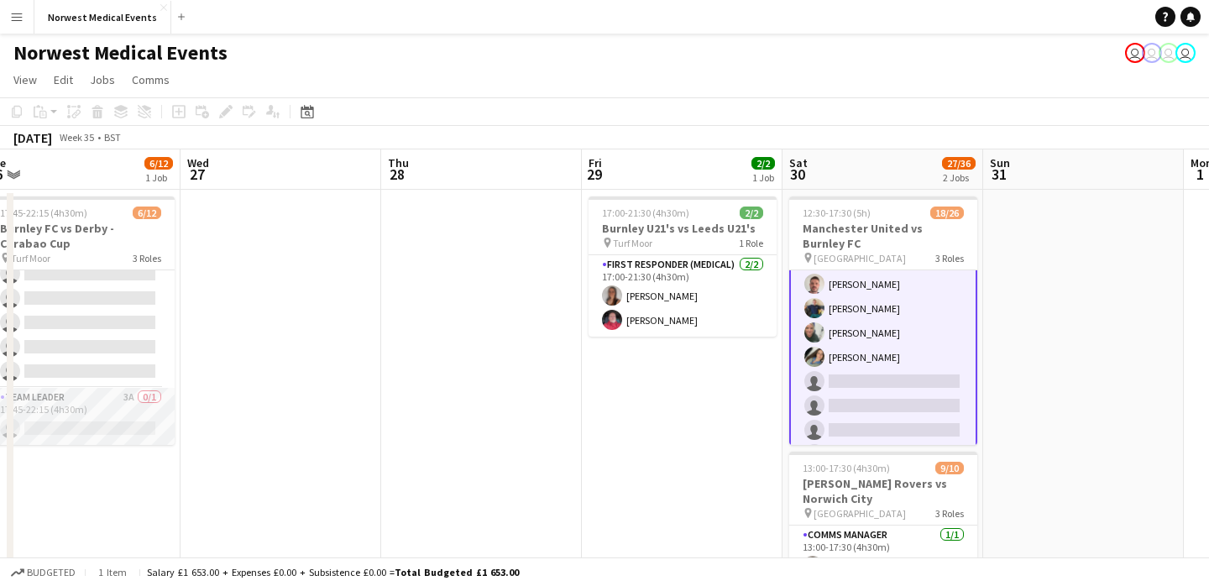
click at [94, 412] on app-card-role "Team Leader 3A 0/1 17:45-22:15 (4h30m) single-neutral-actions" at bounding box center [81, 416] width 188 height 57
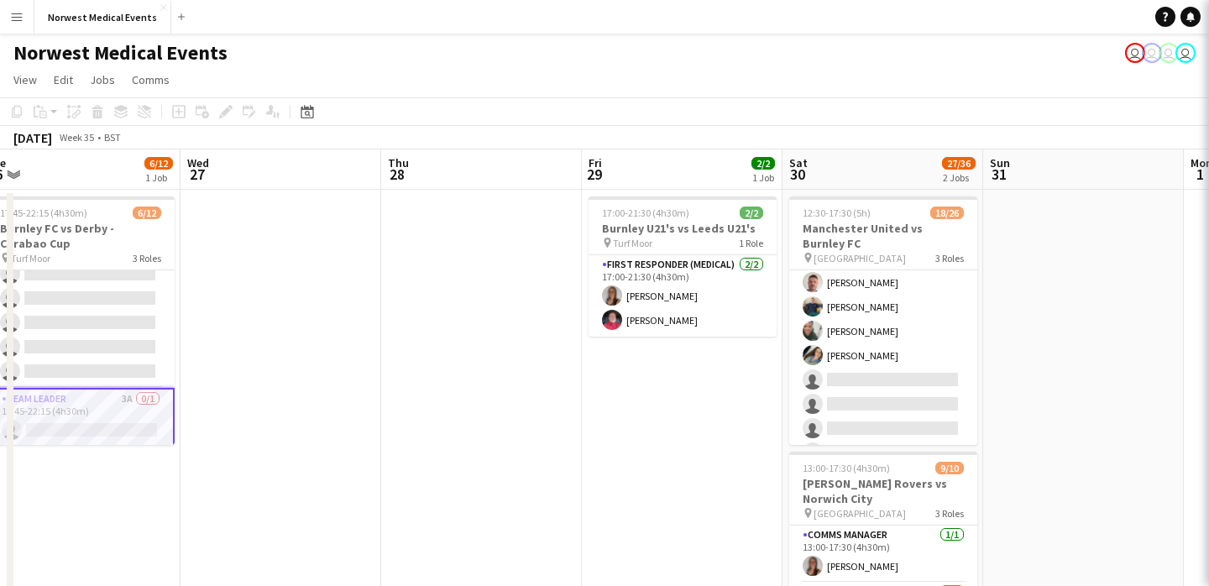
scroll to position [270, 0]
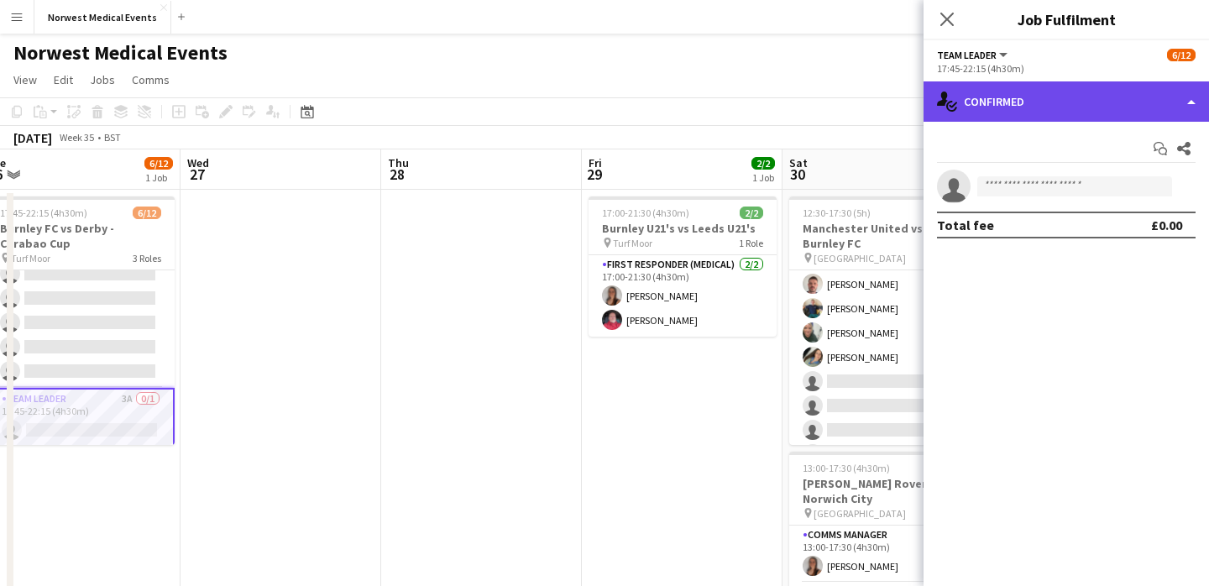
click at [1031, 115] on div "single-neutral-actions-check-2 Confirmed" at bounding box center [1066, 101] width 285 height 40
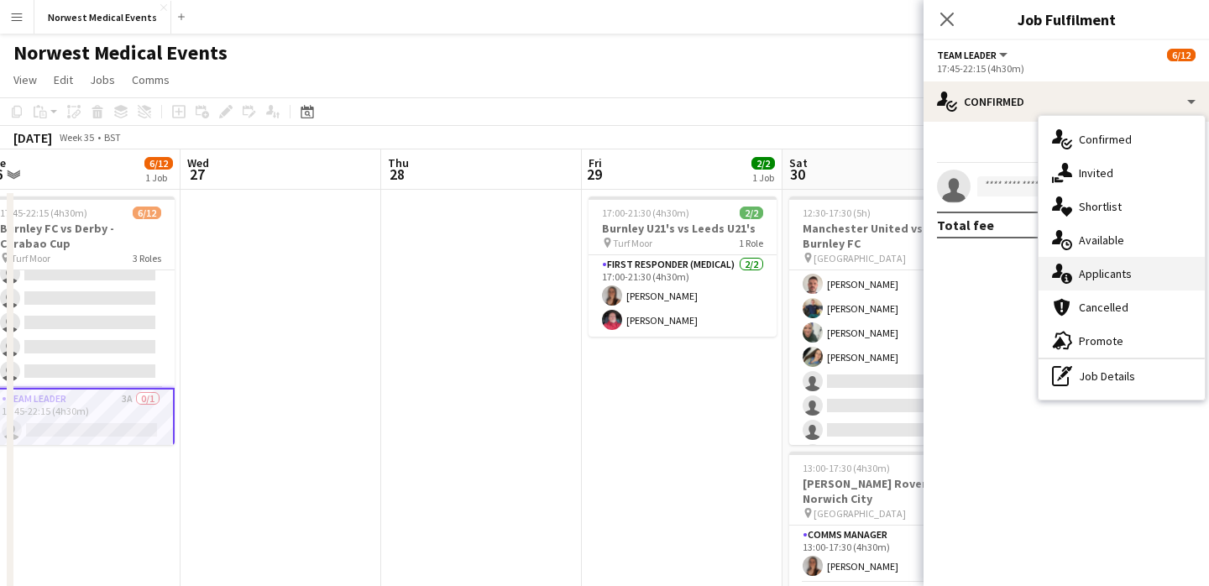
click at [1116, 270] on div "single-neutral-actions-information Applicants" at bounding box center [1122, 274] width 166 height 34
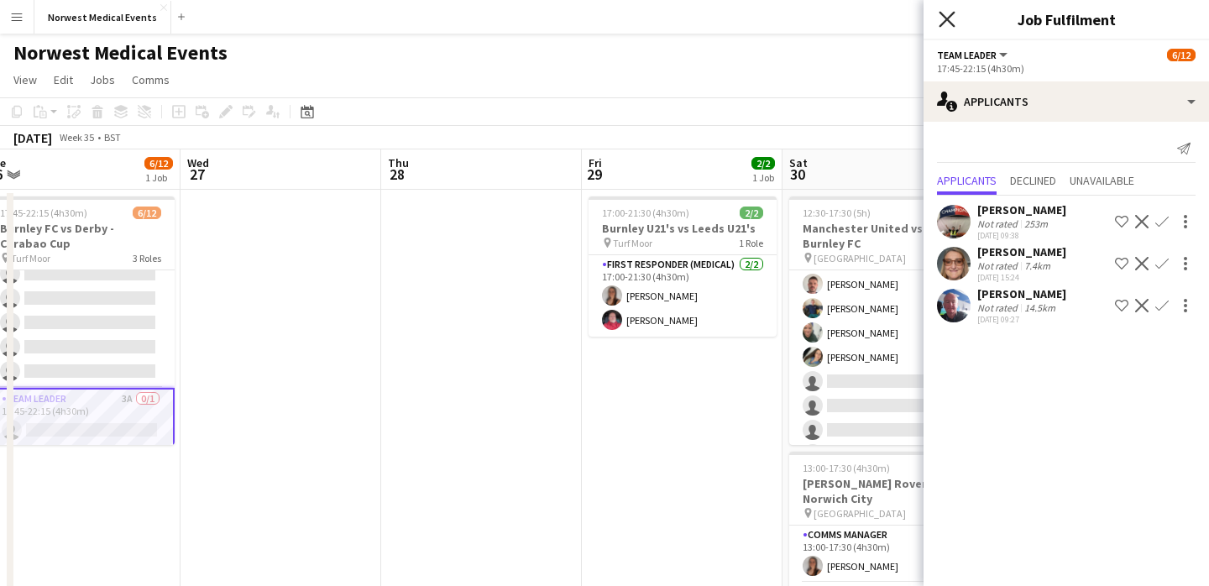
click at [948, 16] on icon "Close pop-in" at bounding box center [947, 19] width 16 height 16
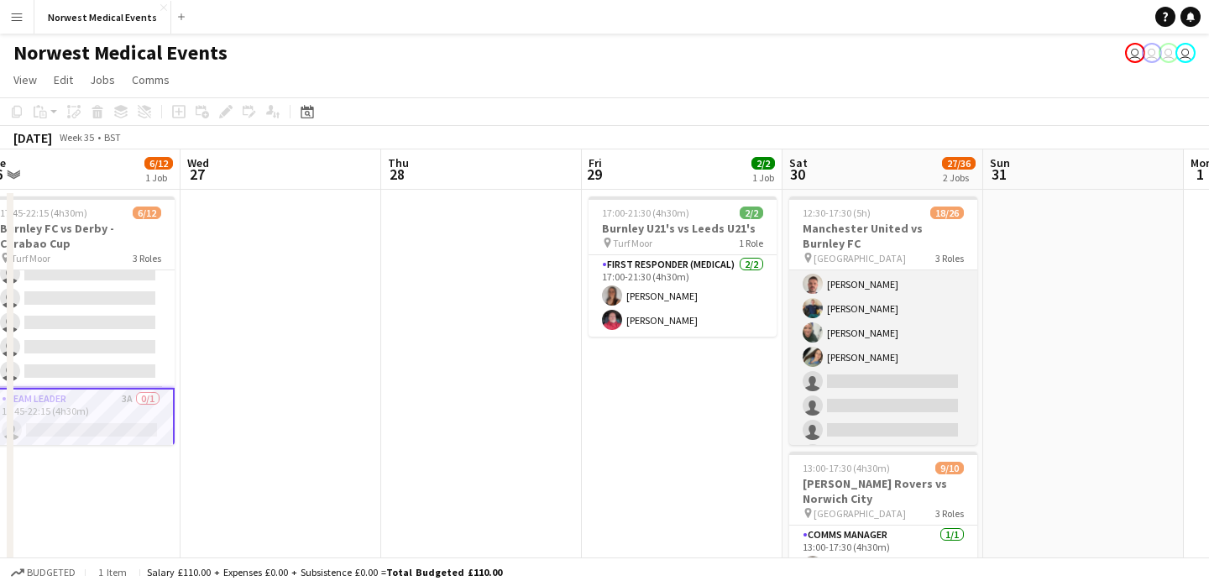
click at [867, 356] on app-card-role "First Responder (Medical) 2A 14/19 12:30-17:30 (5h) [PERSON_NAME] [PERSON_NAME]…" at bounding box center [883, 247] width 188 height 495
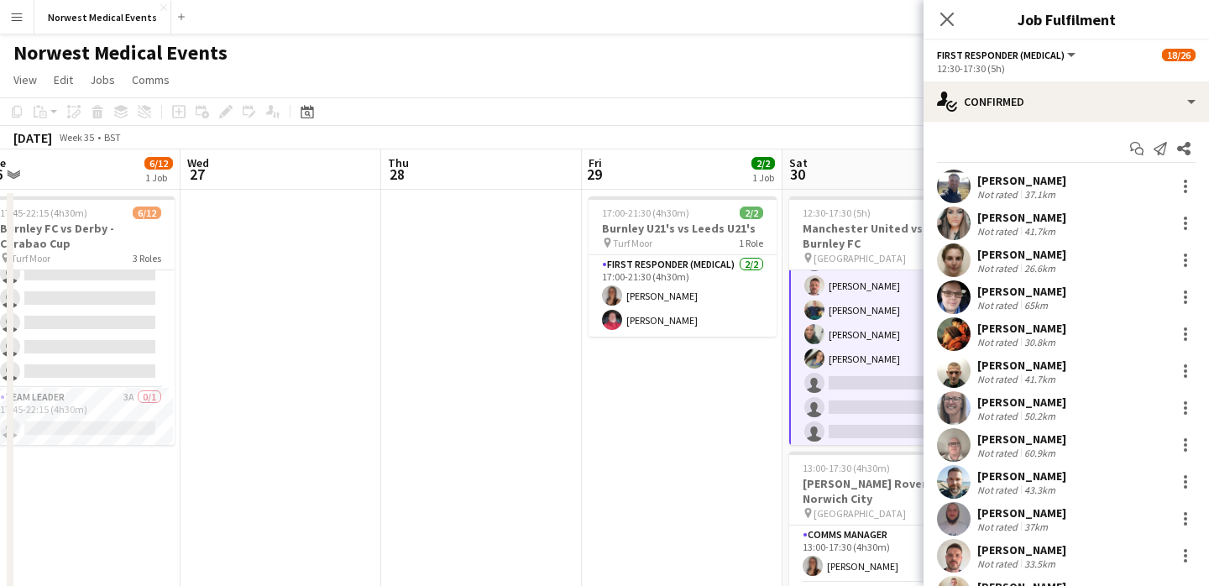
scroll to position [272, 0]
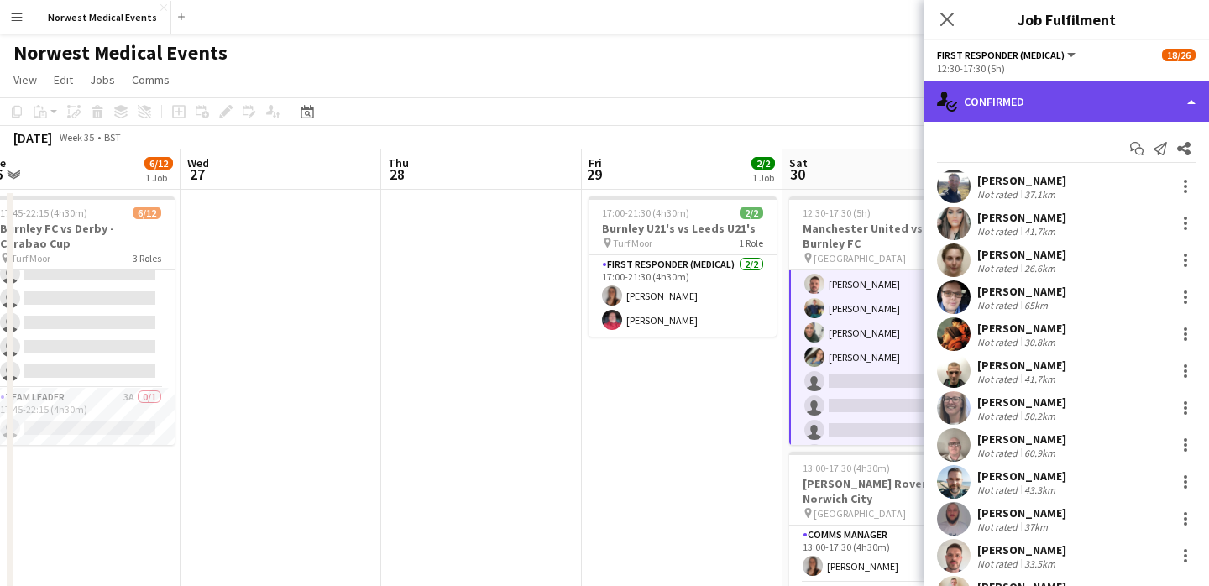
click at [1044, 94] on div "single-neutral-actions-check-2 Confirmed" at bounding box center [1066, 101] width 285 height 40
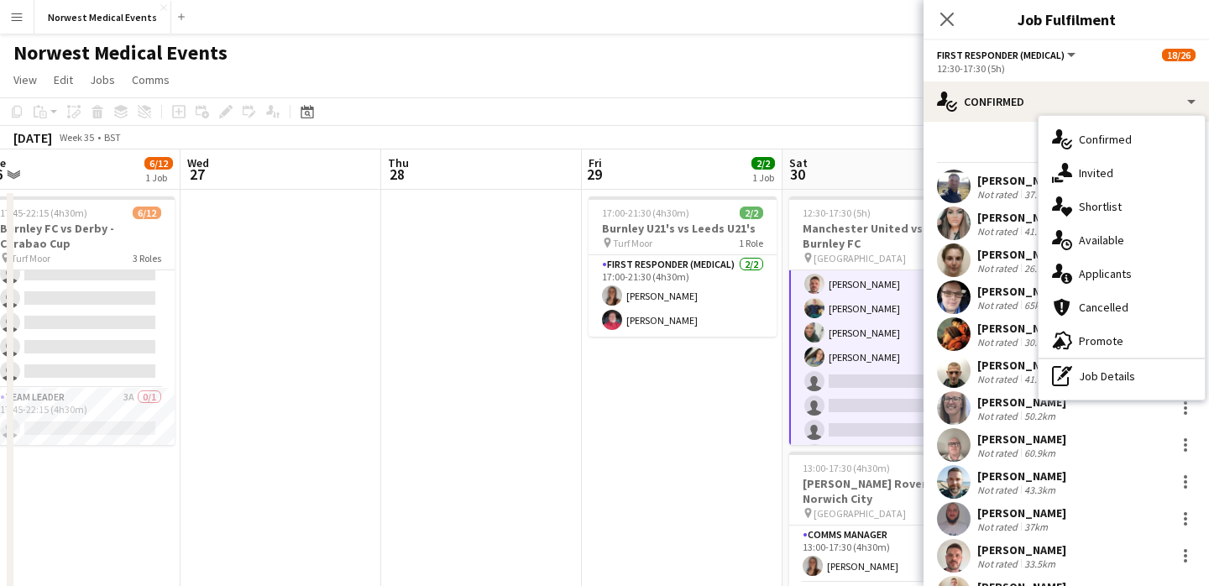
click at [1105, 269] on div "single-neutral-actions-information Applicants" at bounding box center [1122, 274] width 166 height 34
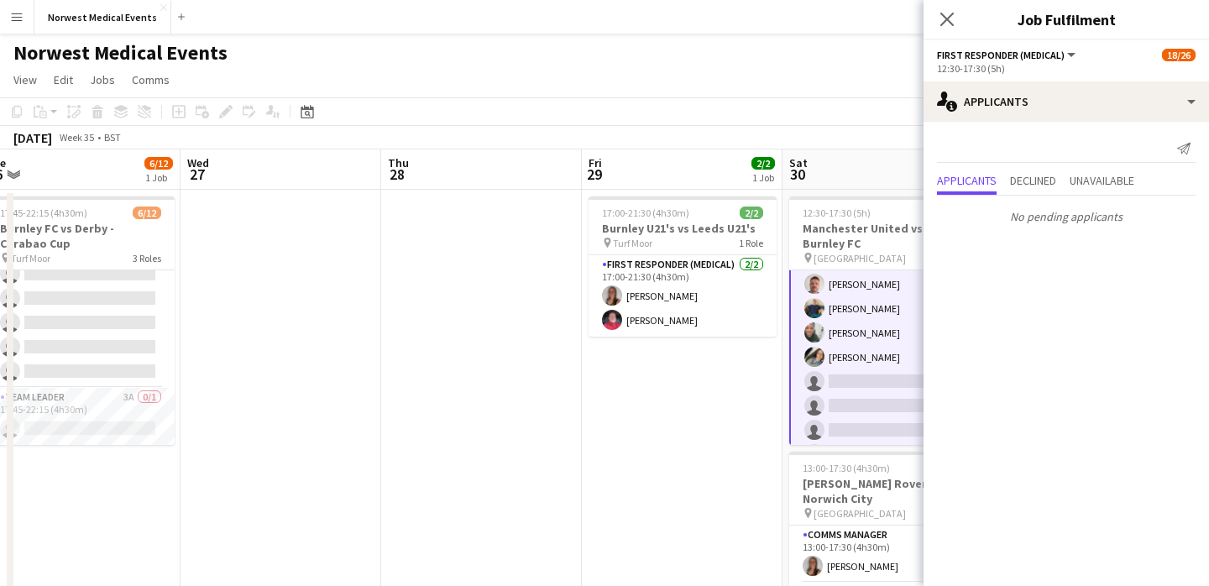
click at [943, 13] on icon "Close pop-in" at bounding box center [946, 19] width 13 height 13
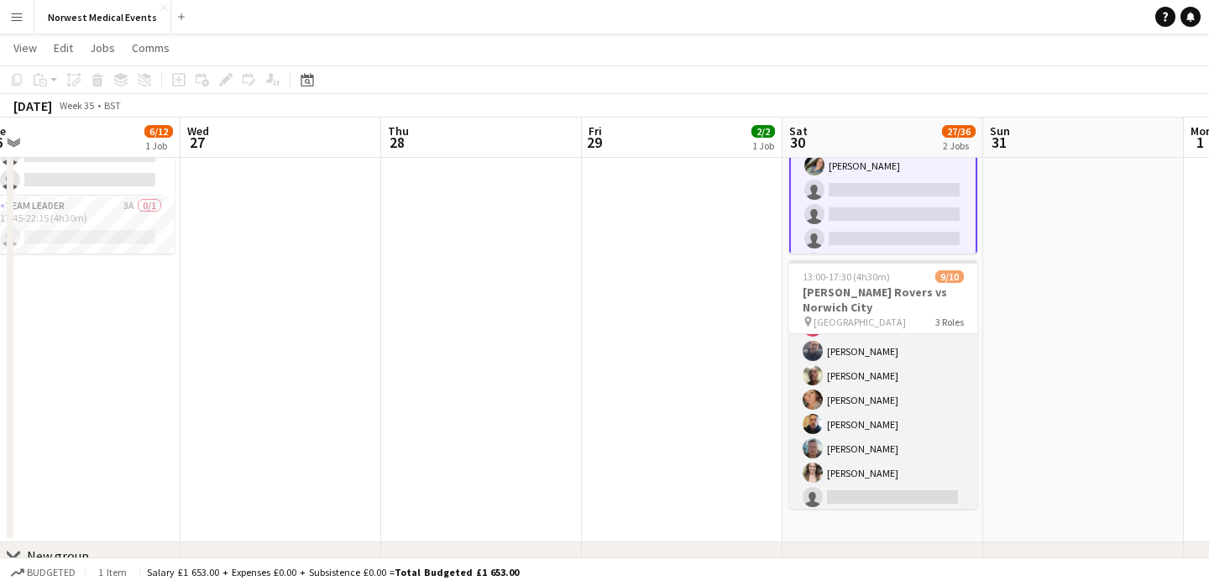
scroll to position [167, 0]
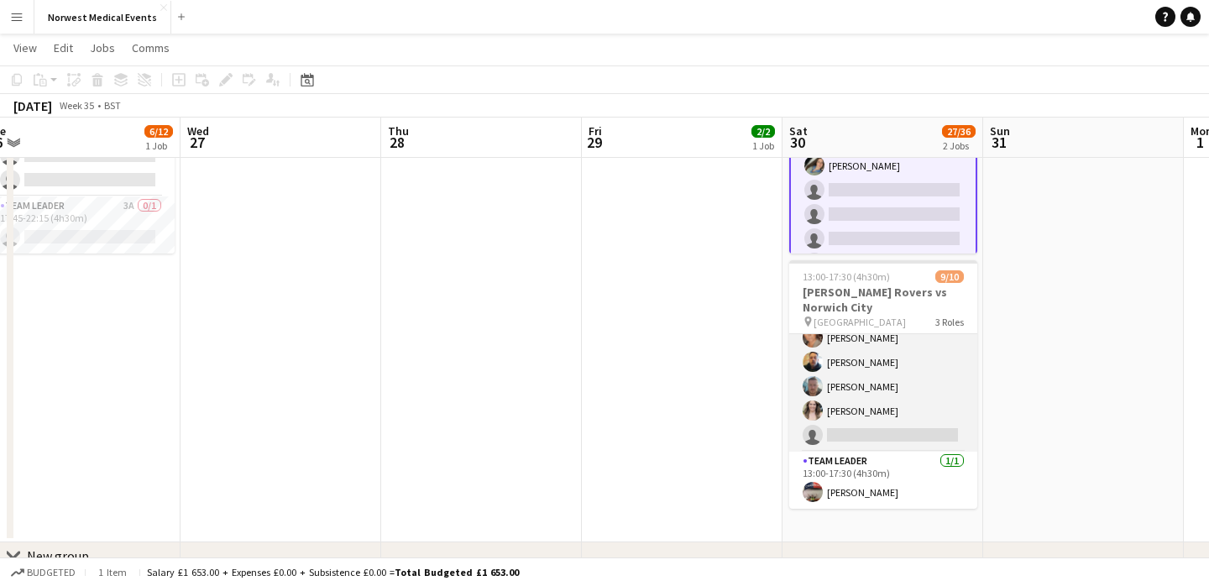
click at [905, 401] on app-card-role "Responder (First Aid) 1A [DATE] 13:00-17:30 (4h30m) [PERSON_NAME] [PERSON_NAME]…" at bounding box center [883, 338] width 188 height 228
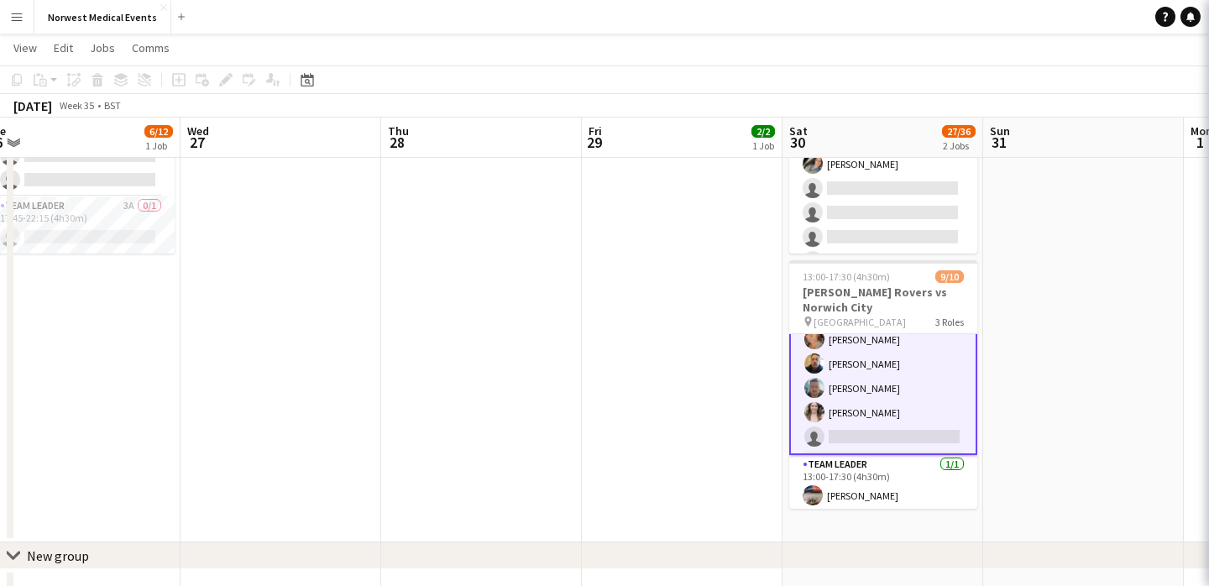
scroll to position [169, 0]
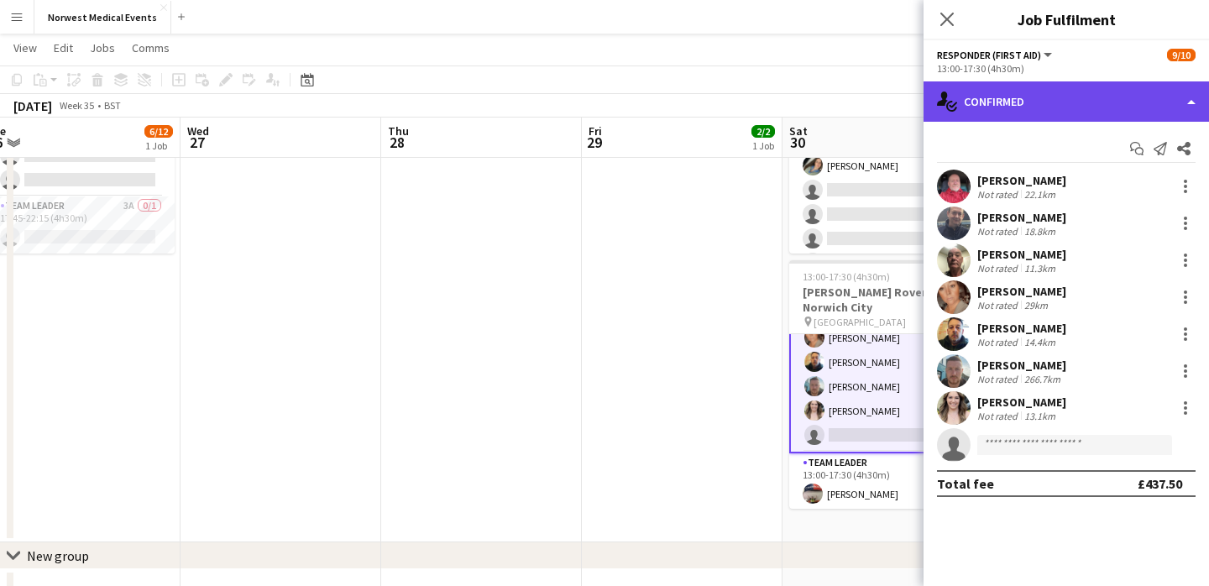
click at [997, 111] on div "single-neutral-actions-check-2 Confirmed" at bounding box center [1066, 101] width 285 height 40
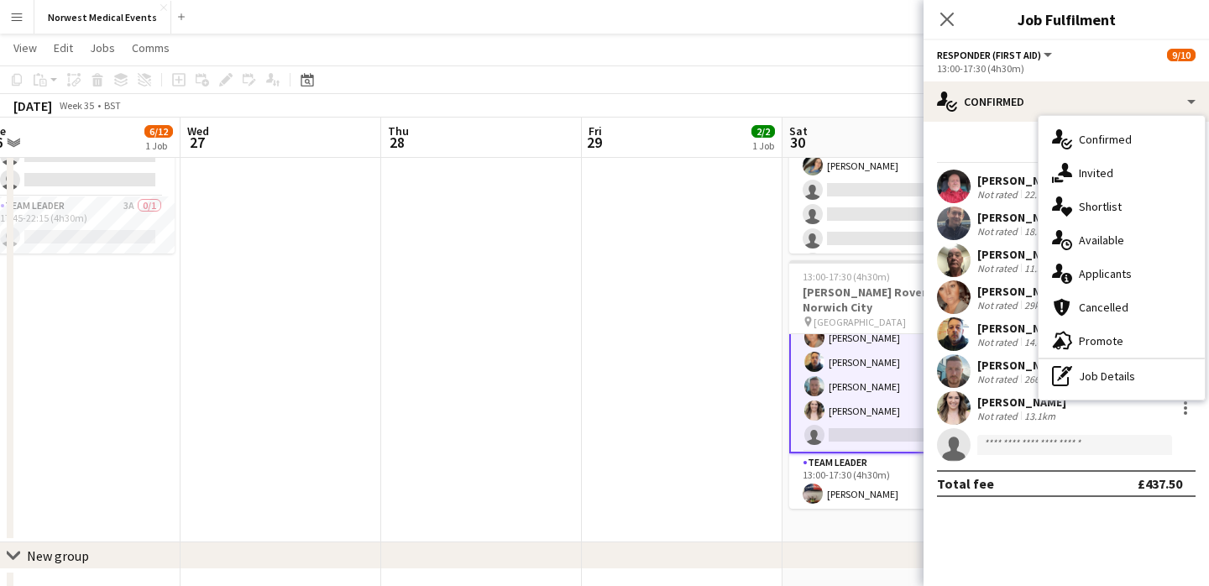
click at [1108, 270] on div "single-neutral-actions-information Applicants" at bounding box center [1122, 274] width 166 height 34
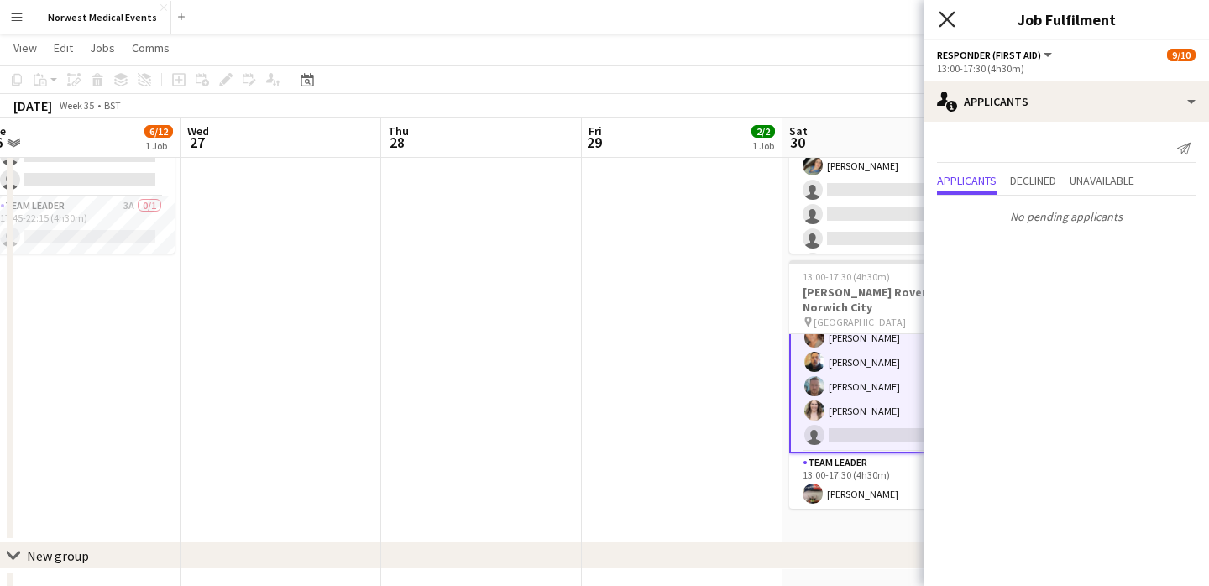
click at [948, 26] on icon "Close pop-in" at bounding box center [947, 19] width 16 height 16
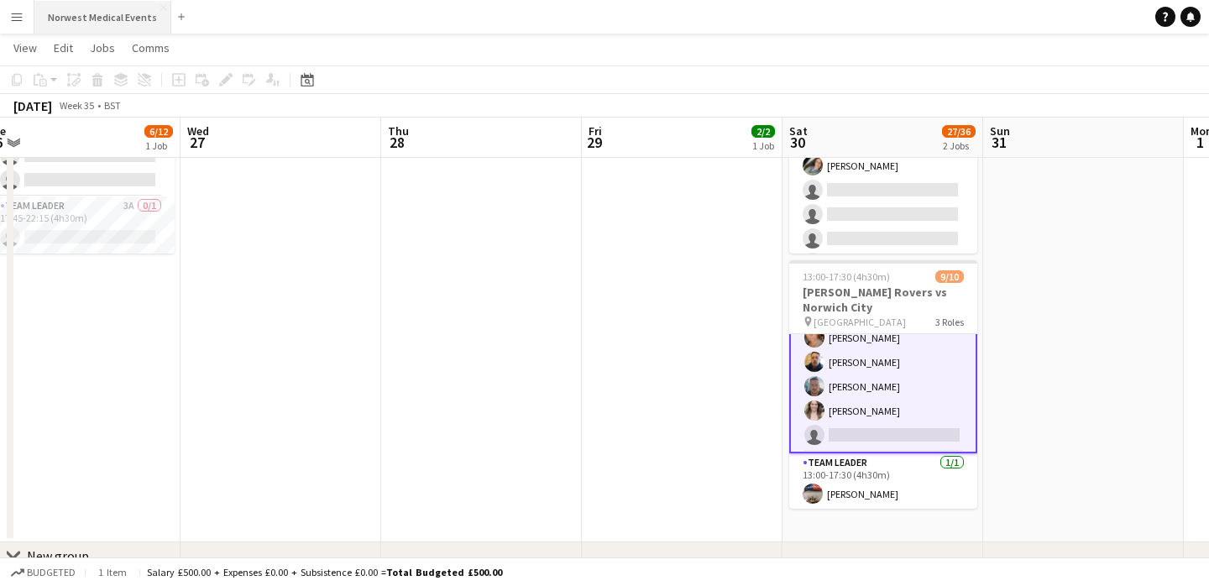
click at [79, 13] on button "Norwest Medical Events Close" at bounding box center [102, 17] width 137 height 33
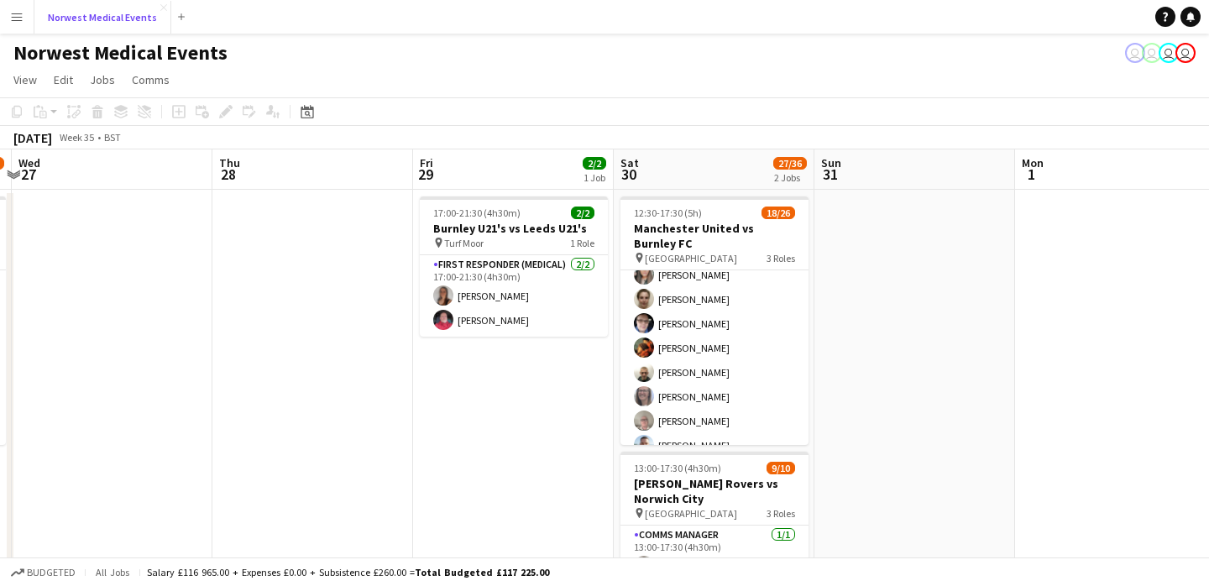
scroll to position [0, 0]
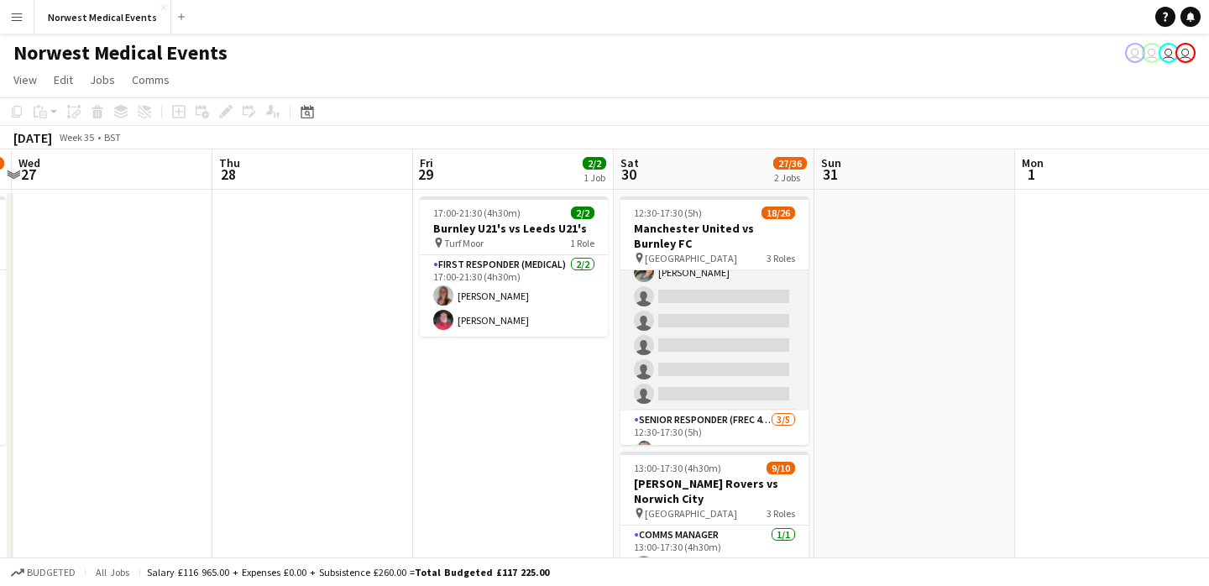
click at [741, 340] on app-card-role "First Responder (Medical) 2A 14/19 12:30-17:30 (5h) [PERSON_NAME] [PERSON_NAME]…" at bounding box center [715, 162] width 188 height 495
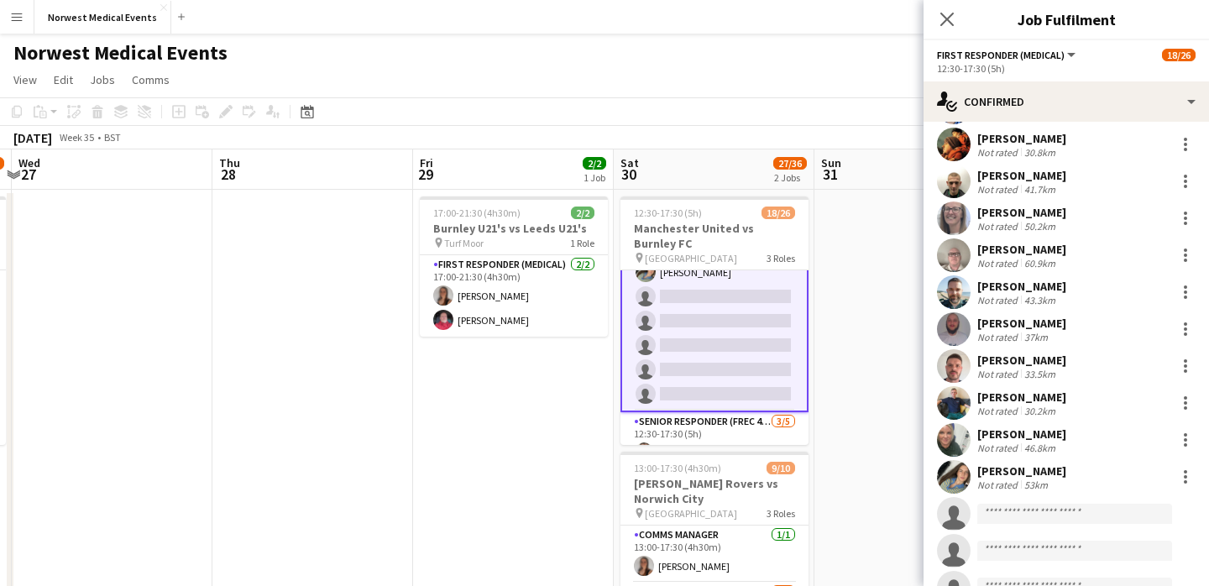
scroll to position [331, 0]
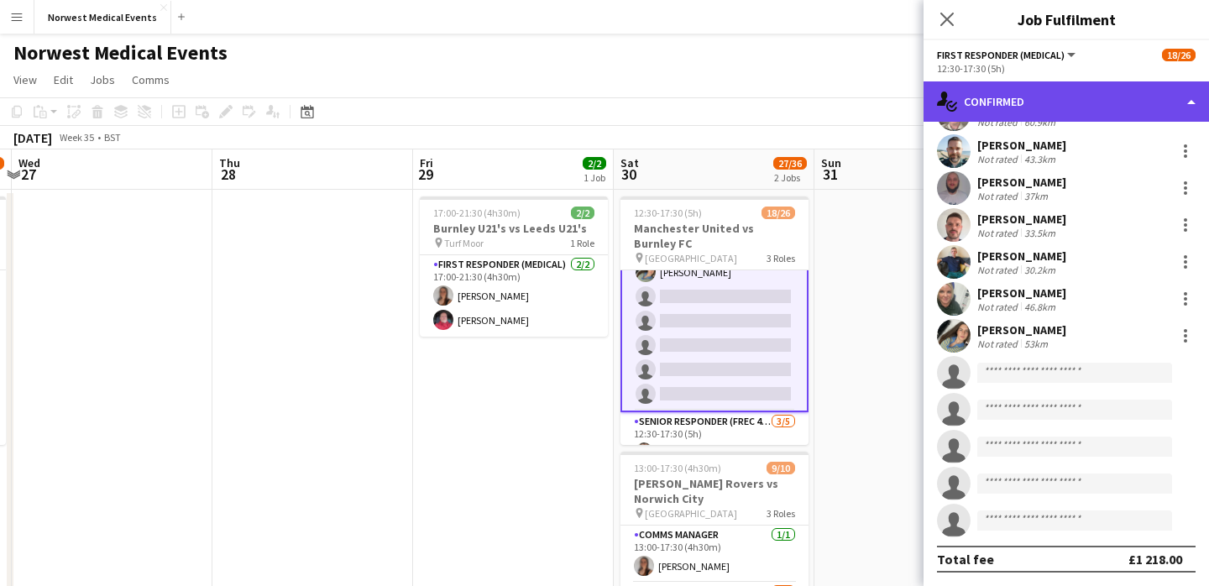
click at [1054, 101] on div "single-neutral-actions-check-2 Confirmed" at bounding box center [1066, 101] width 285 height 40
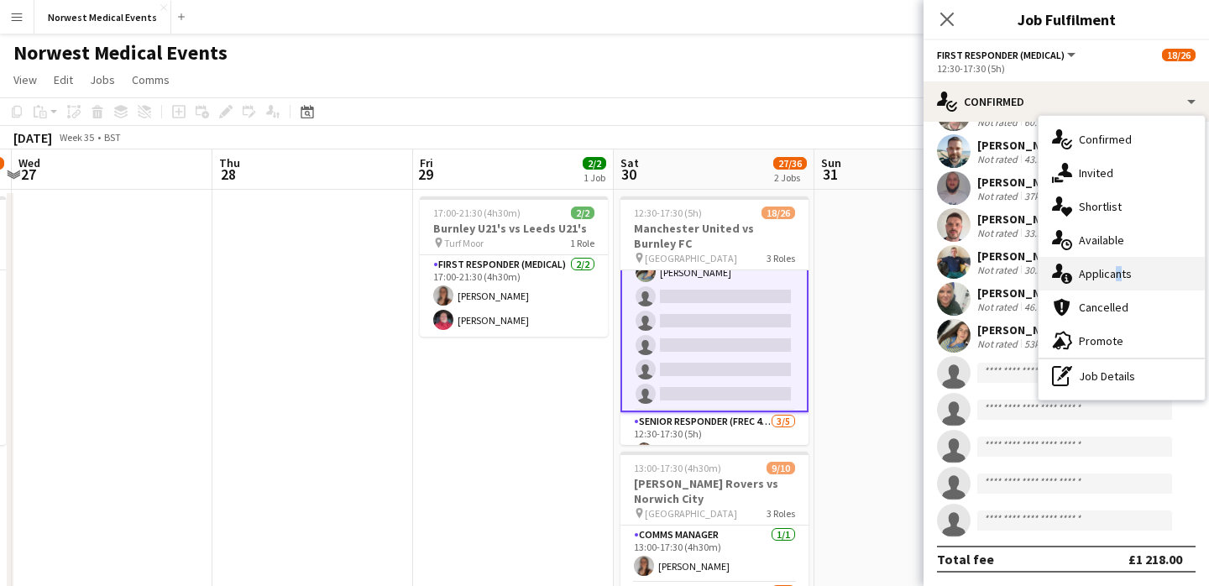
click at [1112, 273] on div "single-neutral-actions-information Applicants" at bounding box center [1122, 274] width 166 height 34
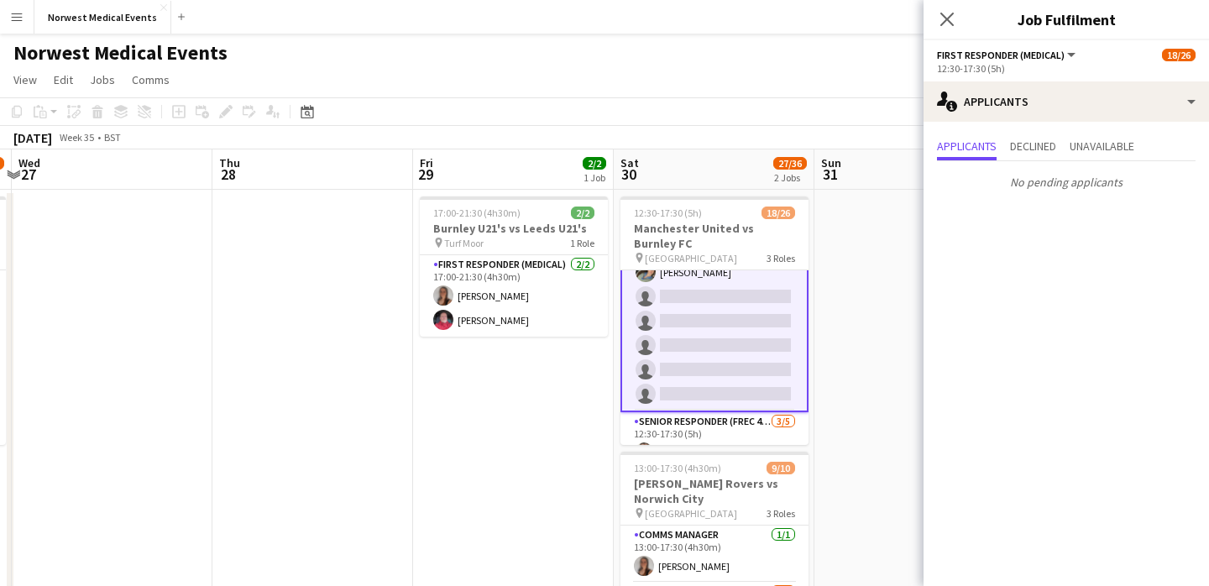
click at [950, 24] on icon "Close pop-in" at bounding box center [946, 19] width 13 height 13
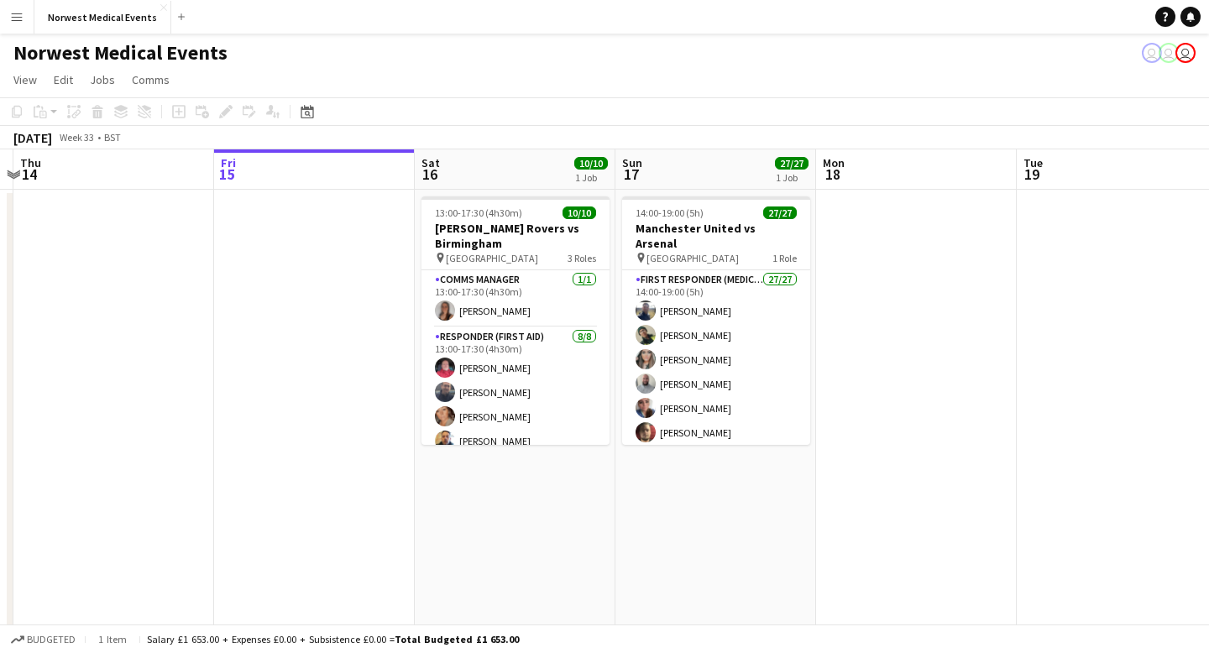
scroll to position [0, 423]
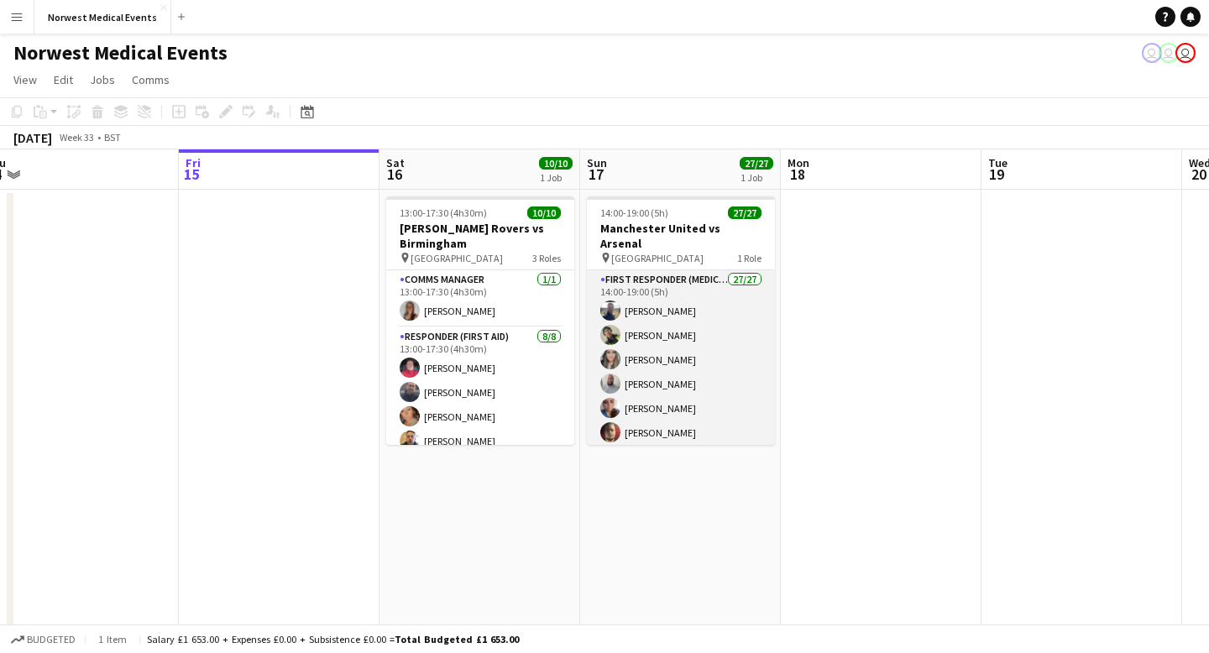
click at [661, 364] on app-card-role "First Responder (Medical) 27/27 14:00-19:00 (5h) [PERSON_NAME] [PERSON_NAME] [P…" at bounding box center [681, 615] width 188 height 690
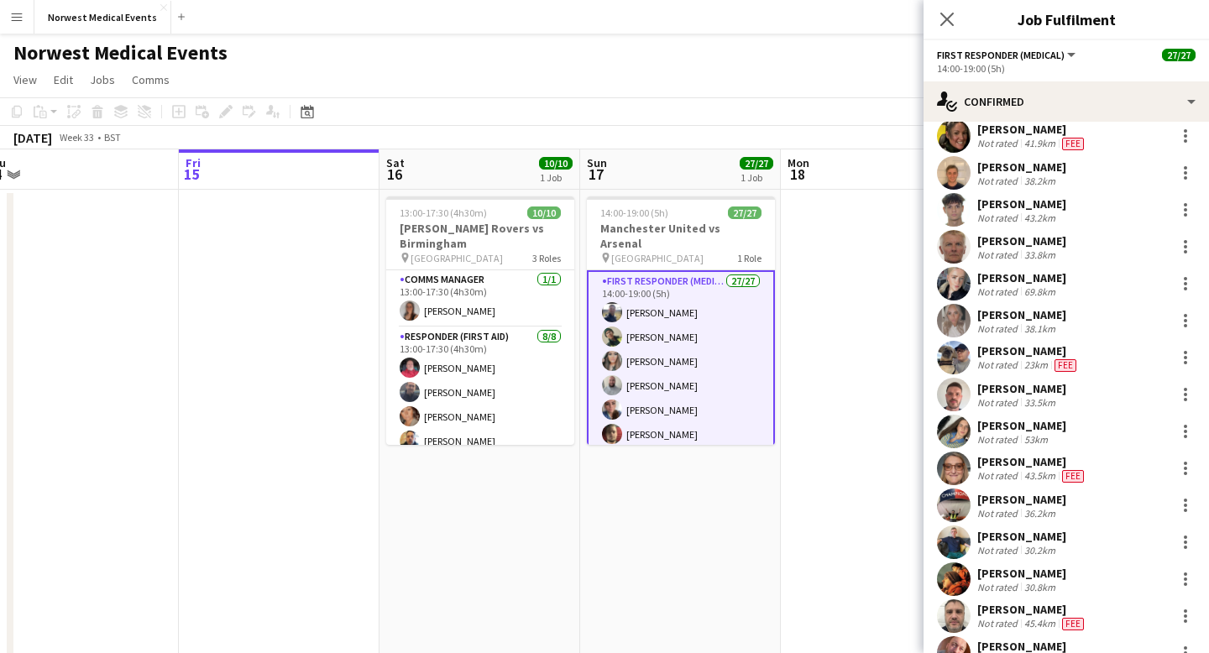
scroll to position [495, 0]
click at [950, 18] on icon "Close pop-in" at bounding box center [947, 19] width 16 height 16
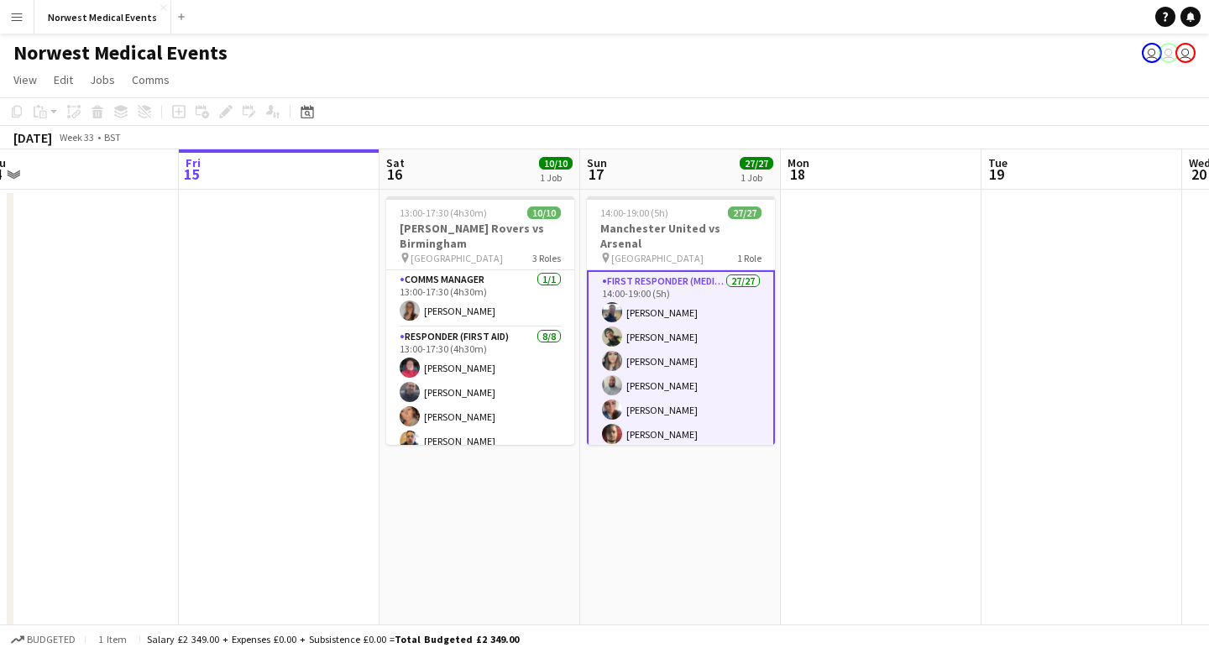
click at [898, 292] on app-date-cell at bounding box center [881, 462] width 201 height 544
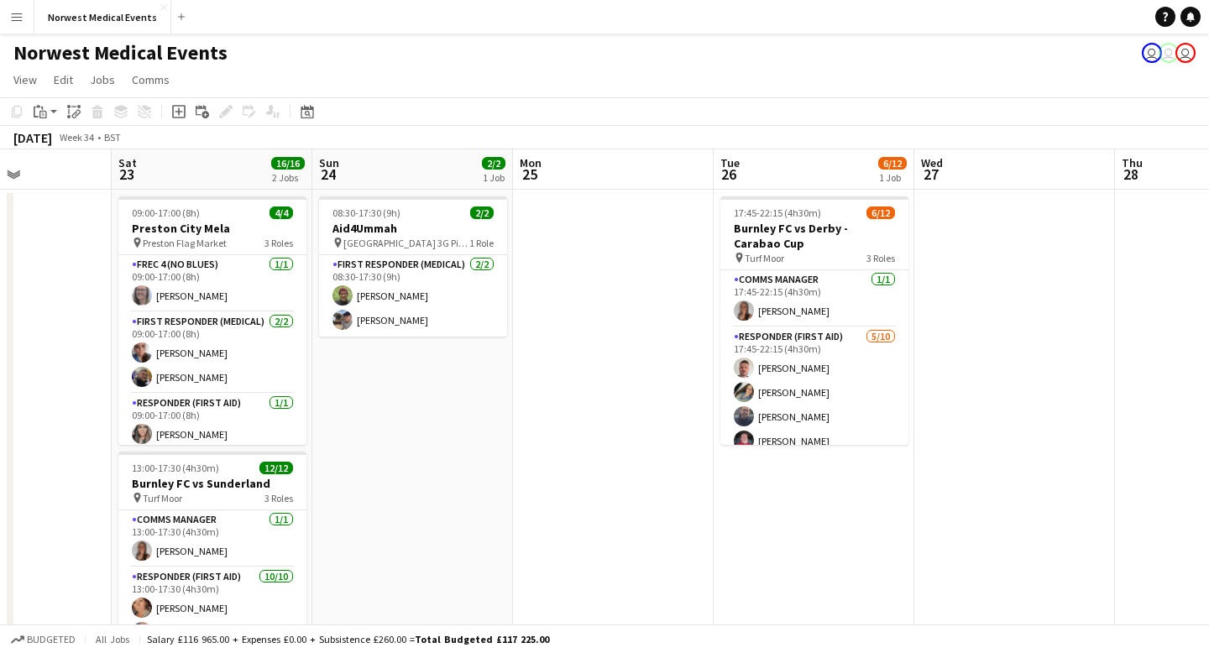
scroll to position [0, 529]
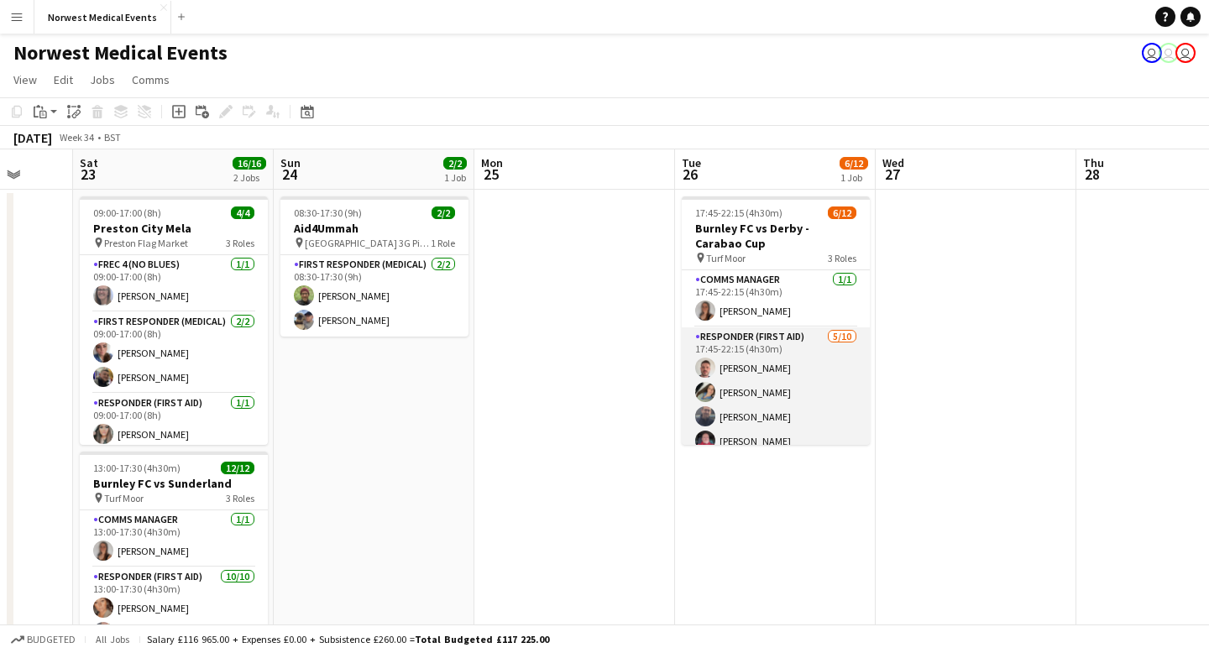
click at [791, 387] on app-card-role "Responder (First Aid) [DATE] 17:45-22:15 (4h30m) [PERSON_NAME] [PERSON_NAME] [P…" at bounding box center [776, 465] width 188 height 276
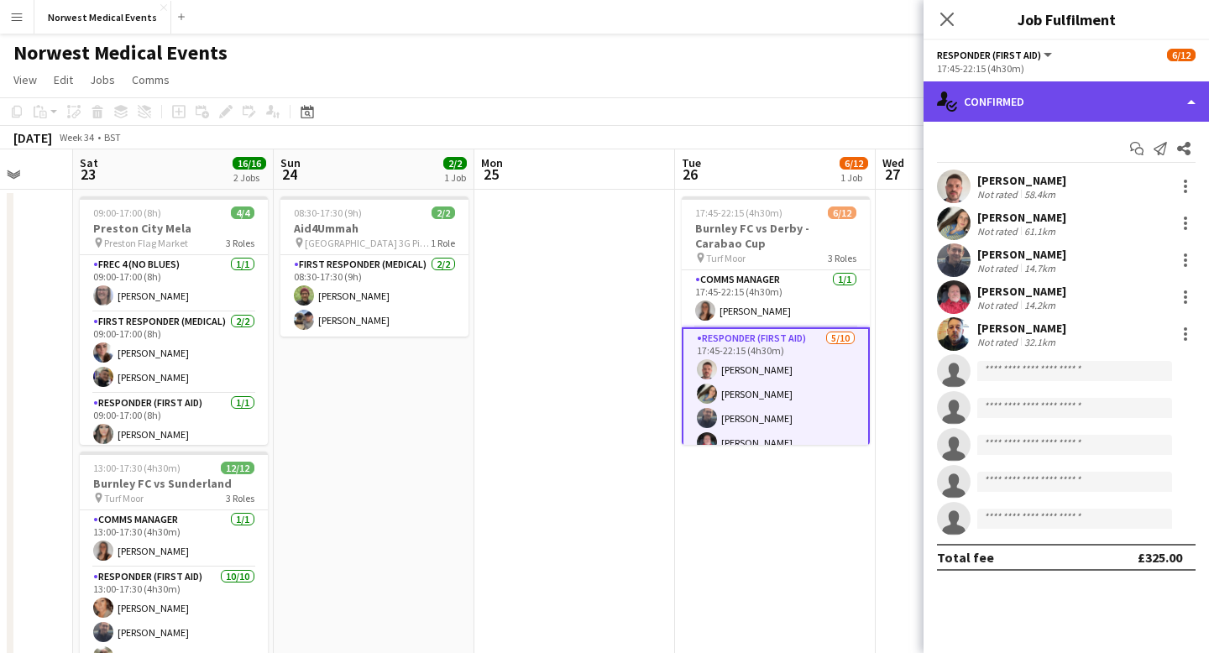
click at [1033, 94] on div "single-neutral-actions-check-2 Confirmed" at bounding box center [1066, 101] width 285 height 40
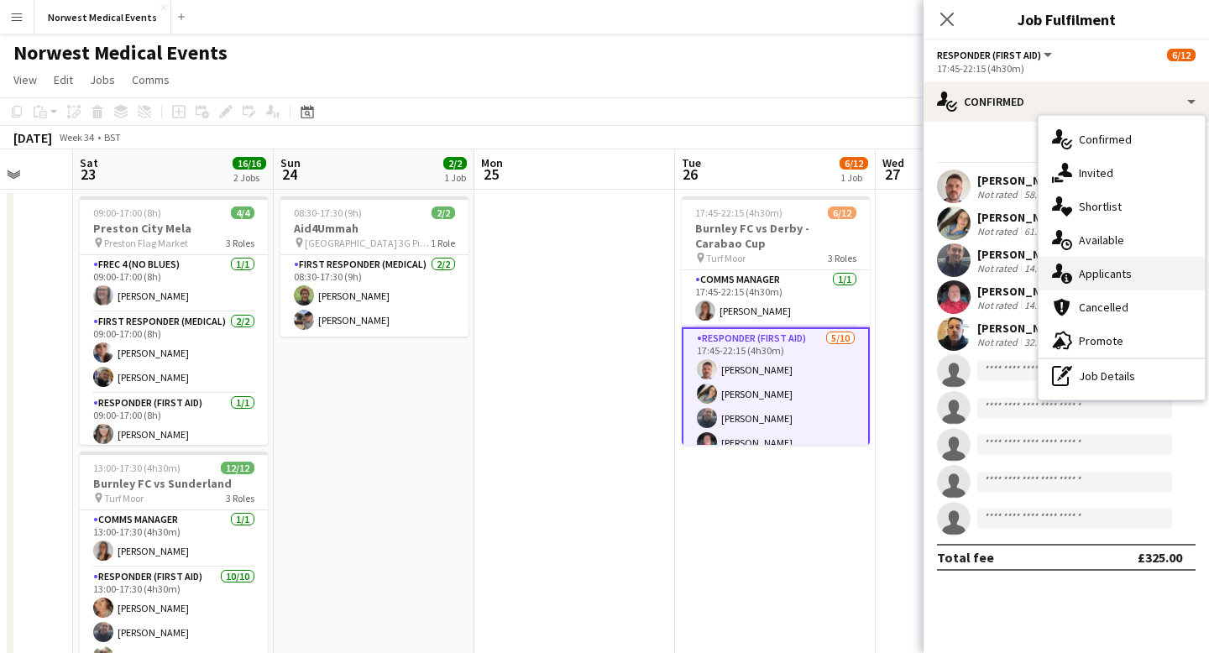
click at [1105, 273] on div "single-neutral-actions-information Applicants" at bounding box center [1122, 274] width 166 height 34
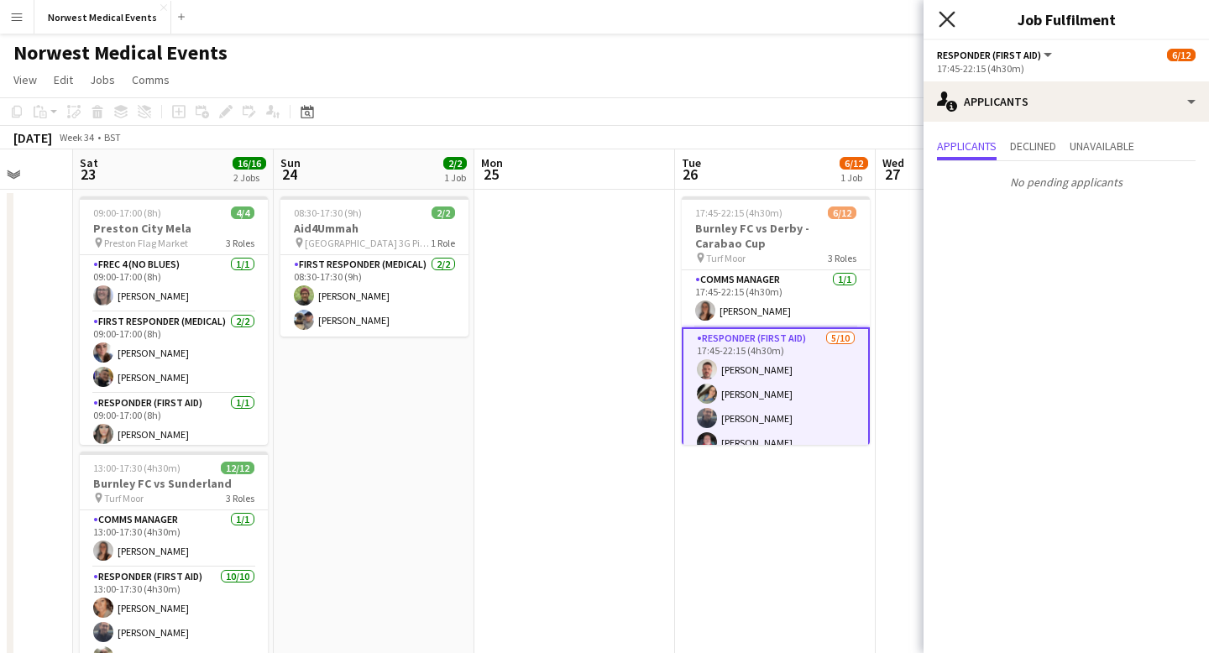
click at [947, 11] on icon "Close pop-in" at bounding box center [947, 19] width 16 height 16
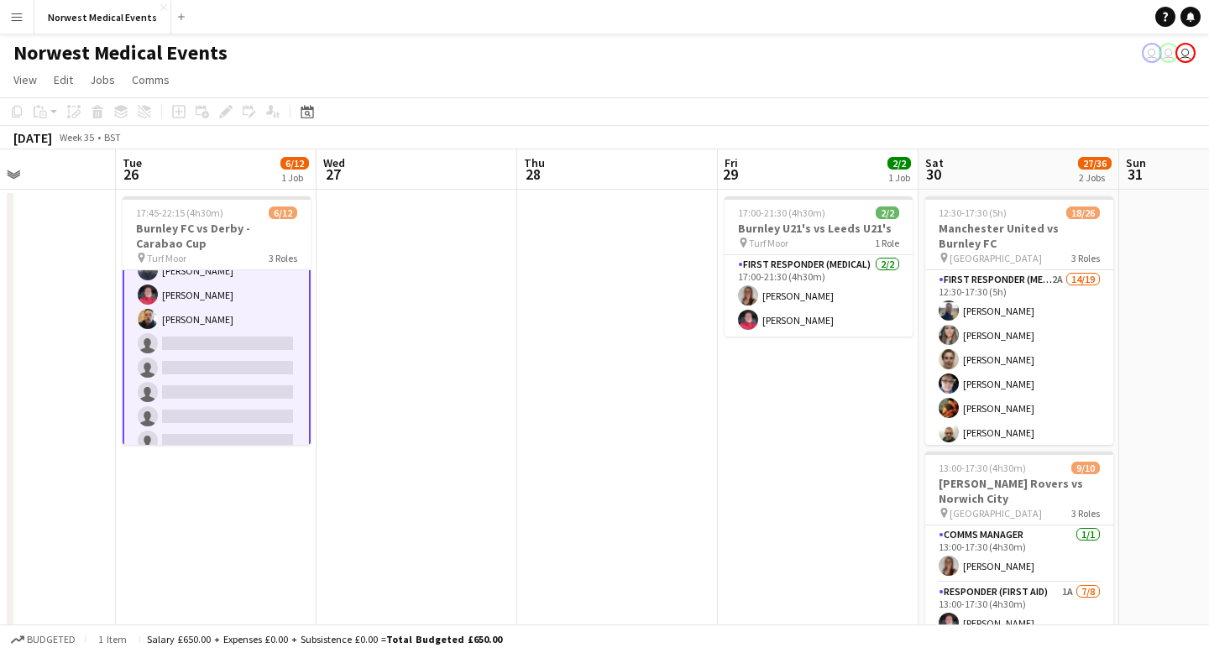
scroll to position [0, 747]
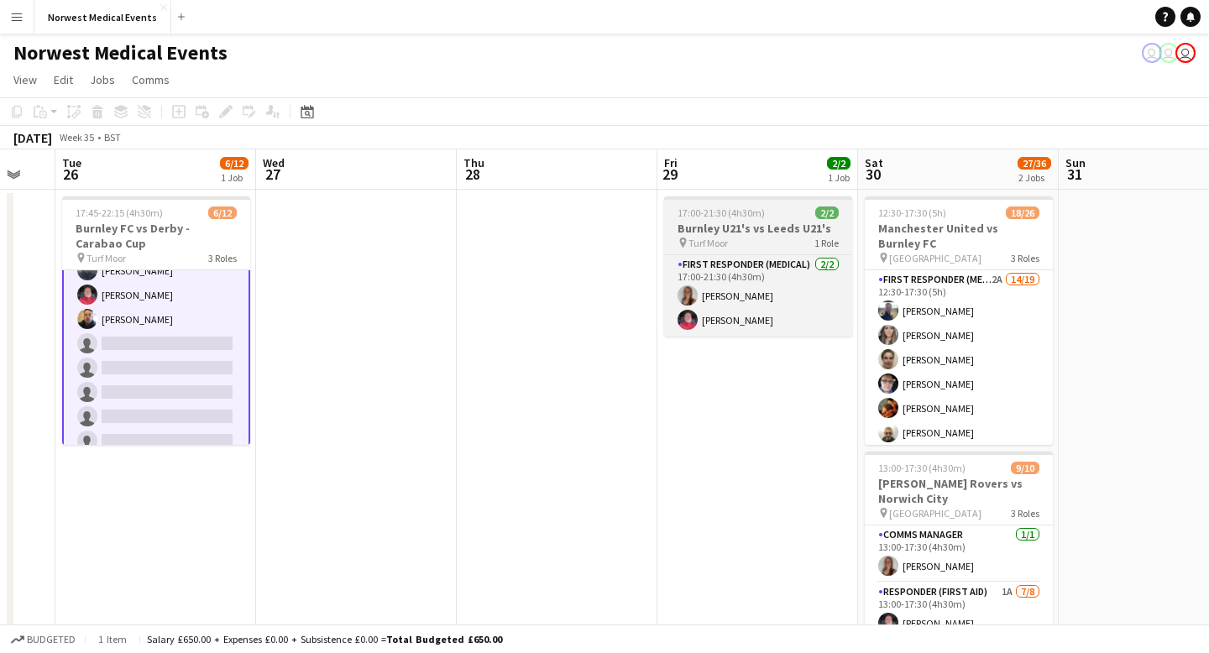
click at [788, 231] on h3 "Burnley U21's vs Leeds U21's" at bounding box center [758, 228] width 188 height 15
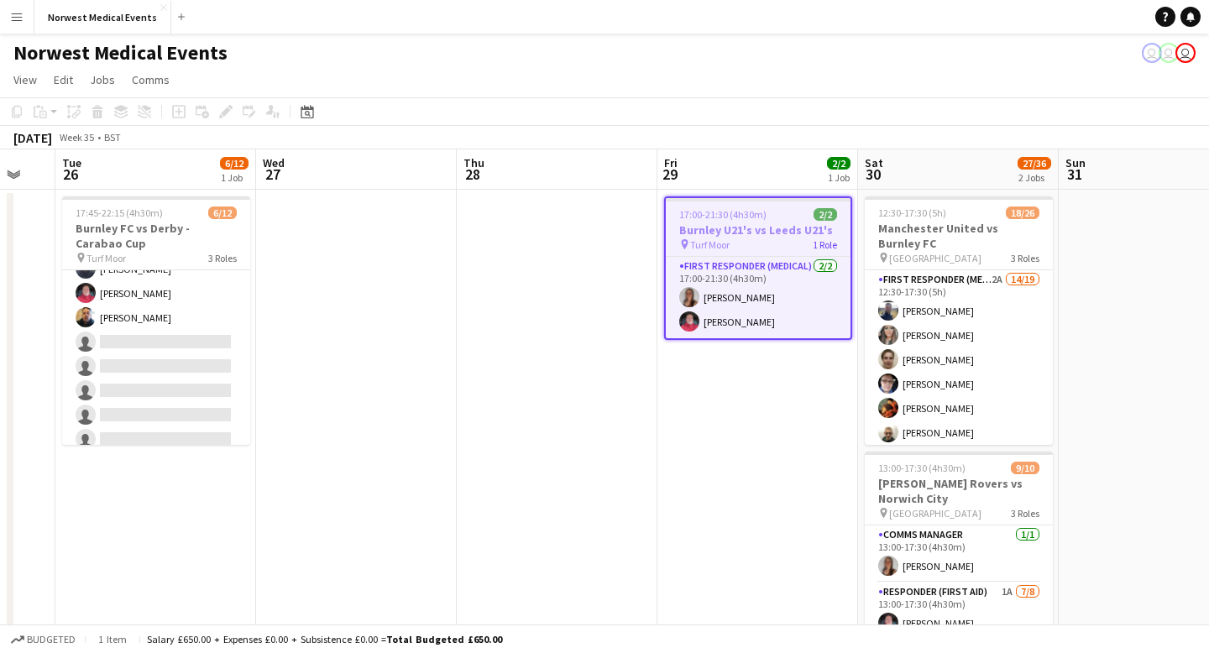
scroll to position [146, 0]
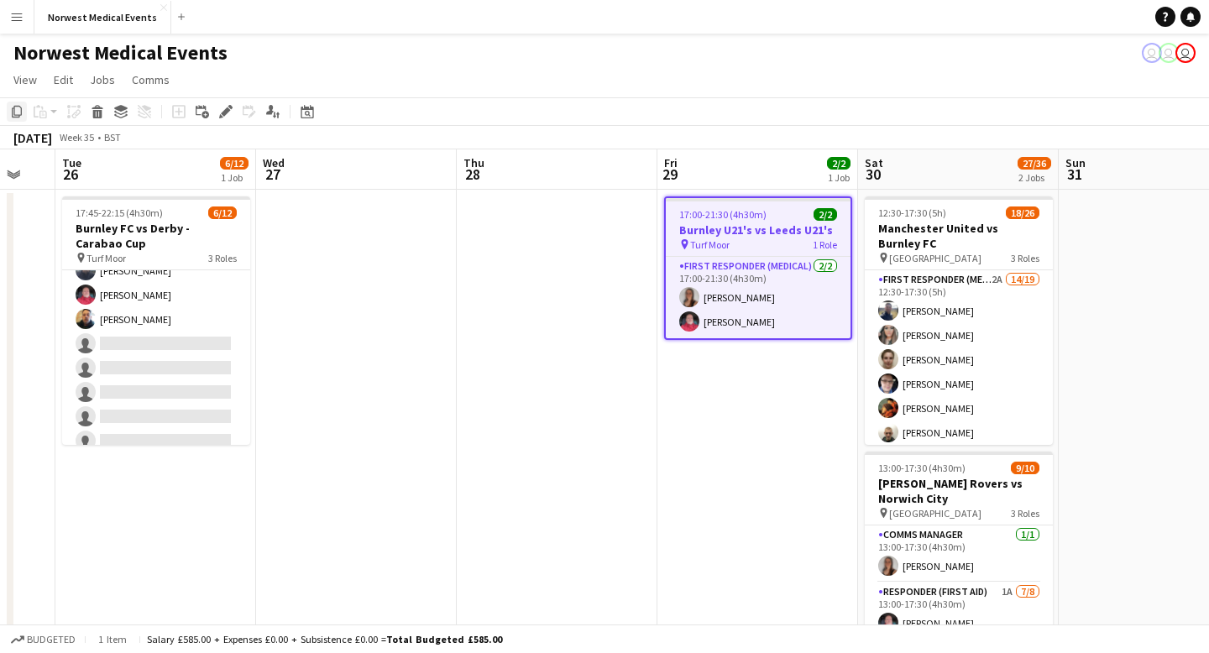
click at [18, 109] on icon "Copy" at bounding box center [16, 111] width 13 height 13
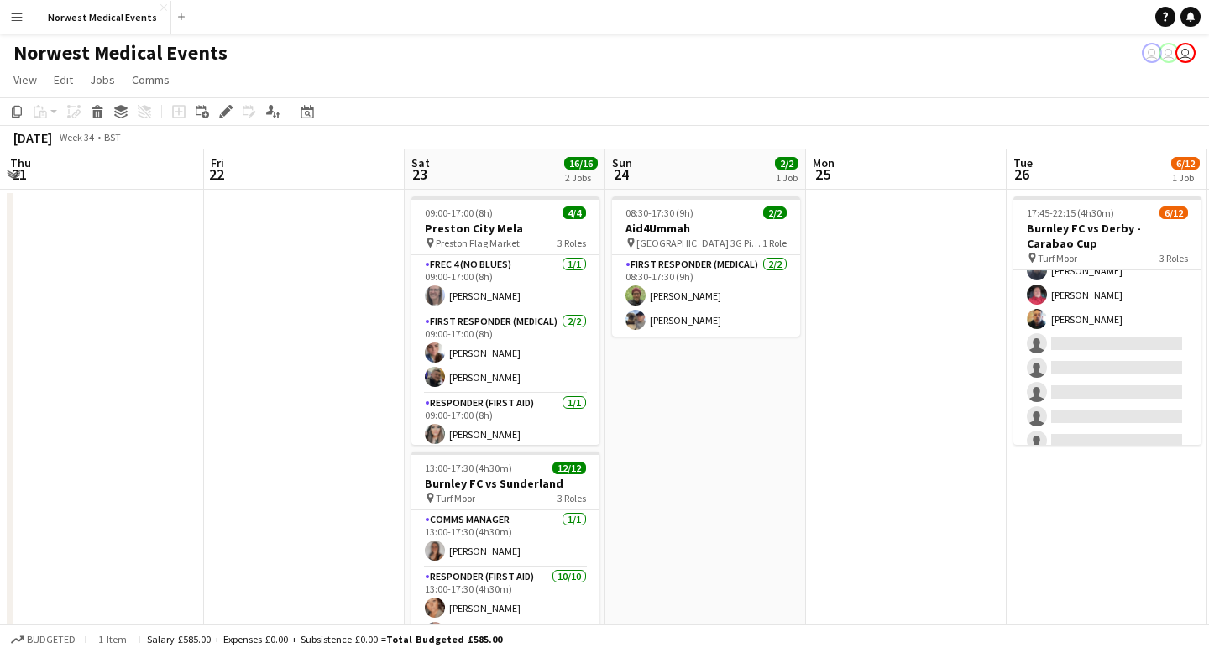
scroll to position [0, 387]
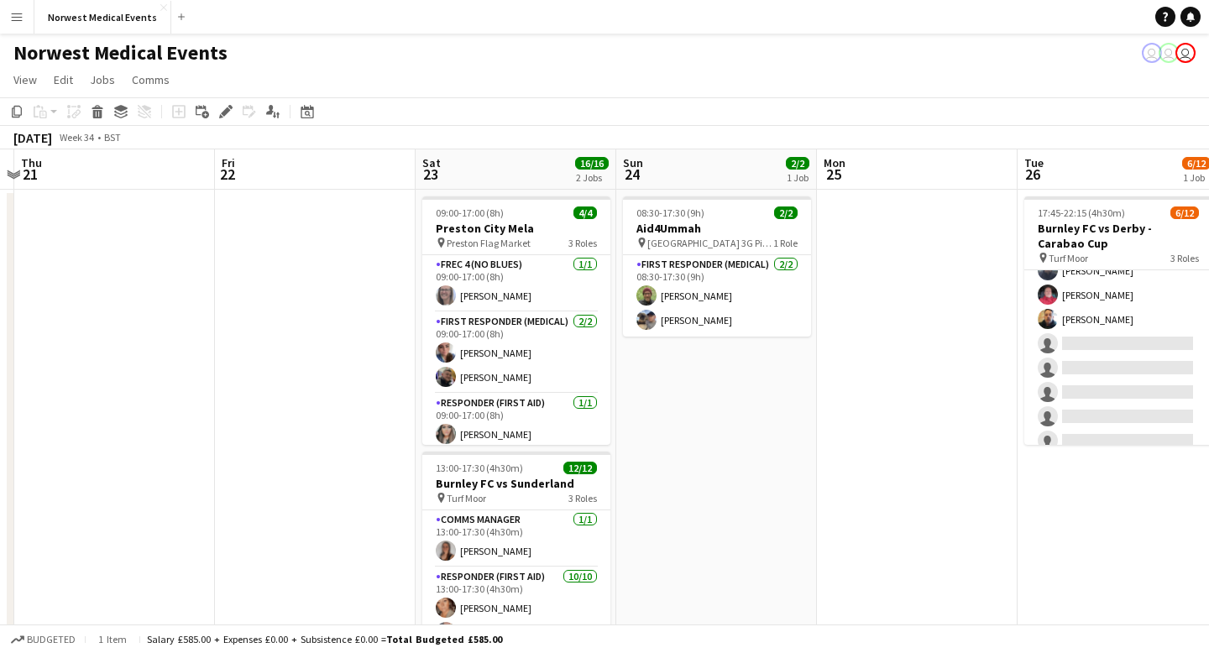
click at [306, 220] on app-date-cell at bounding box center [315, 462] width 201 height 544
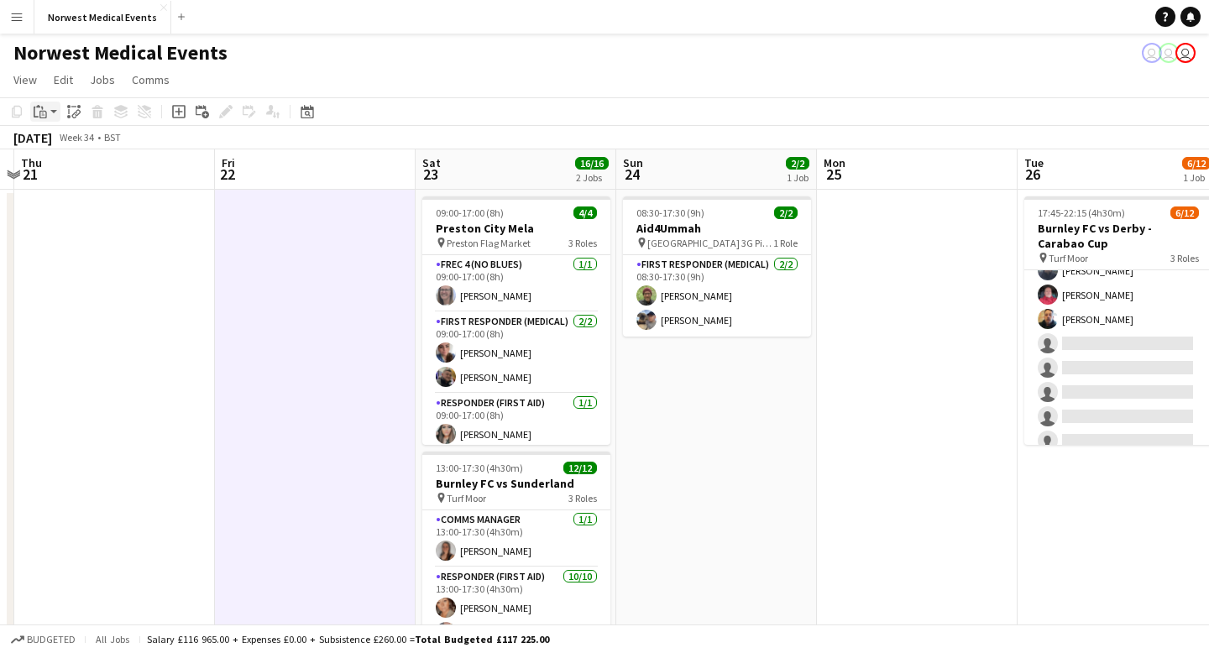
click at [55, 109] on app-action-btn "Paste" at bounding box center [45, 112] width 30 height 20
click at [68, 143] on link "Paste Command V" at bounding box center [111, 143] width 133 height 15
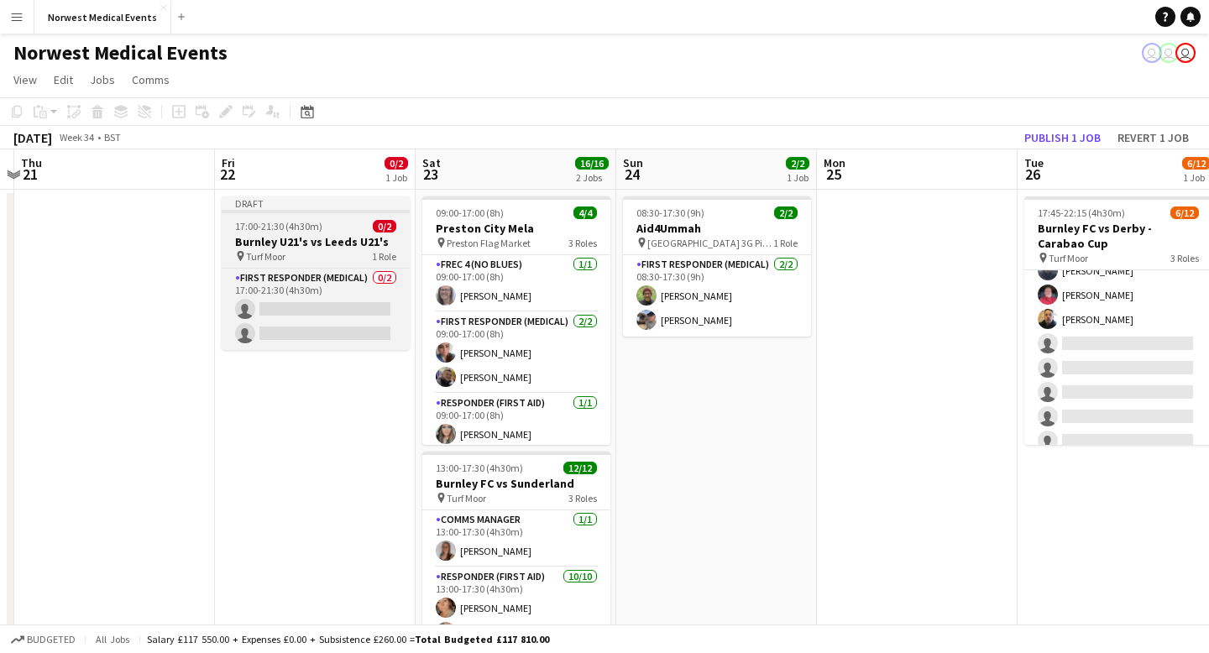
click at [292, 246] on h3 "Burnley U21's vs Leeds U21's" at bounding box center [316, 241] width 188 height 15
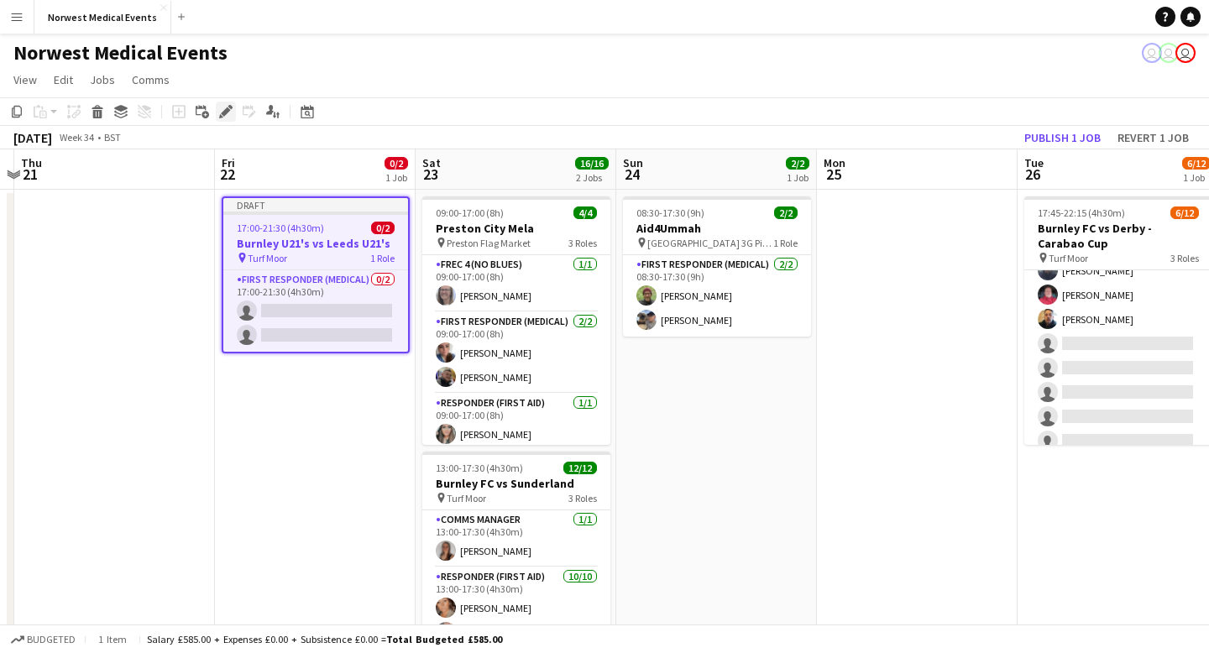
click at [227, 110] on icon at bounding box center [225, 111] width 9 height 9
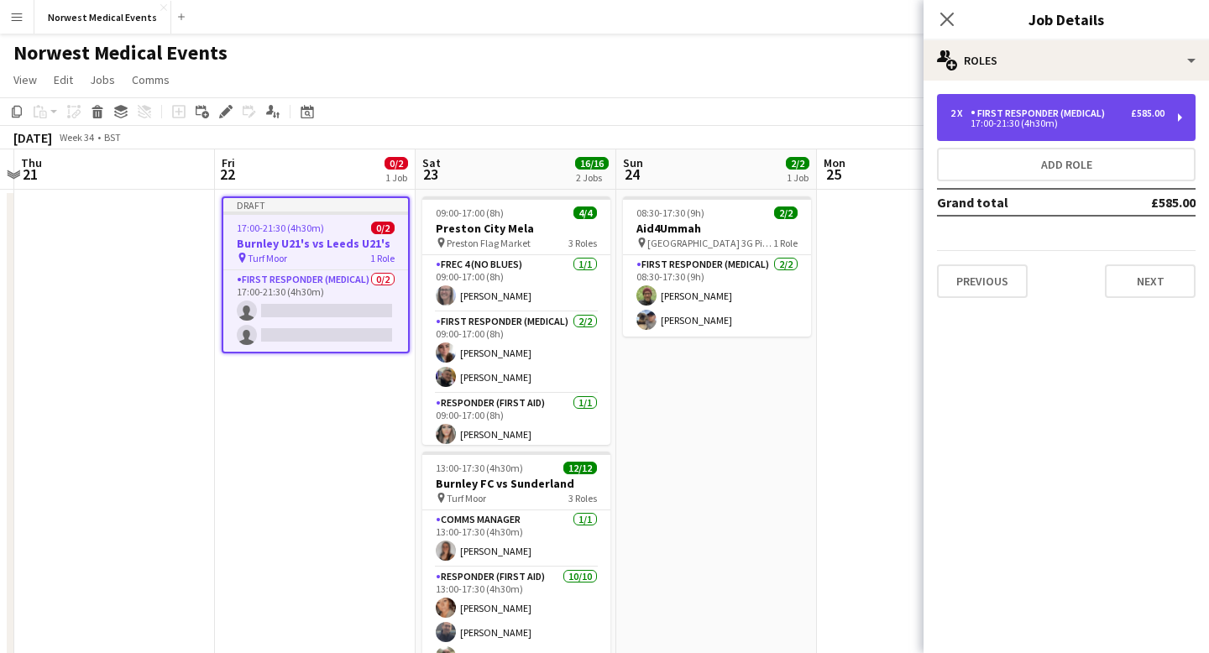
click at [1115, 121] on div "17:00-21:30 (4h30m)" at bounding box center [1057, 123] width 214 height 8
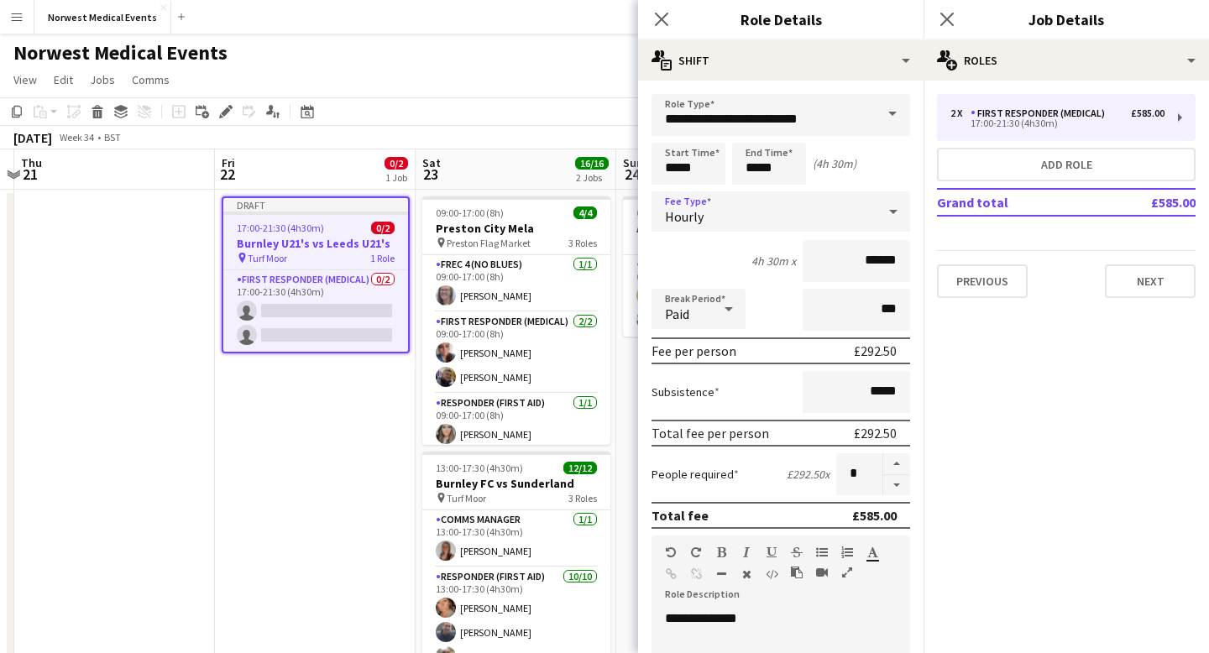
click at [902, 210] on icon at bounding box center [893, 212] width 20 height 34
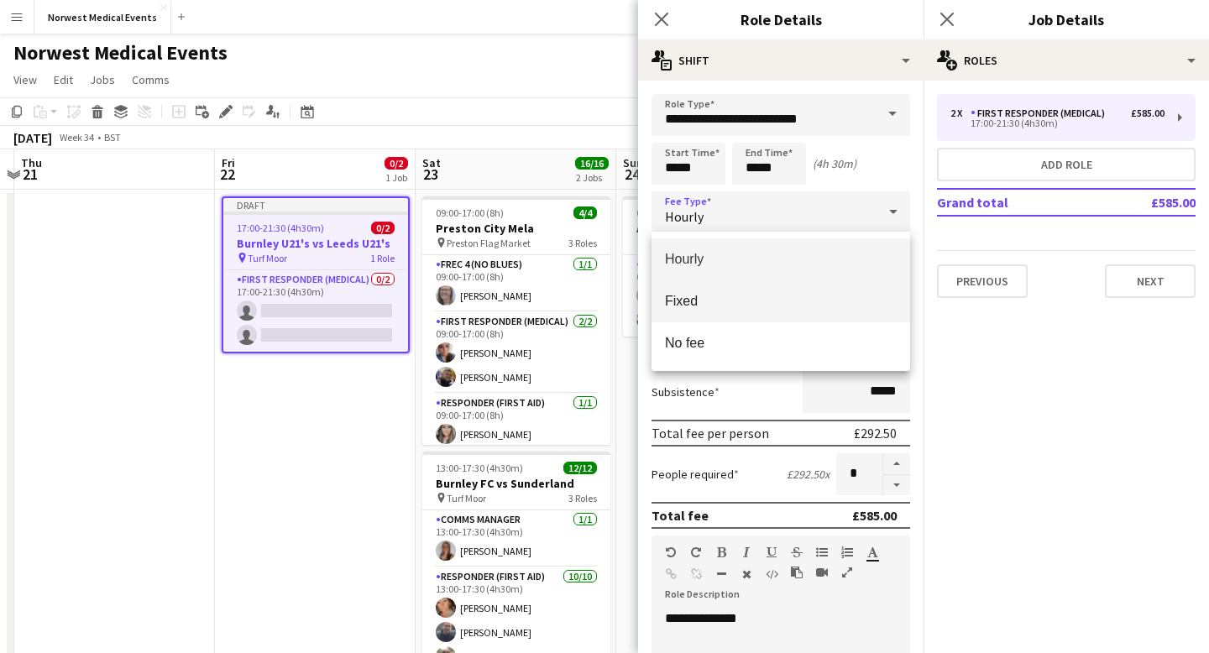
click at [832, 291] on mat-option "Fixed" at bounding box center [781, 301] width 259 height 42
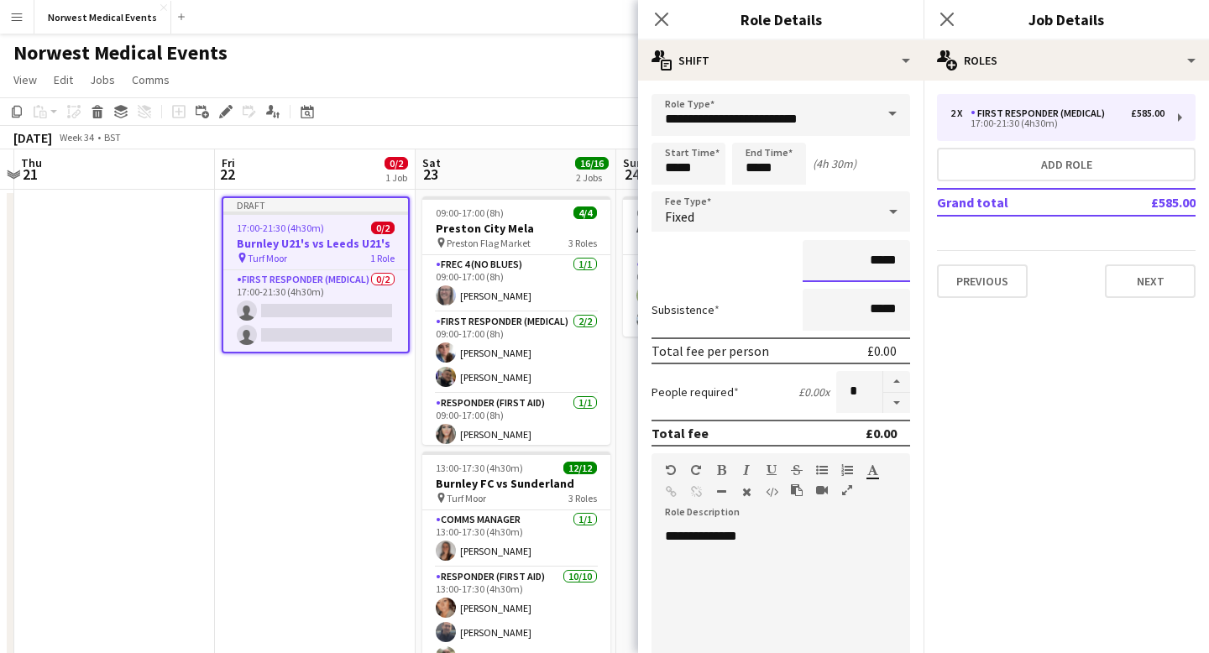
click at [898, 262] on input "*****" at bounding box center [856, 261] width 107 height 42
type input "**"
type input "******"
click at [741, 260] on div "******" at bounding box center [781, 261] width 259 height 42
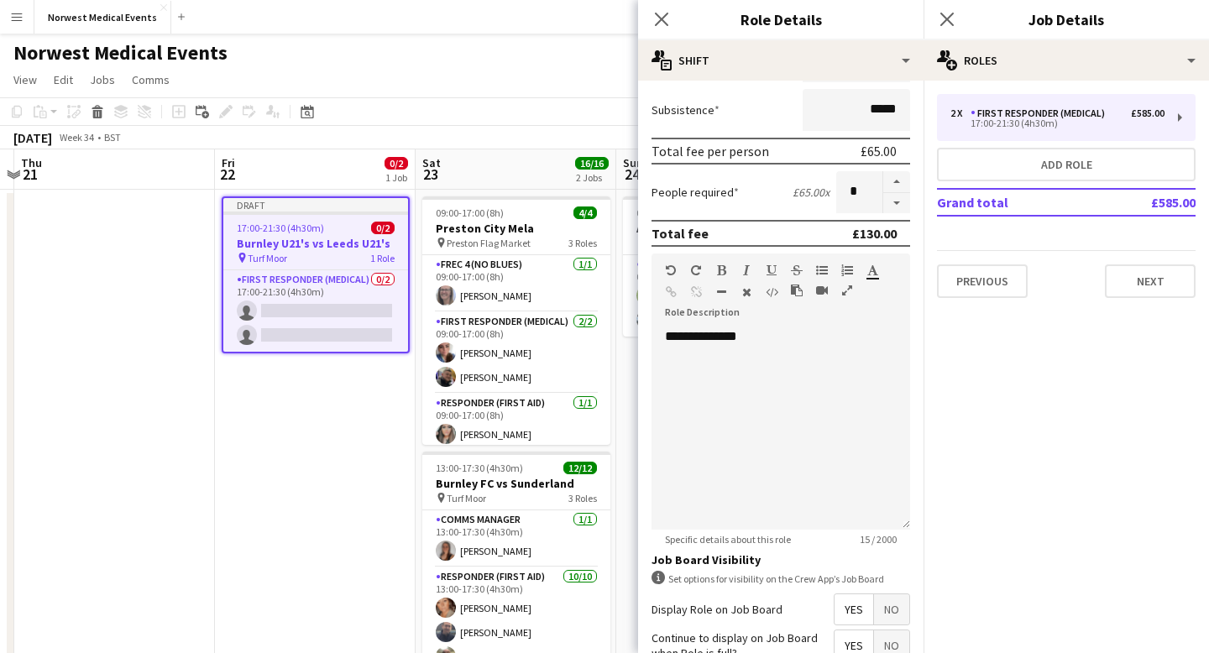
scroll to position [353, 0]
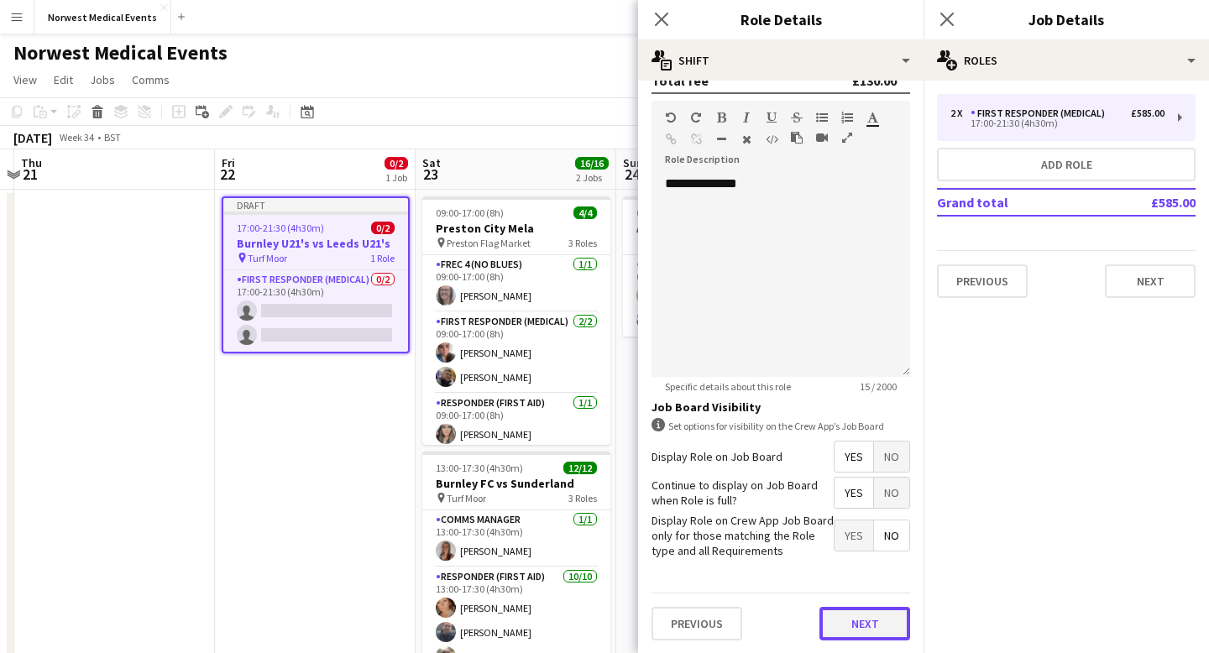
click at [854, 585] on button "Next" at bounding box center [865, 624] width 91 height 34
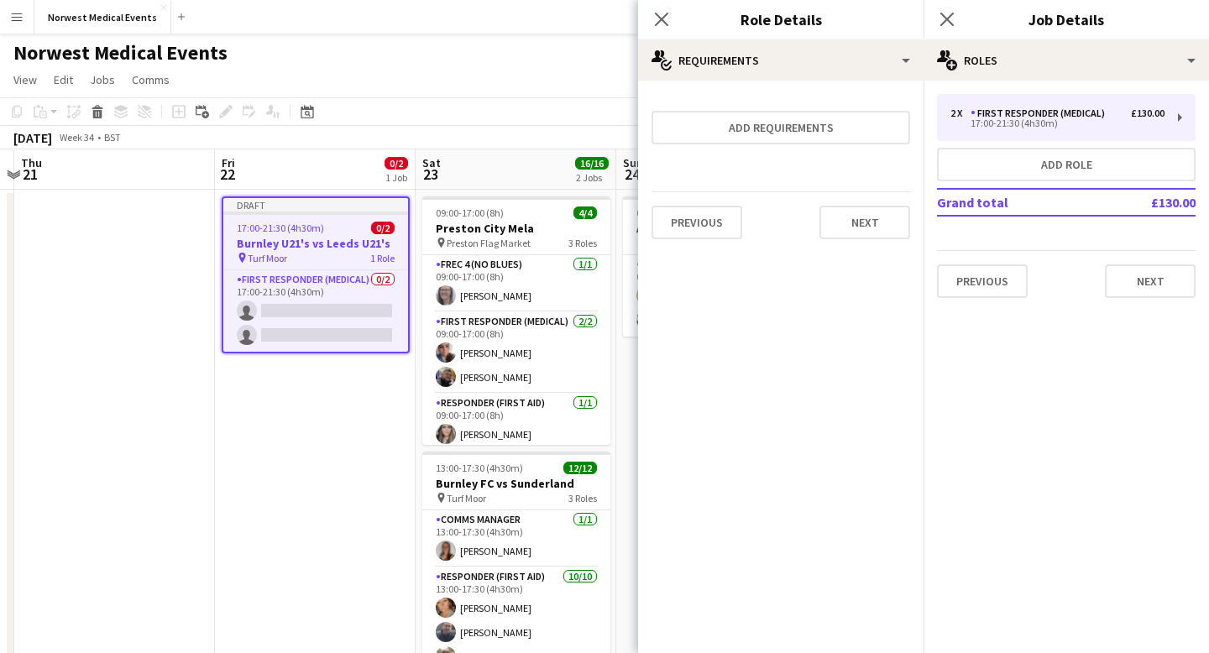
scroll to position [0, 0]
click at [841, 224] on button "Next" at bounding box center [865, 223] width 91 height 34
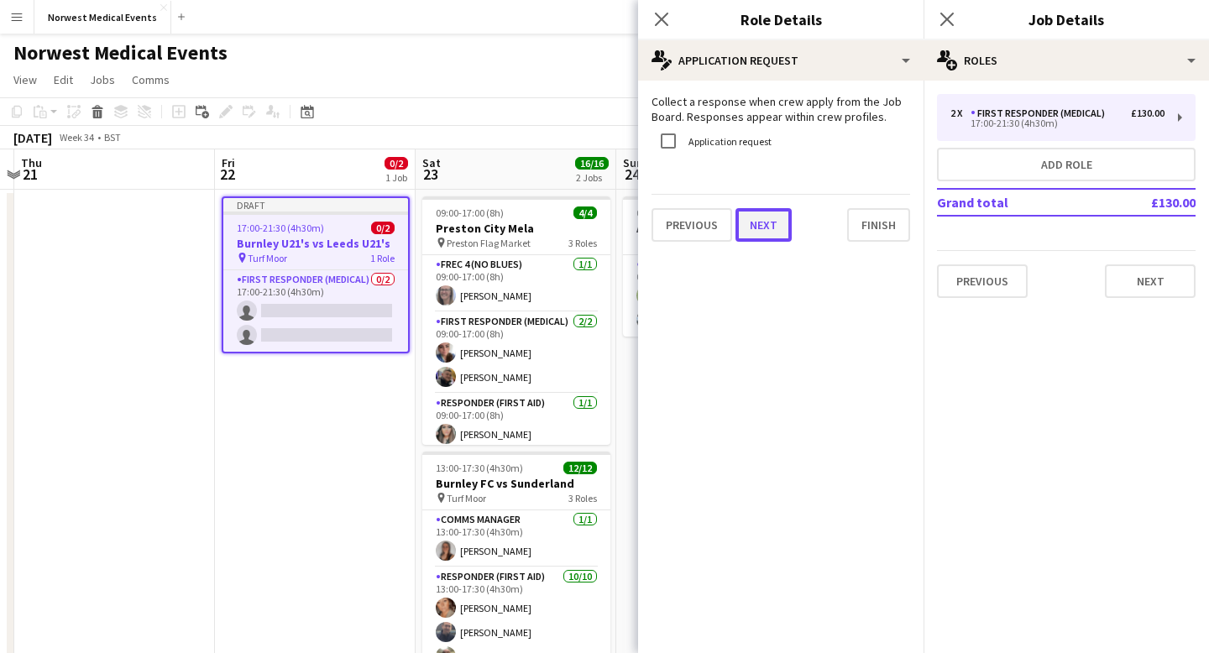
click at [786, 222] on button "Next" at bounding box center [764, 225] width 56 height 34
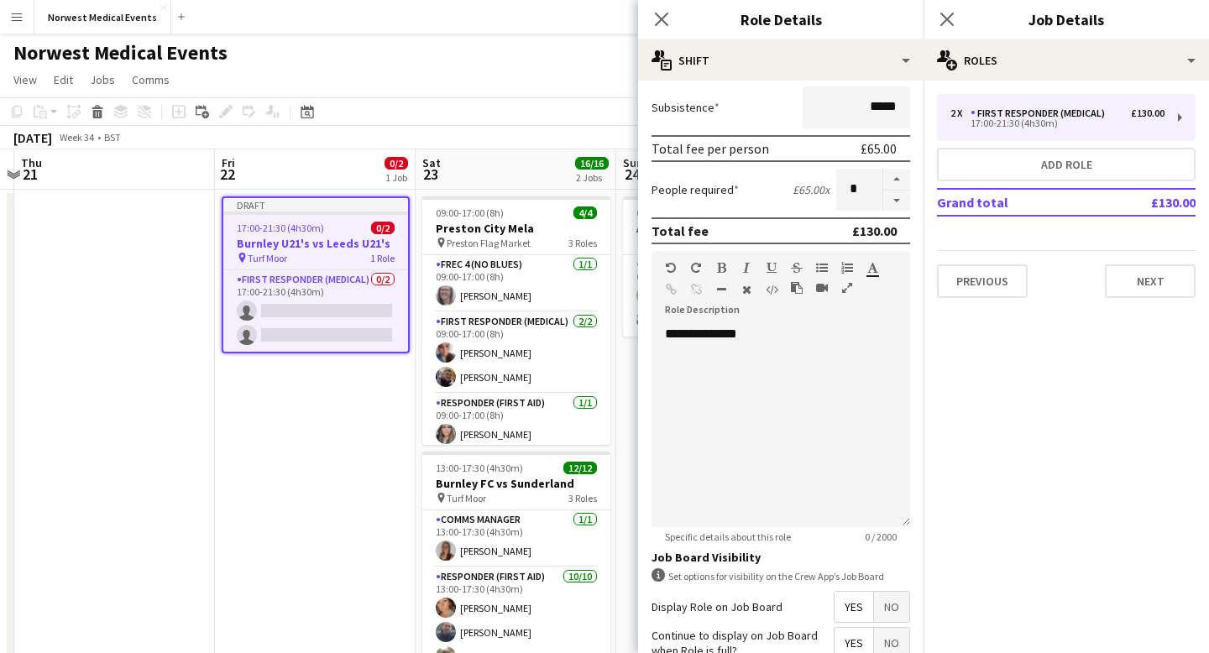
scroll to position [353, 0]
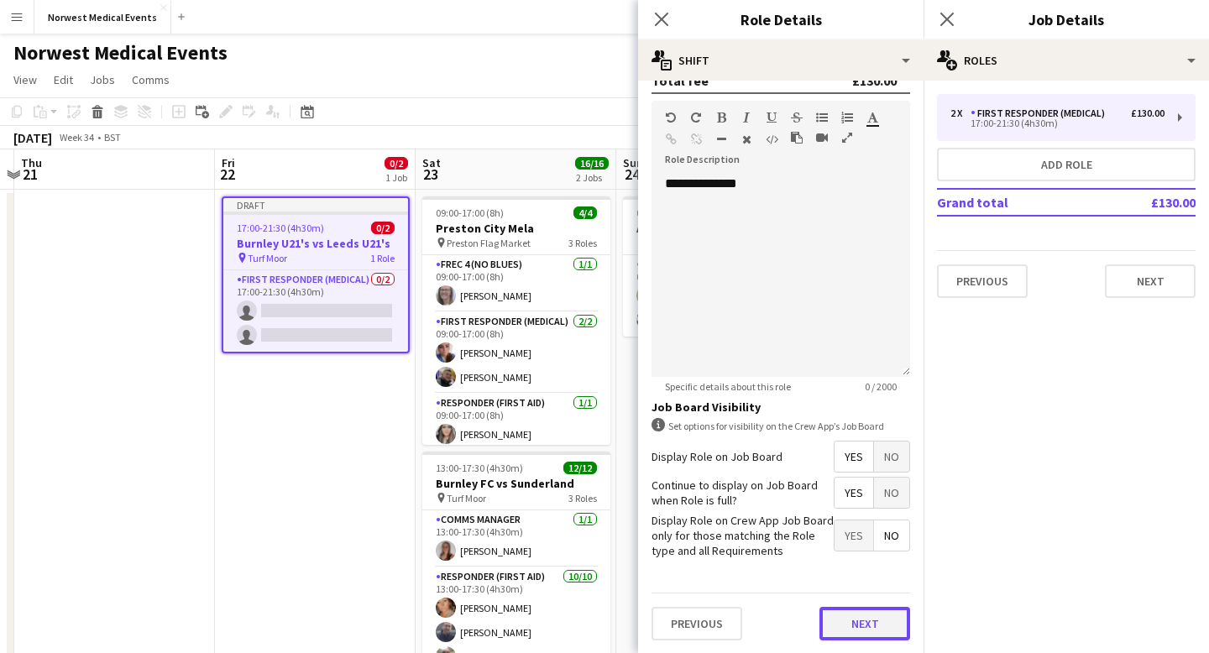
click at [848, 585] on button "Next" at bounding box center [865, 624] width 91 height 34
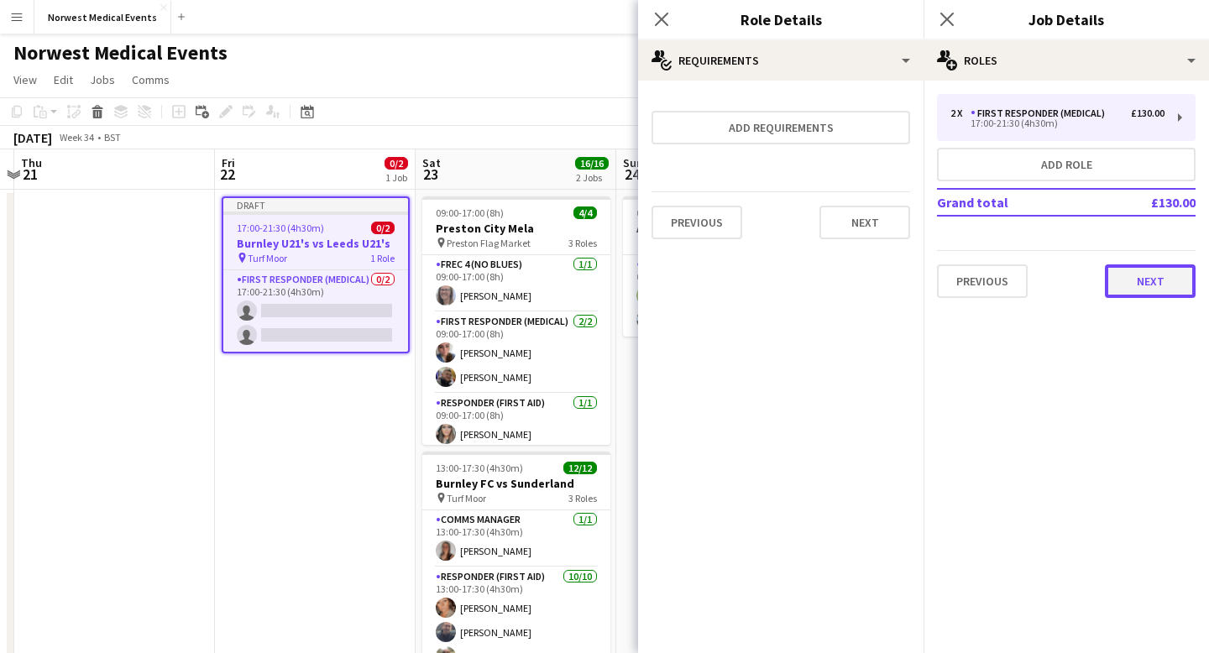
click at [1167, 282] on button "Next" at bounding box center [1150, 281] width 91 height 34
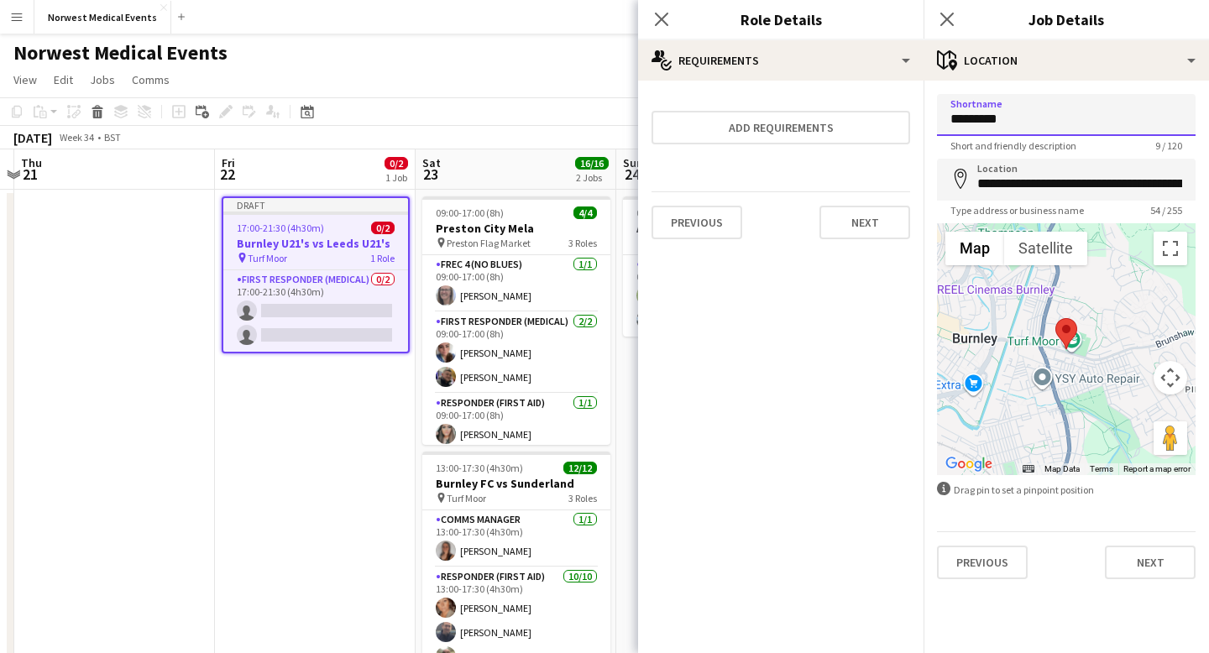
click at [1051, 123] on input "*********" at bounding box center [1066, 115] width 259 height 42
type input "*"
type input "**********"
